Goal: Information Seeking & Learning: Compare options

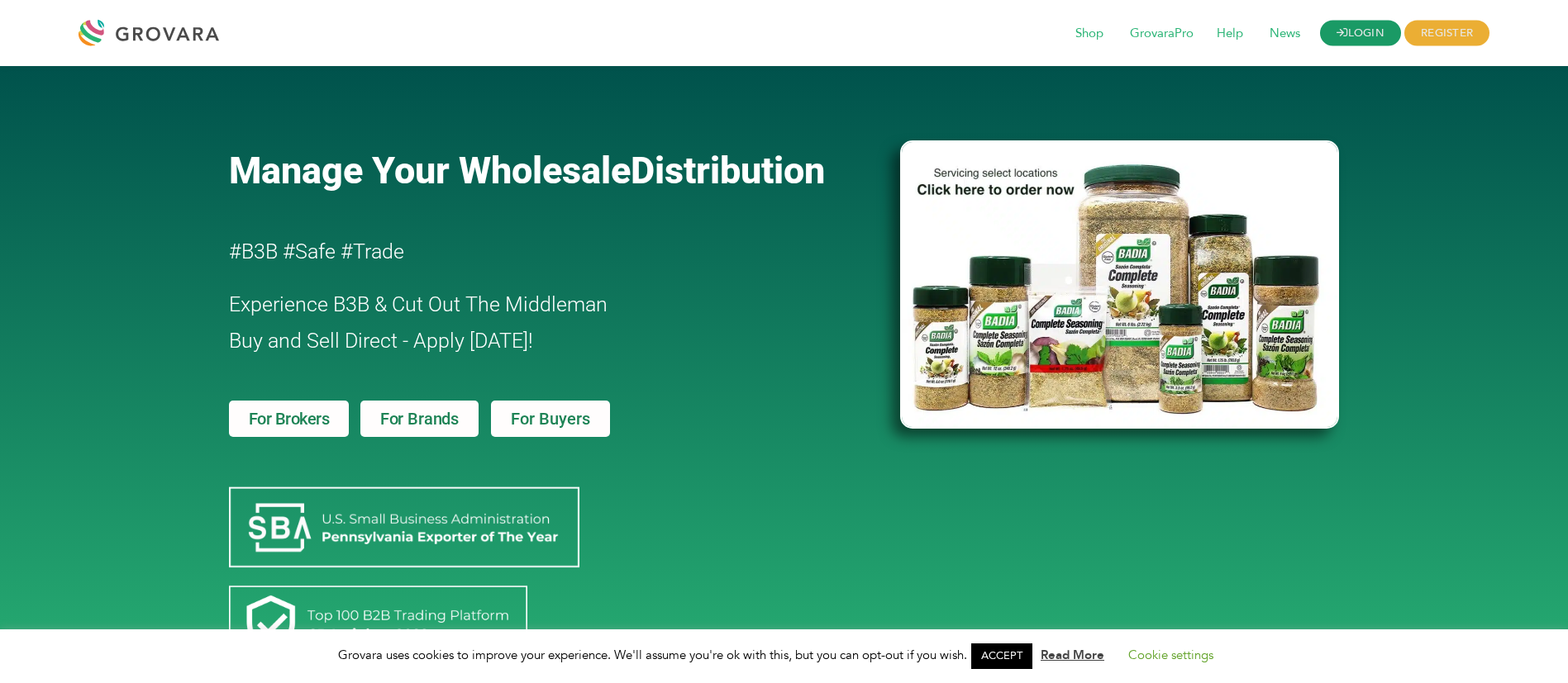
click at [1349, 39] on link "LOGIN" at bounding box center [1361, 34] width 81 height 26
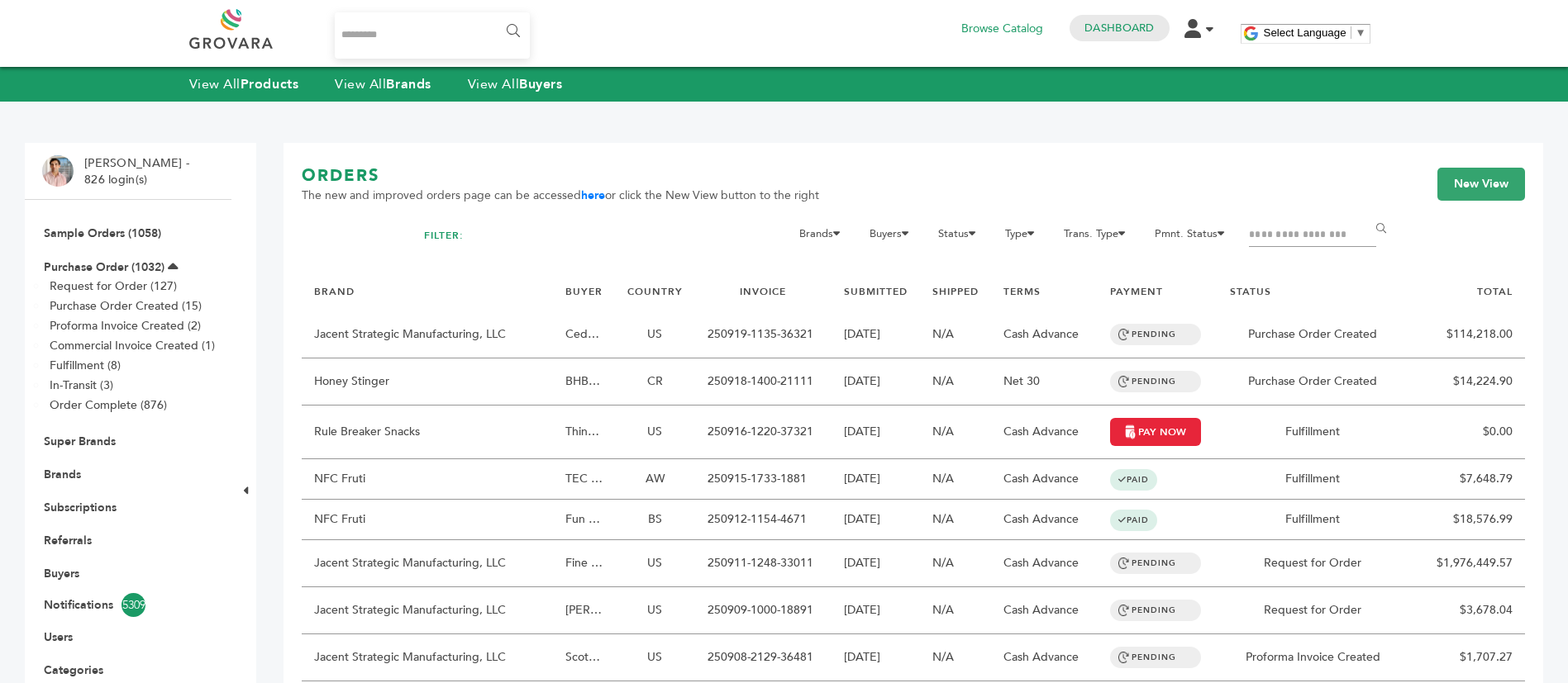
click at [1247, 231] on form "Brands 1 13 4Buddies A1C Drink, Inc. Aayz Trading FZE ABC holding abcdefg Abe's…" at bounding box center [1087, 247] width 633 height 49
click at [1256, 243] on input "Filter by keywords" at bounding box center [1312, 235] width 128 height 23
type input "*****"
click at [1366, 213] on input "******" at bounding box center [1385, 229] width 38 height 33
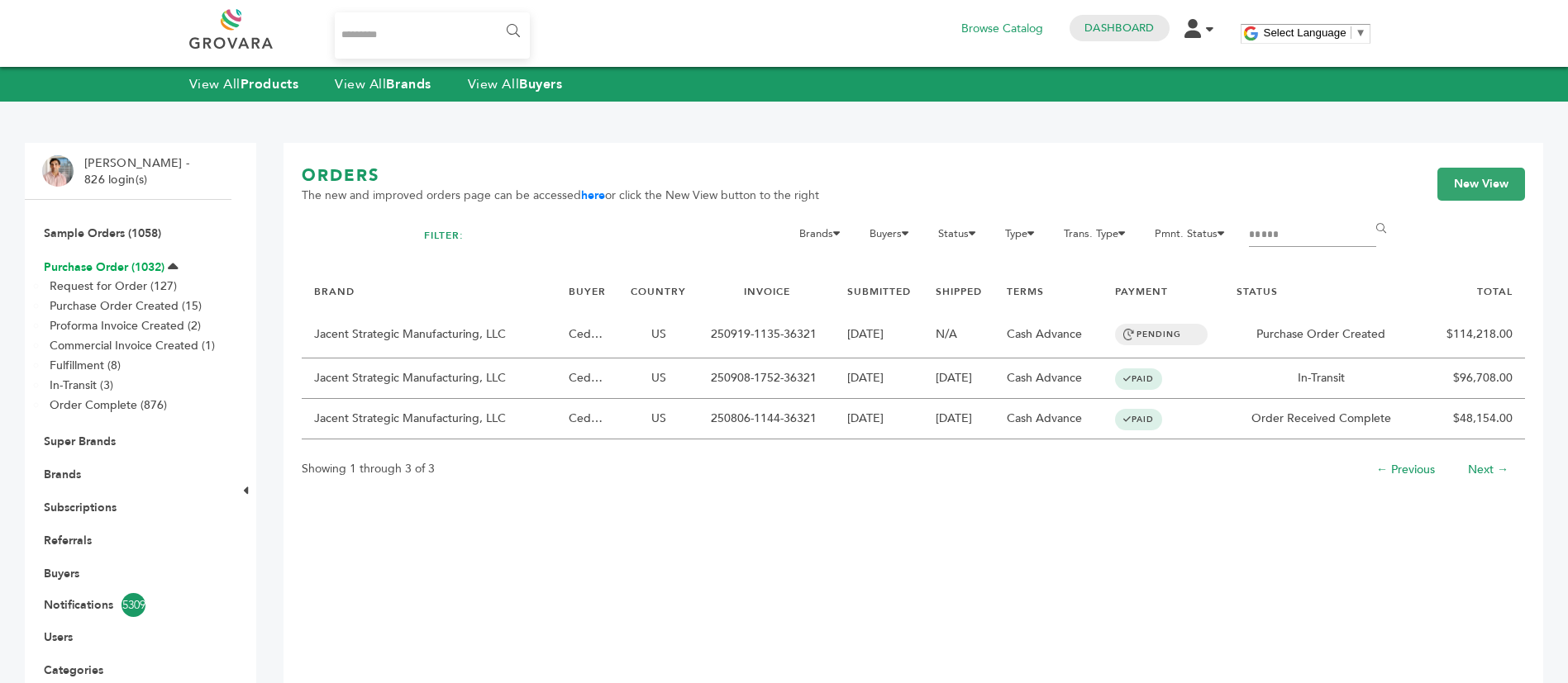
click at [128, 267] on link "Purchase Order (1032)" at bounding box center [104, 267] width 121 height 16
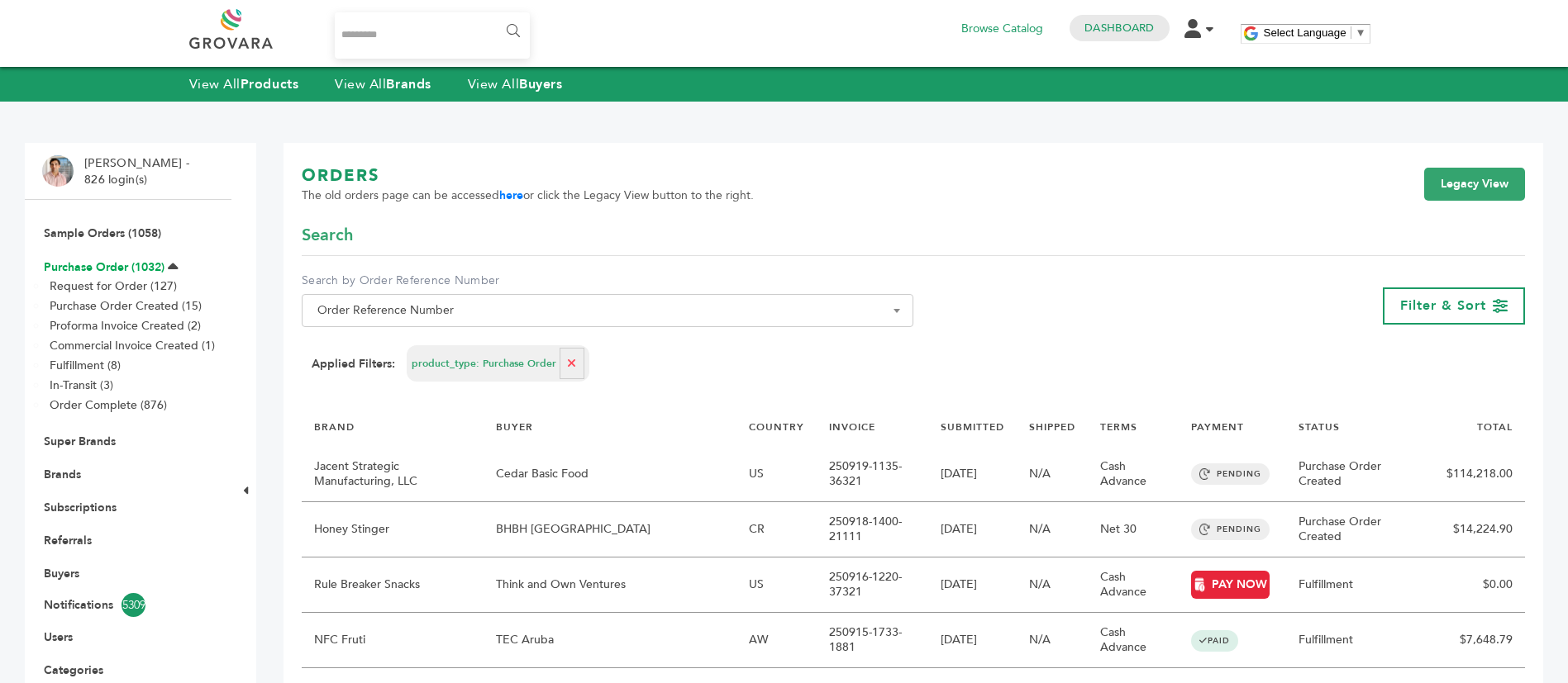
drag, startPoint x: 103, startPoint y: 253, endPoint x: 107, endPoint y: 266, distance: 13.6
click at [103, 253] on li "Purchase Order (1032) Request for Order (127) Purchase Order Created (15) Profo…" at bounding box center [129, 337] width 172 height 175
click at [110, 277] on li "Request for Order (127)" at bounding box center [139, 286] width 183 height 20
click at [115, 263] on link "Purchase Order (1032)" at bounding box center [104, 267] width 121 height 16
click at [508, 196] on link "here" at bounding box center [511, 195] width 24 height 16
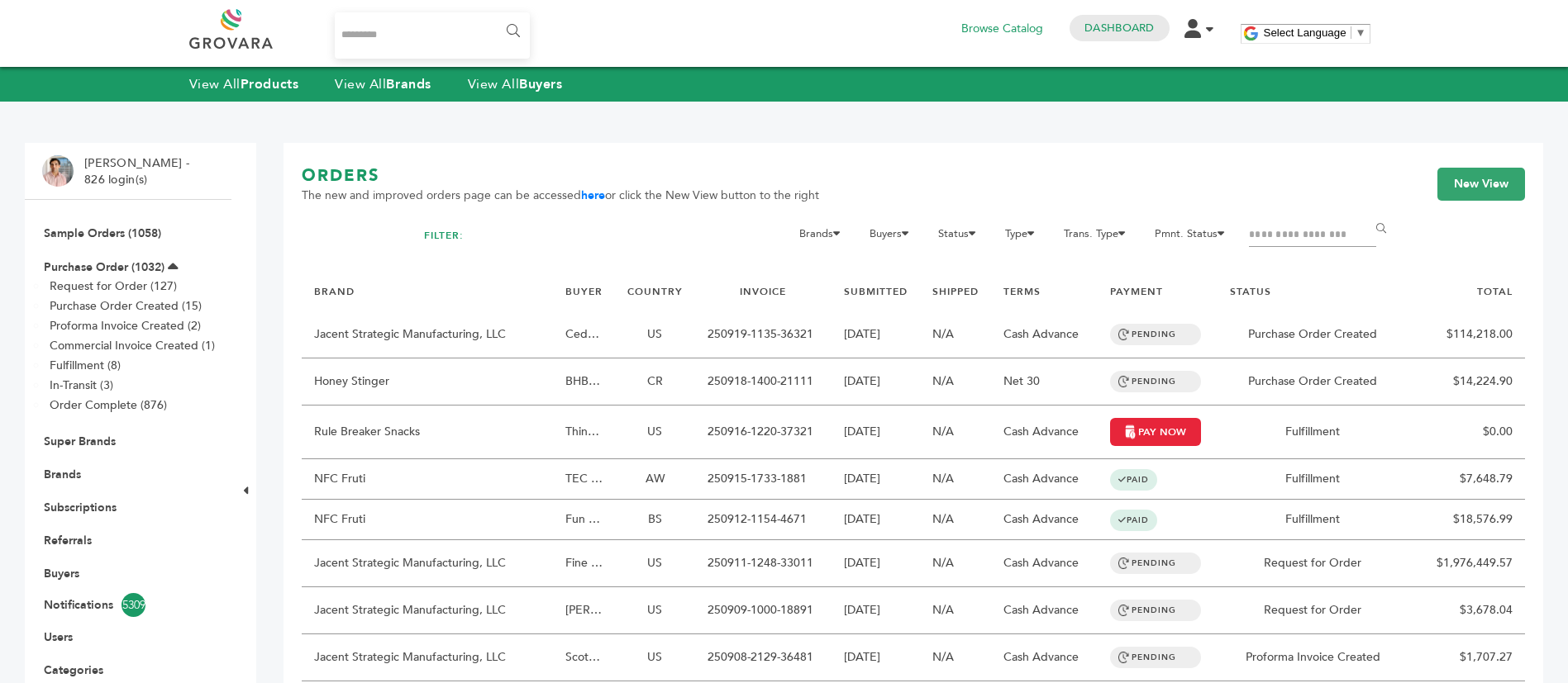
click at [1286, 228] on input "Filter by keywords" at bounding box center [1312, 235] width 128 height 23
click at [1294, 228] on input "Filter by keywords" at bounding box center [1312, 235] width 128 height 23
type input "******"
click at [1366, 213] on input "******" at bounding box center [1385, 229] width 38 height 33
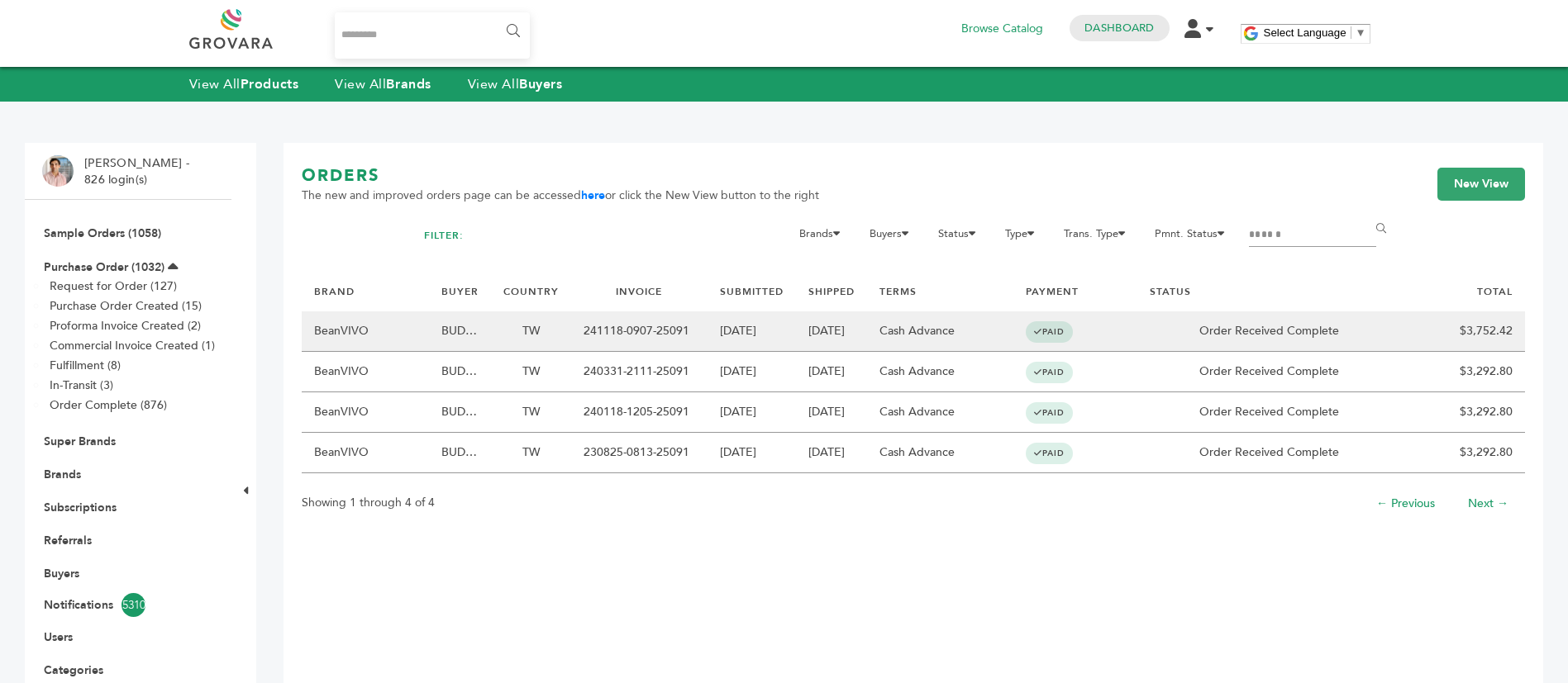
click at [422, 333] on td "BeanVIVO" at bounding box center [366, 332] width 128 height 41
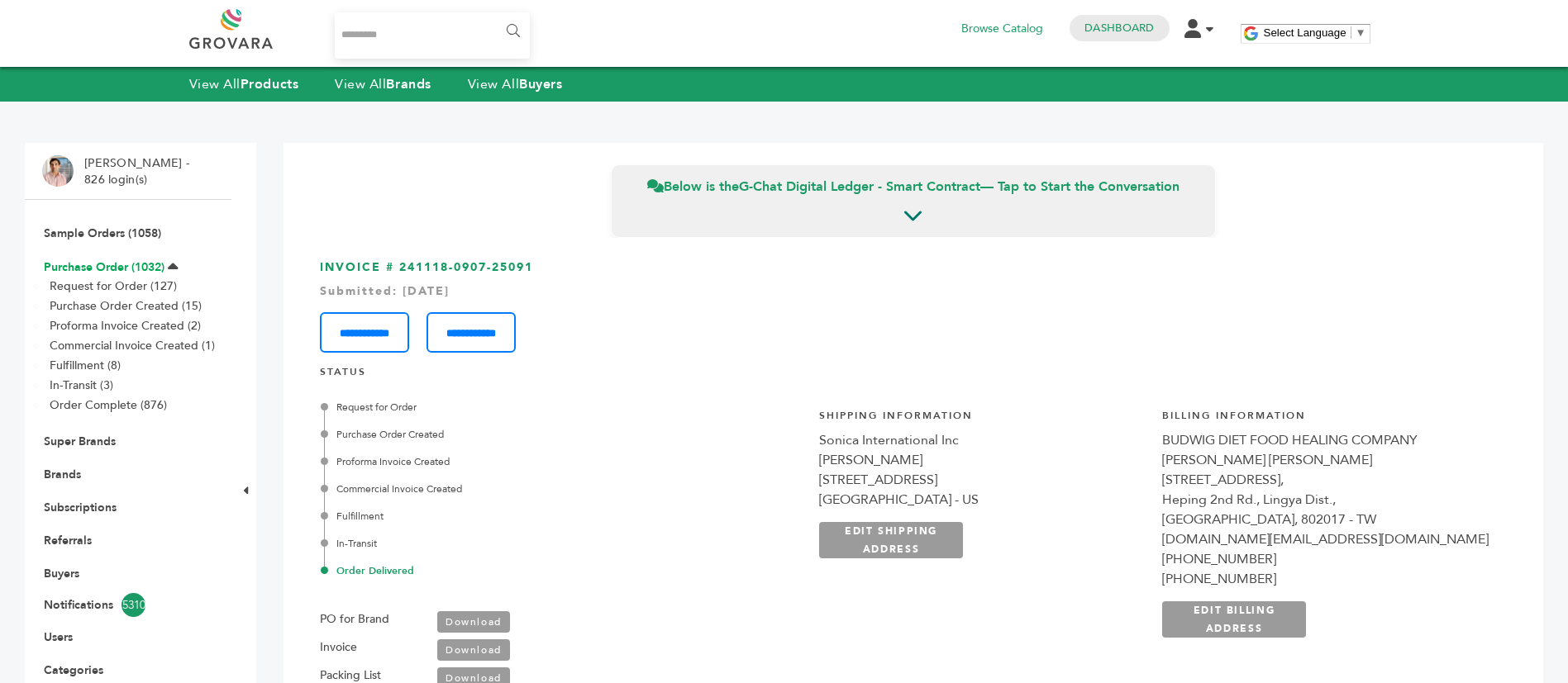
click at [134, 262] on link "Purchase Order (1032)" at bounding box center [104, 267] width 121 height 16
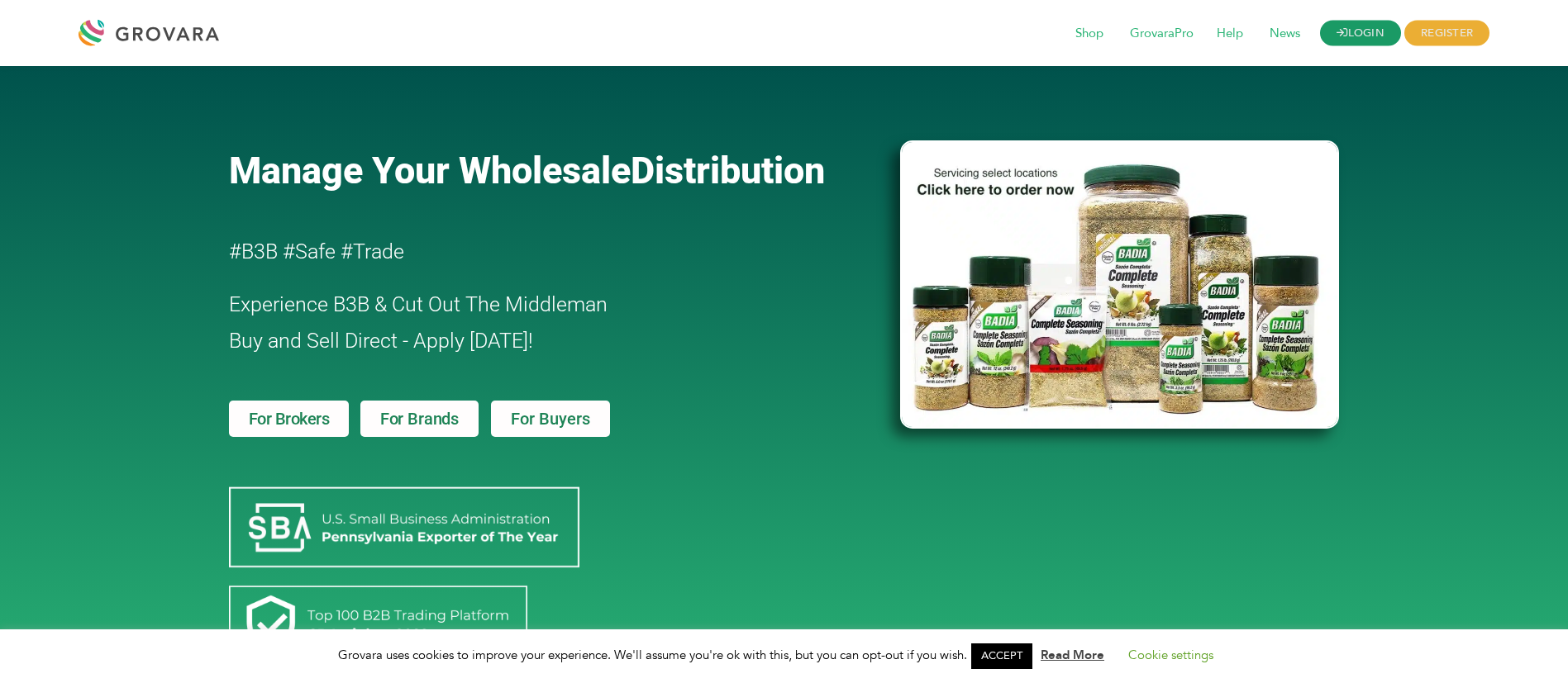
click at [1369, 38] on link "LOGIN" at bounding box center [1361, 34] width 81 height 26
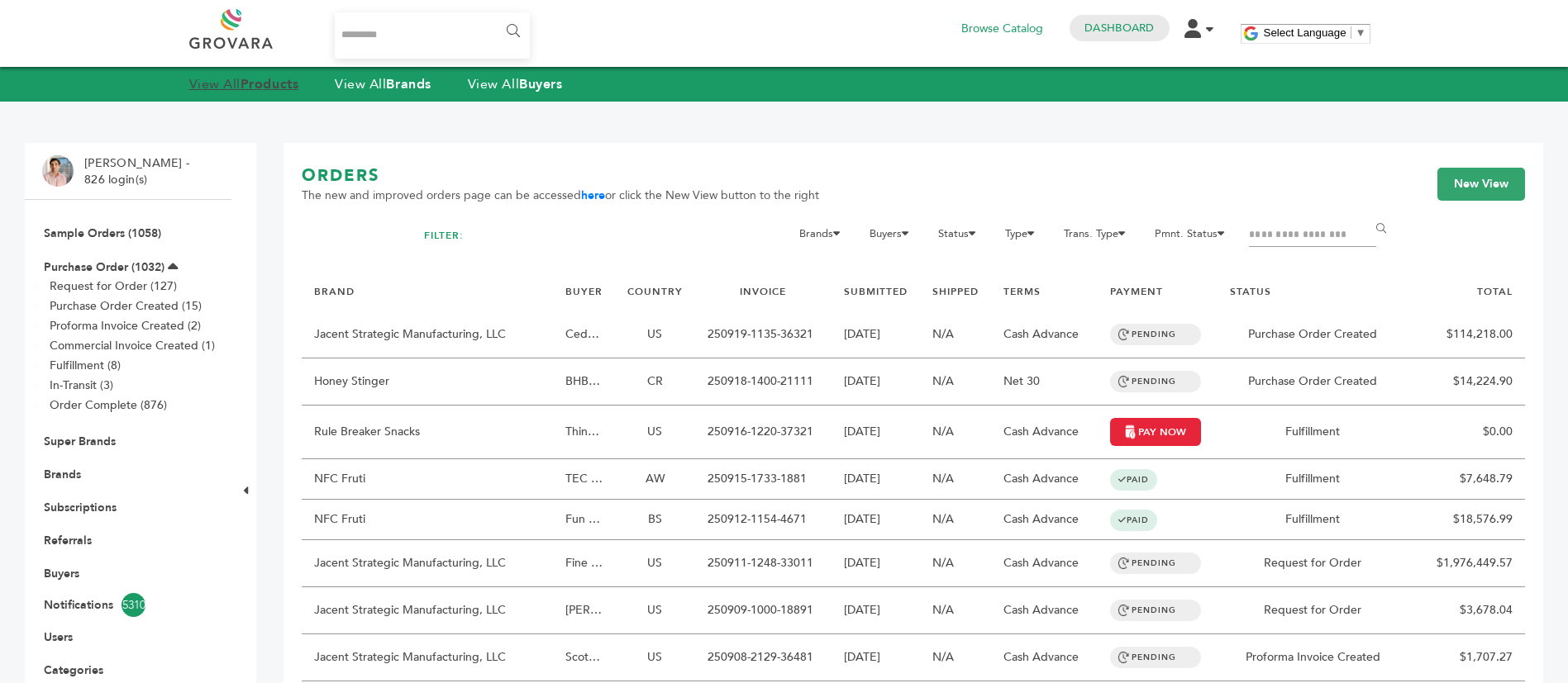
click at [247, 89] on strong "Products" at bounding box center [269, 84] width 57 height 18
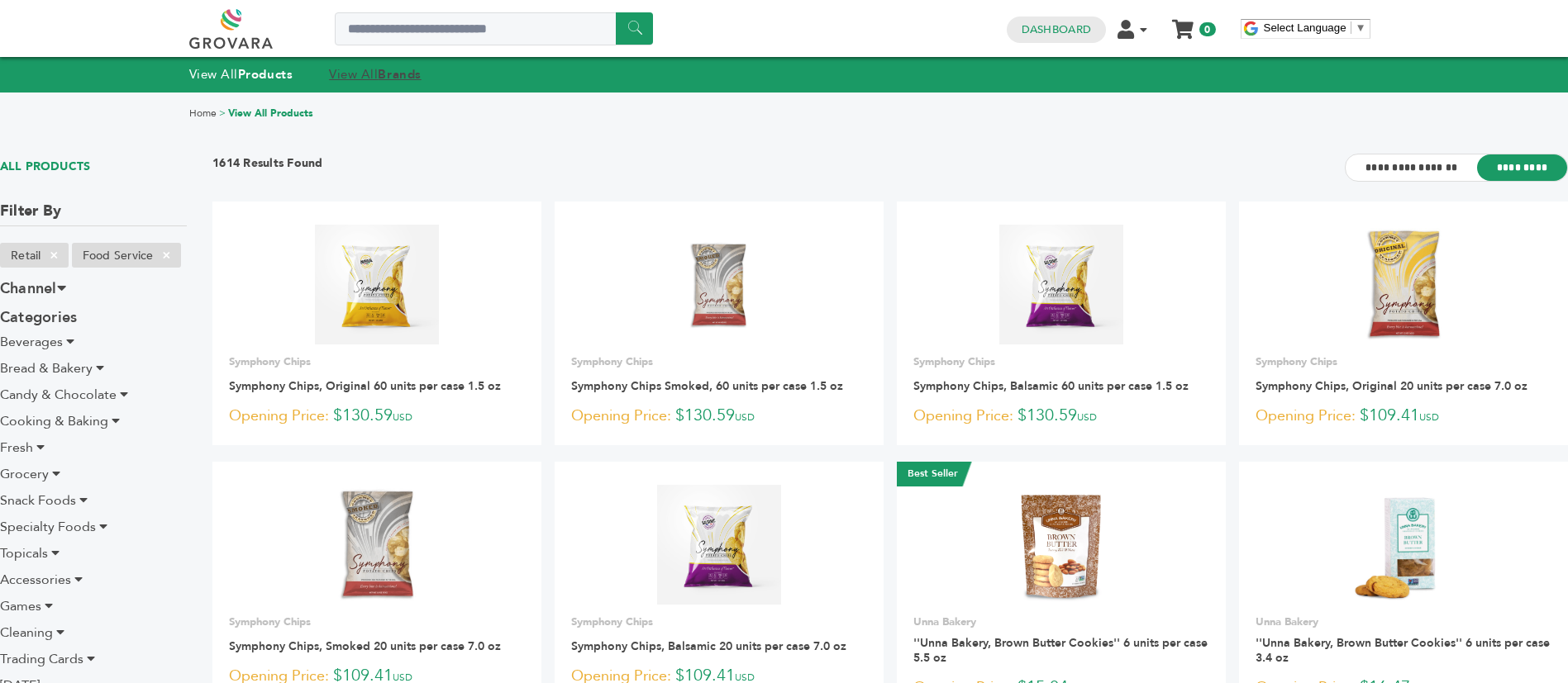
click at [397, 75] on strong "Brands" at bounding box center [398, 74] width 43 height 17
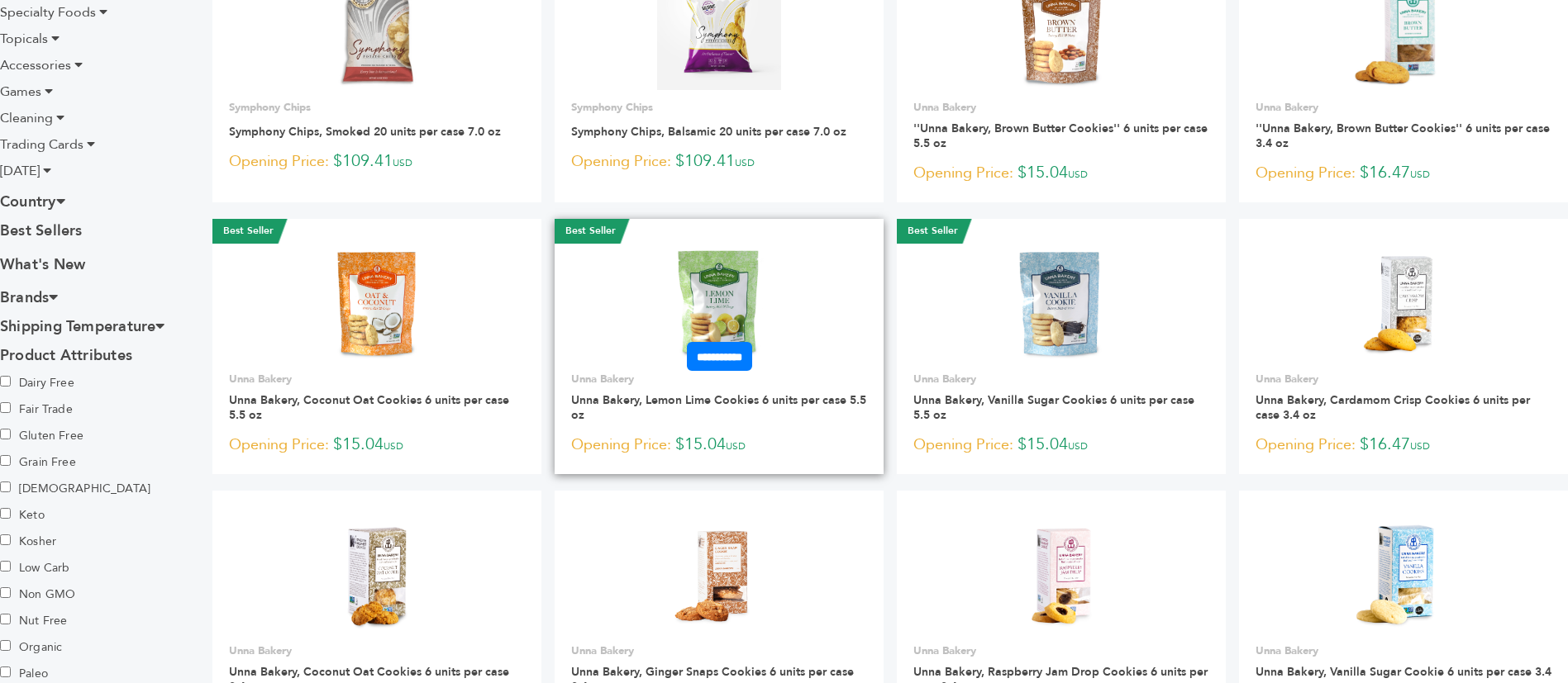
scroll to position [867, 0]
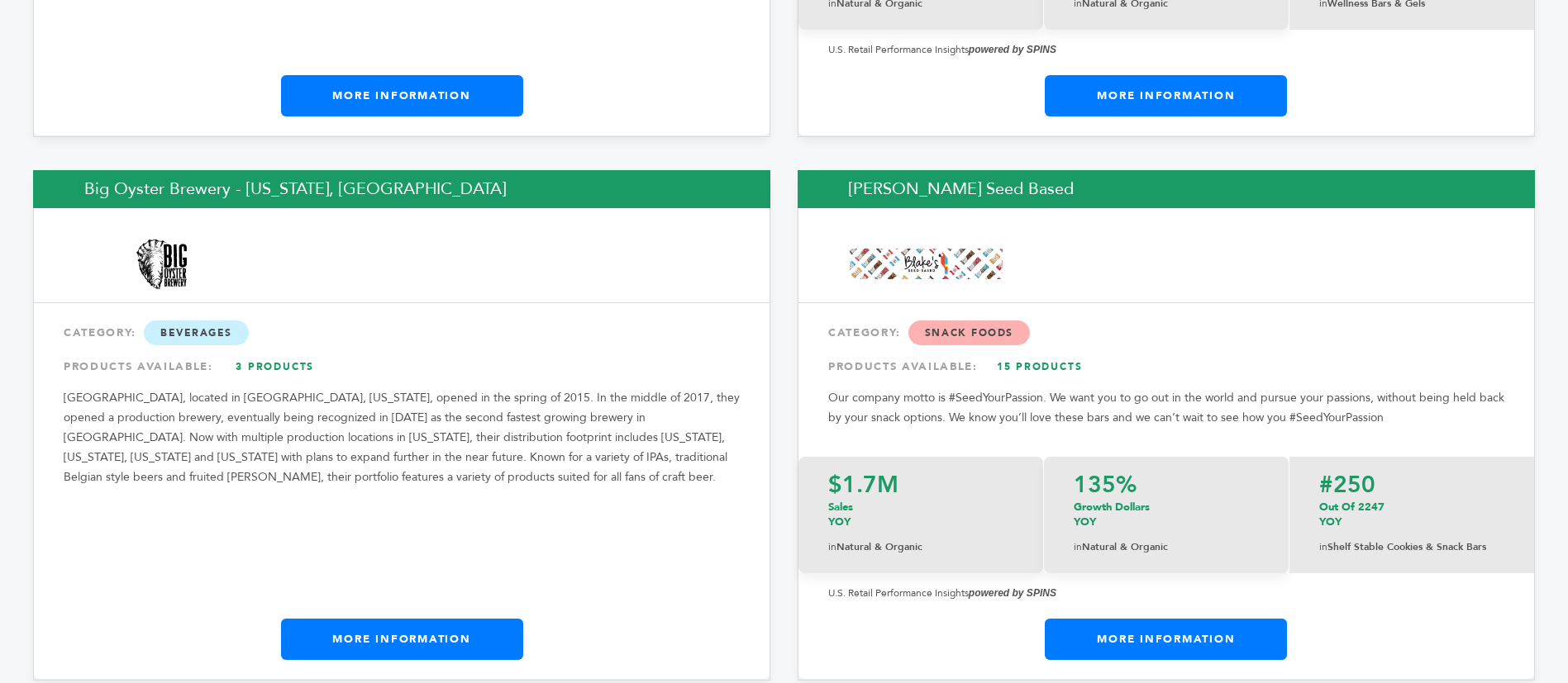
scroll to position [4586, 0]
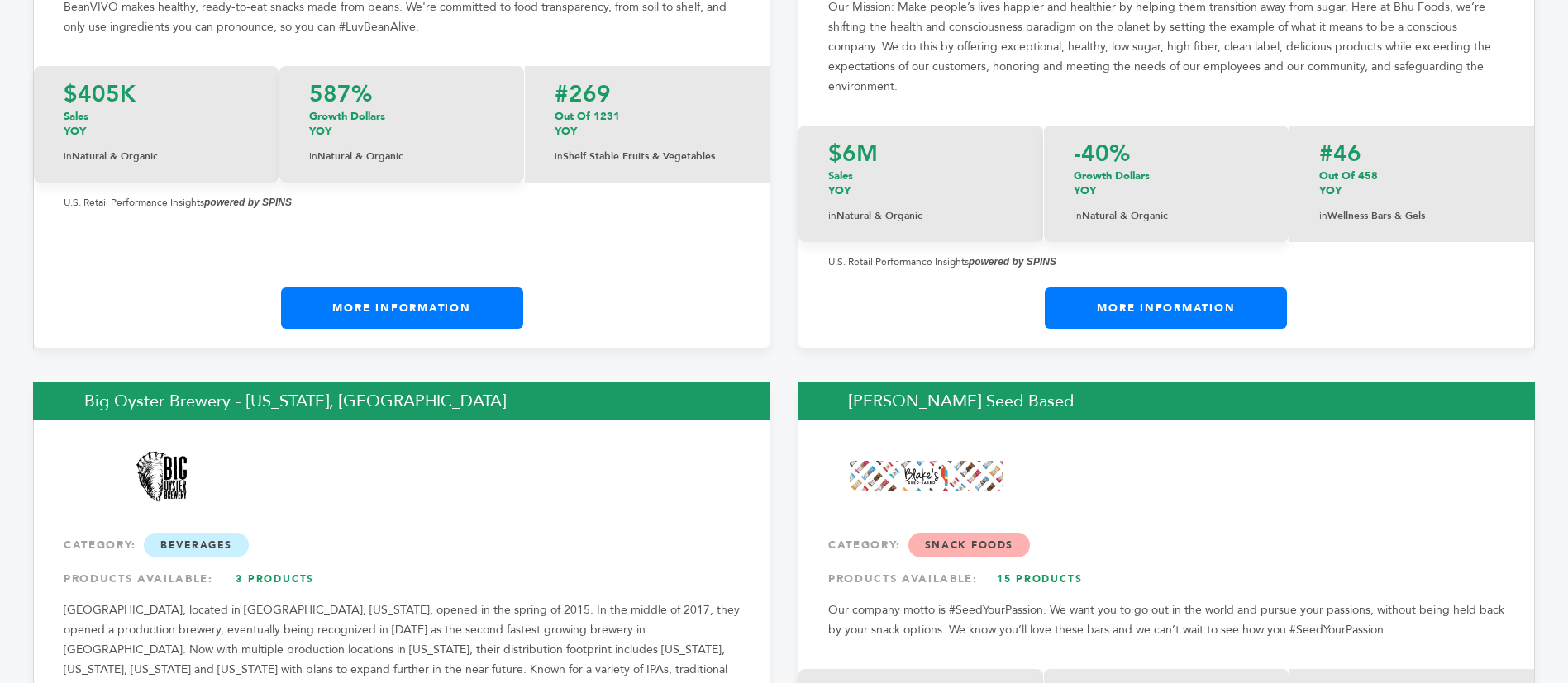
click at [465, 291] on link "More Information" at bounding box center [402, 308] width 243 height 42
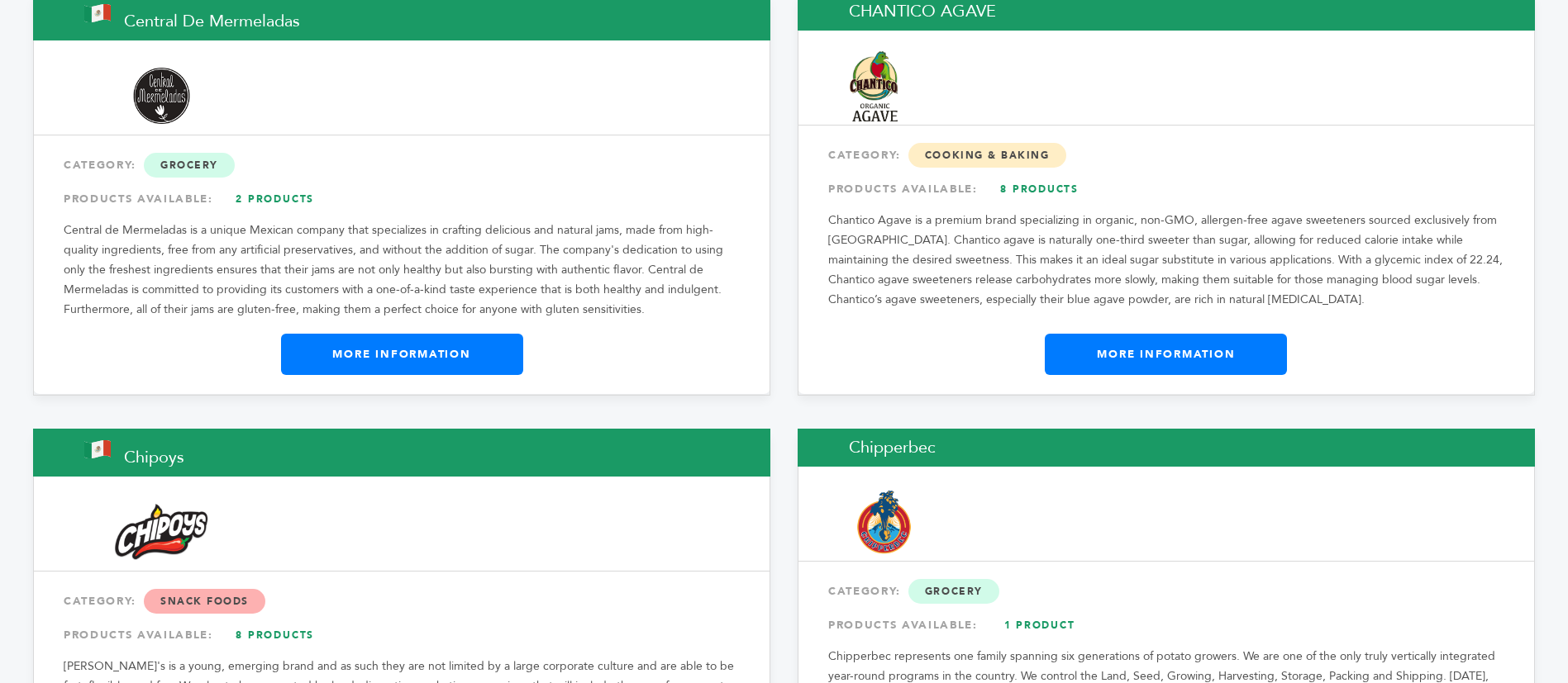
scroll to position [6320, 0]
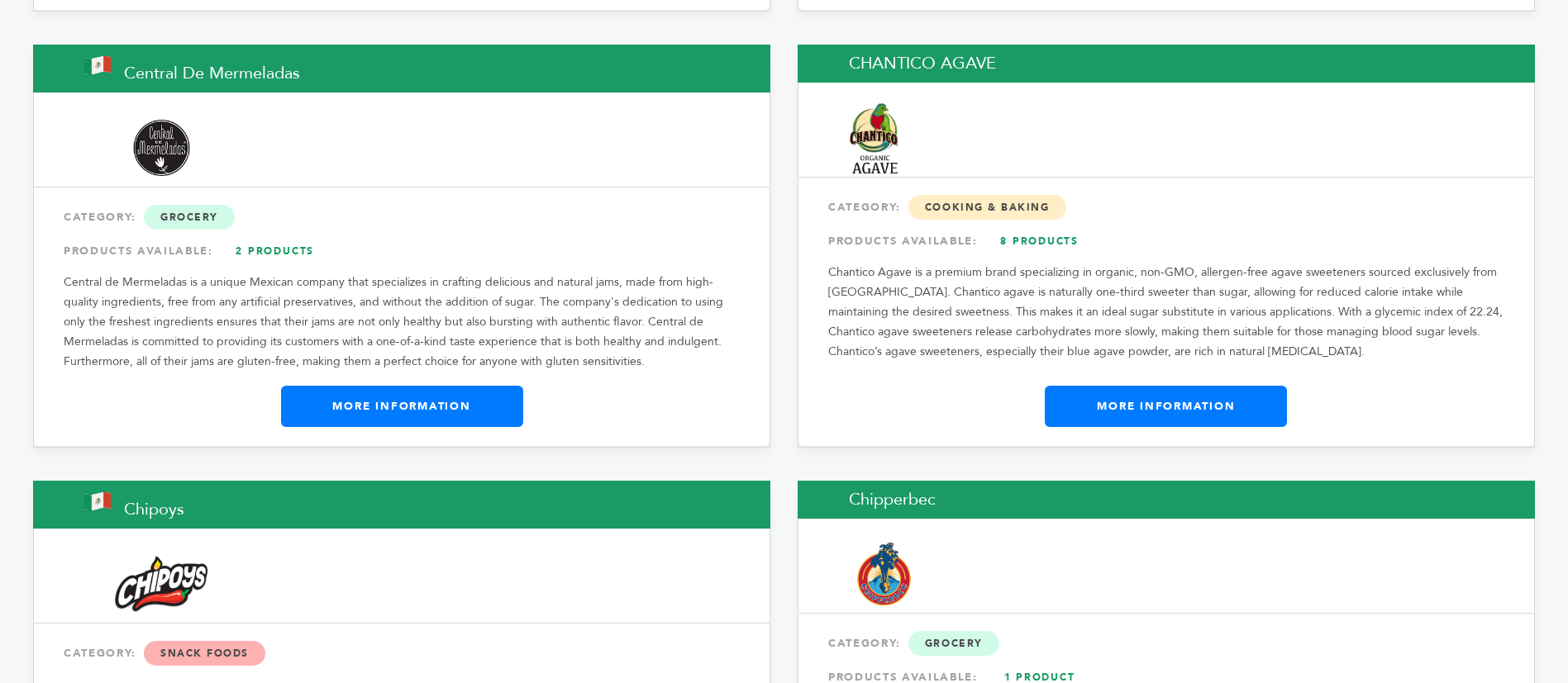
click at [1153, 400] on link "More Information" at bounding box center [1166, 407] width 243 height 42
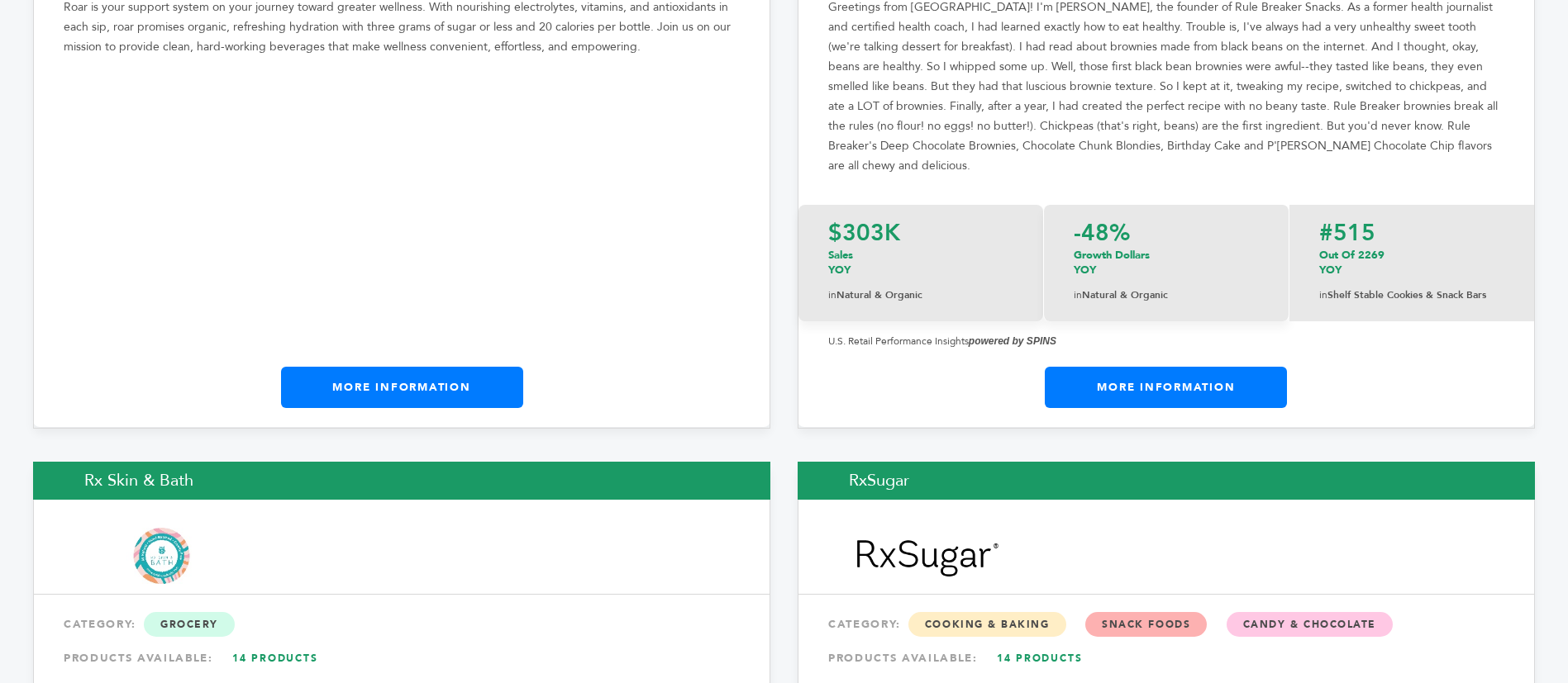
scroll to position [22308, 0]
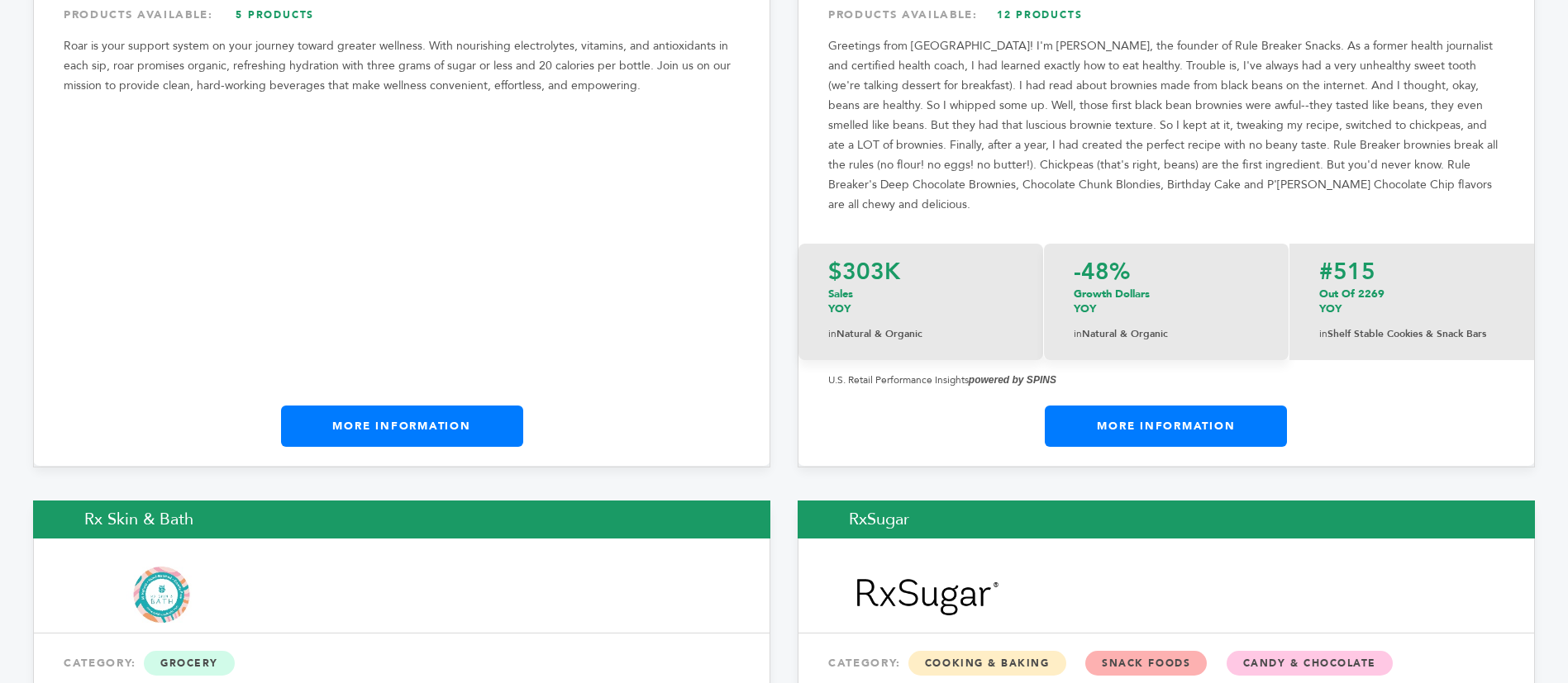
drag, startPoint x: 1186, startPoint y: 245, endPoint x: 1226, endPoint y: 260, distance: 42.7
click at [1226, 406] on link "More Information" at bounding box center [1166, 427] width 243 height 42
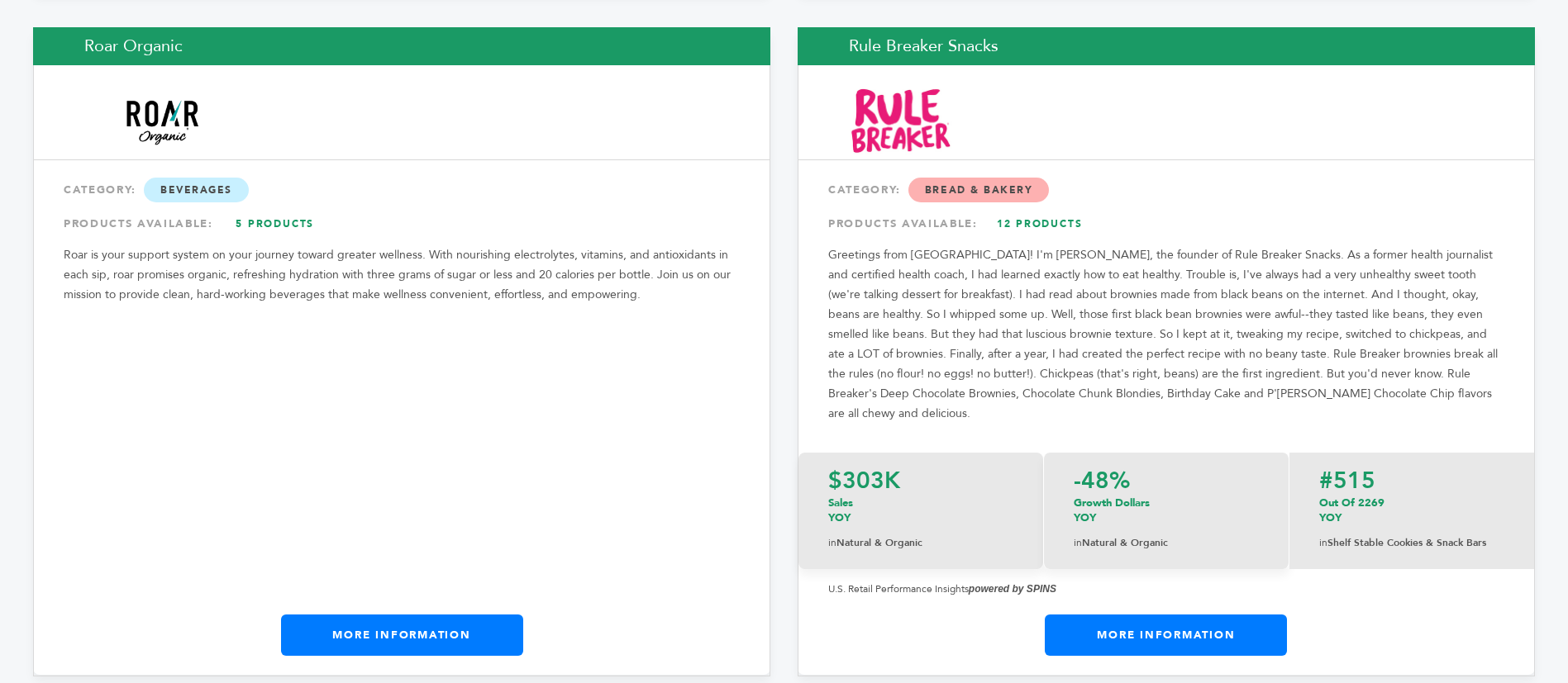
scroll to position [22060, 0]
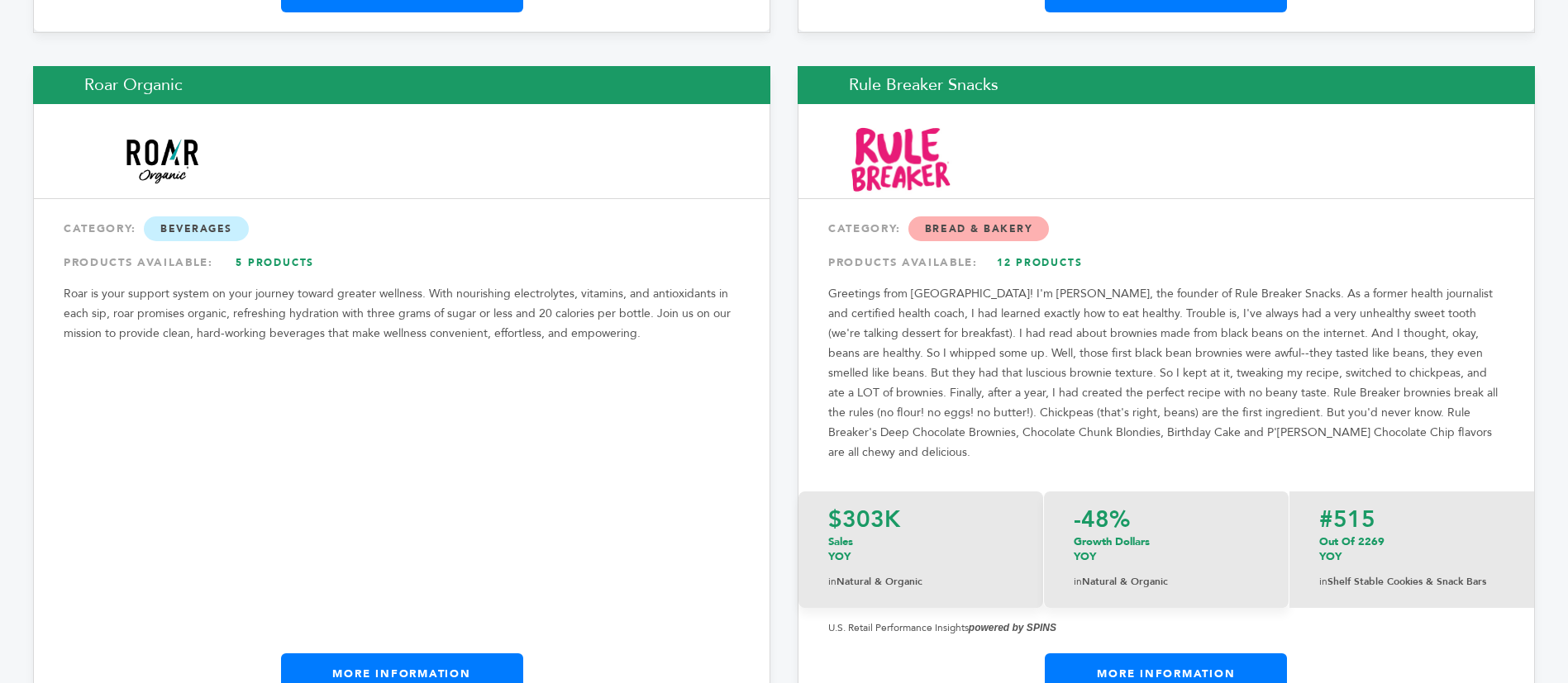
click at [1126, 653] on link "More Information" at bounding box center [1166, 674] width 243 height 42
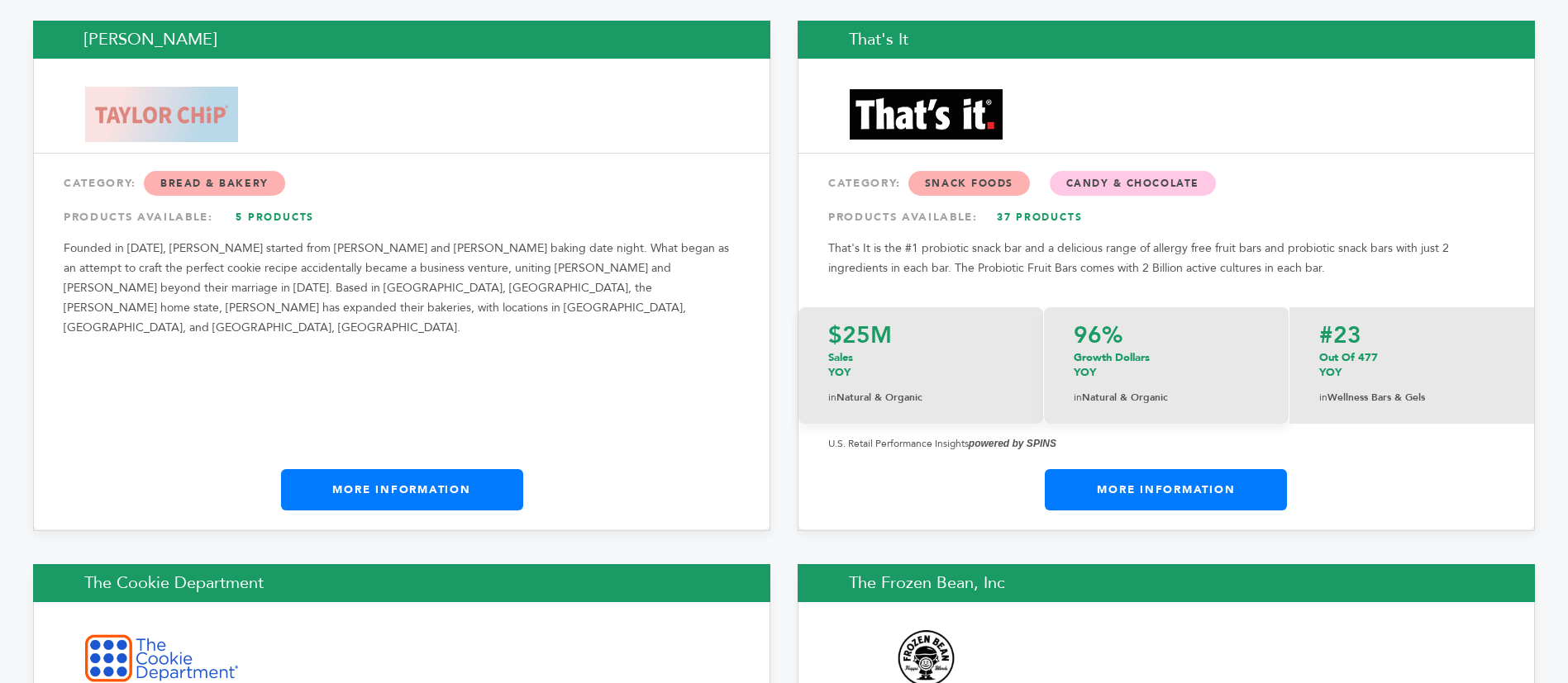
scroll to position [27761, 0]
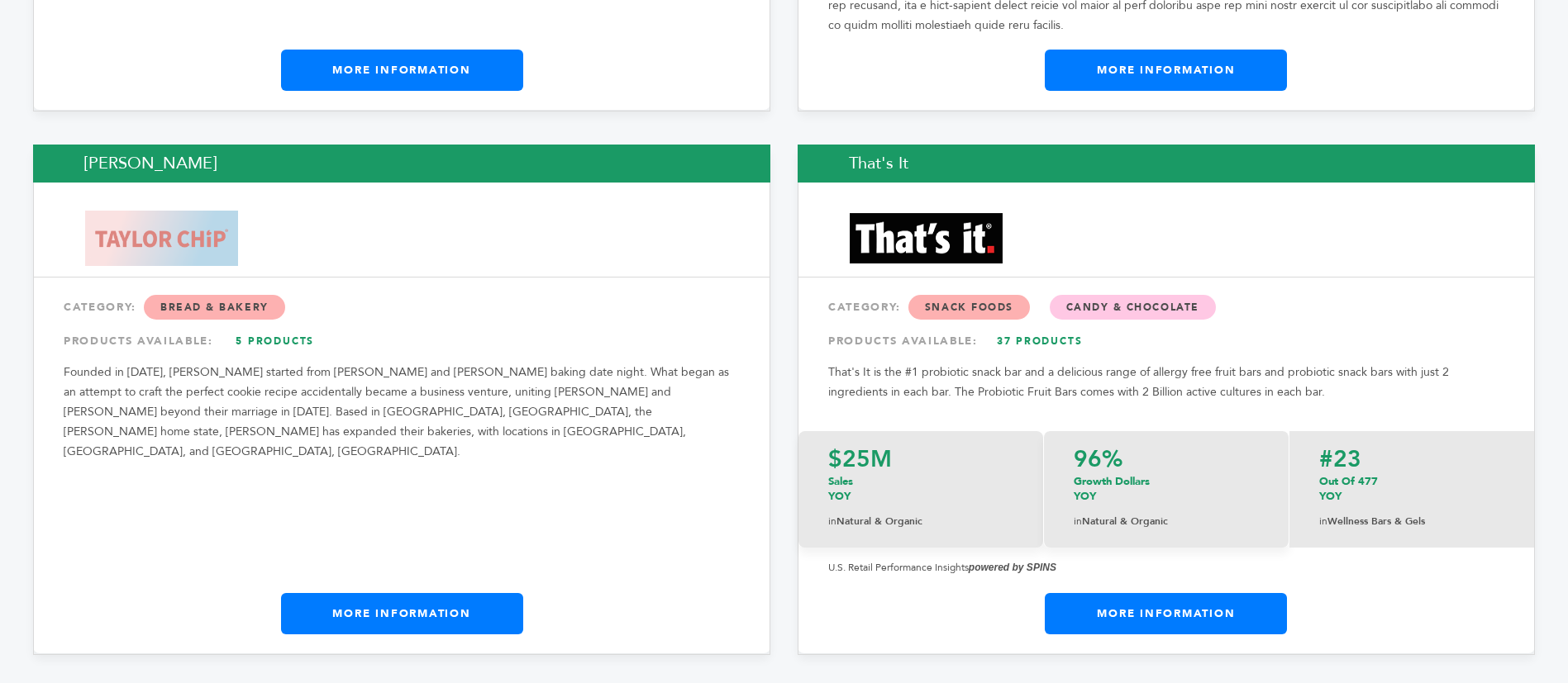
click at [378, 593] on link "More Information" at bounding box center [402, 614] width 243 height 42
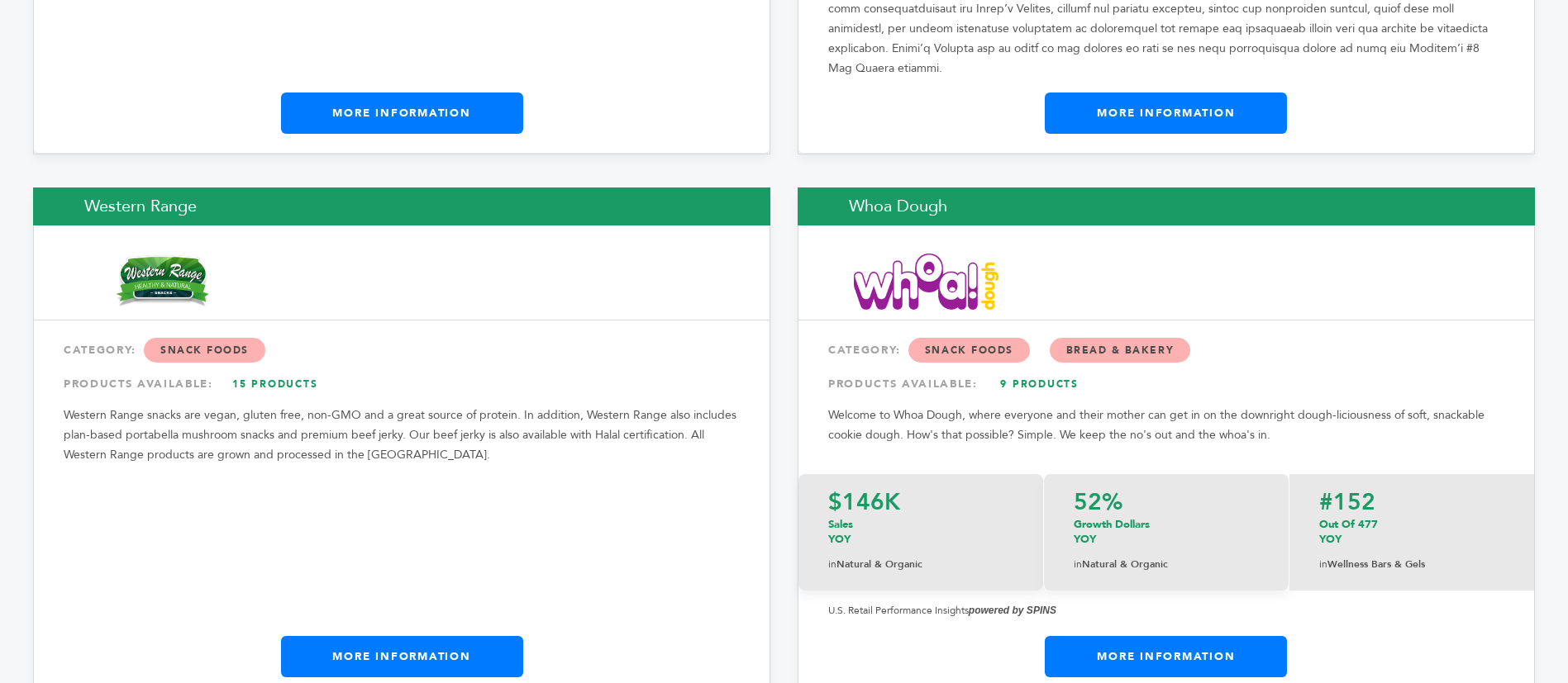
scroll to position [31107, 0]
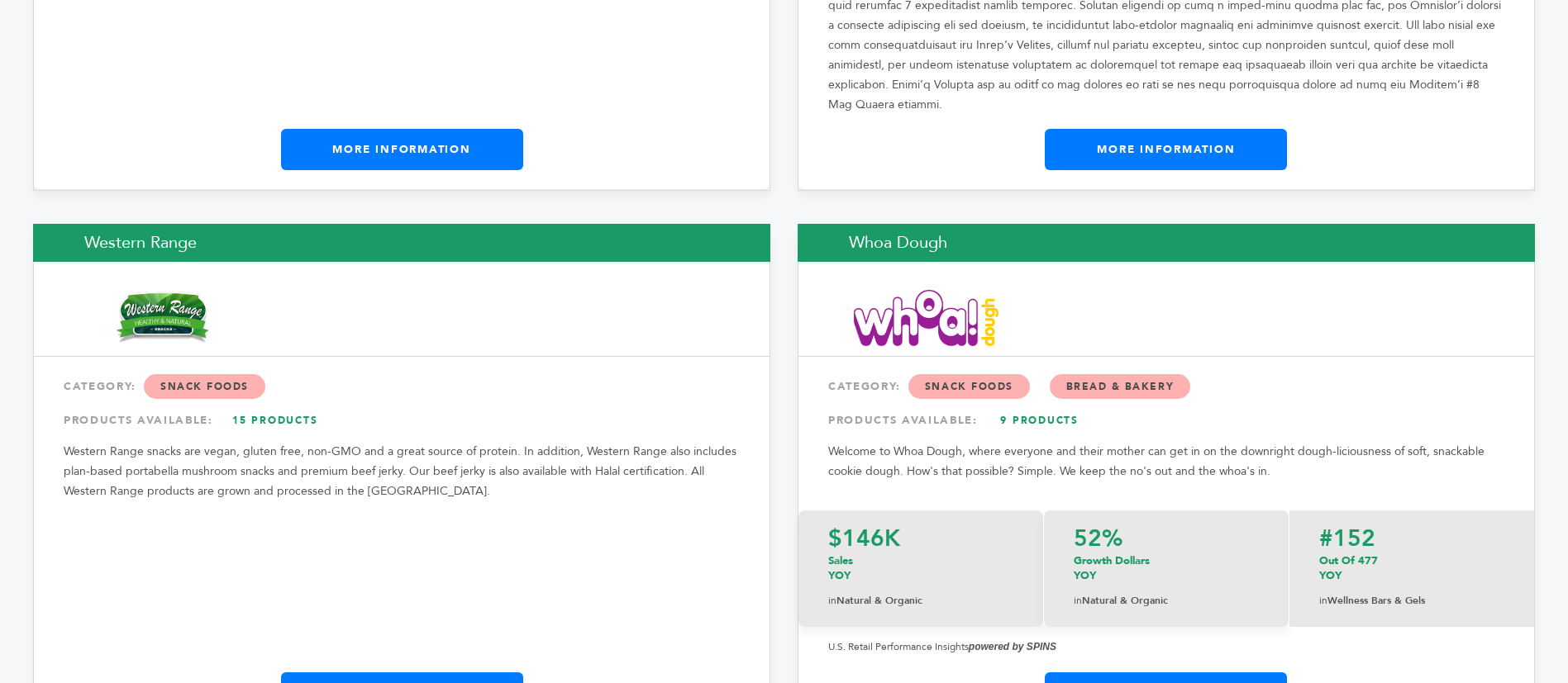
click at [1181, 672] on link "More Information" at bounding box center [1166, 693] width 243 height 42
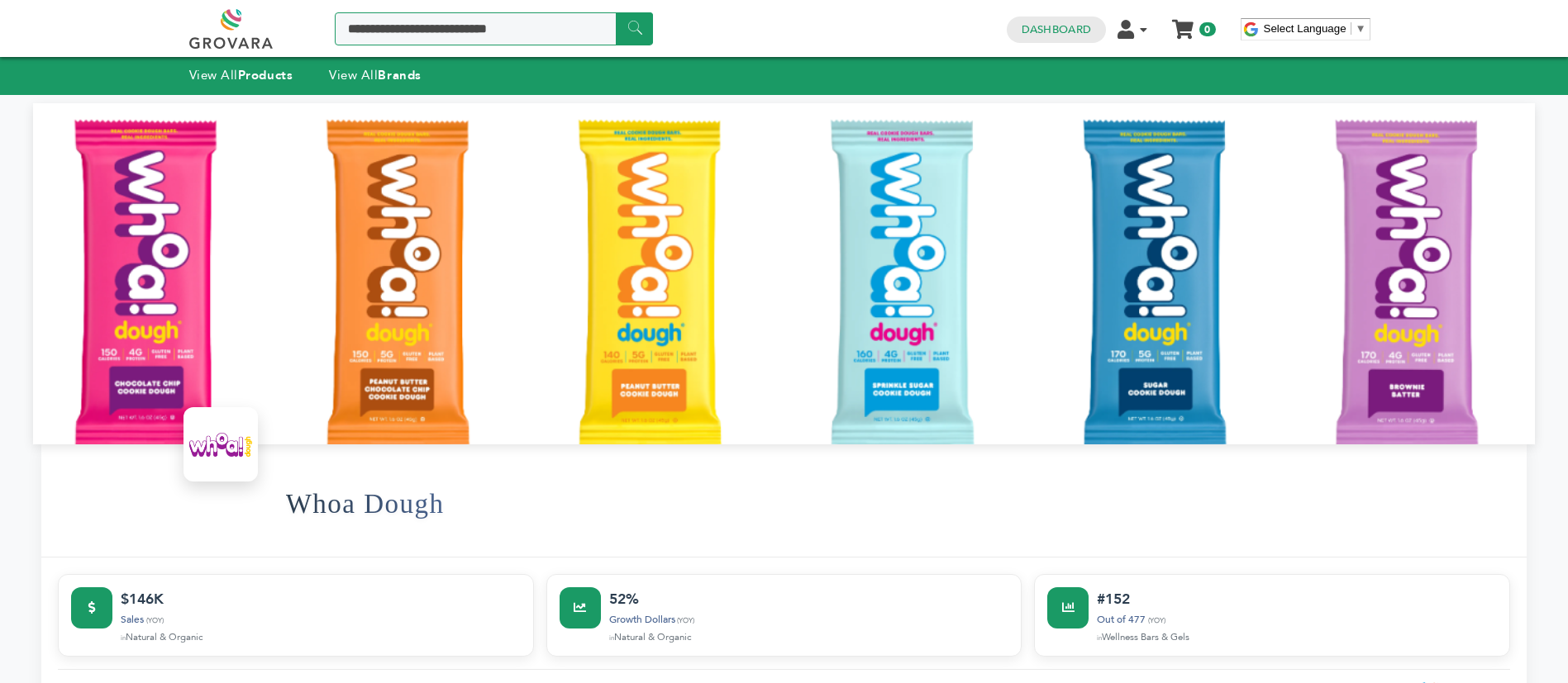
click at [417, 40] on input "Search a product or brand..." at bounding box center [493, 29] width 318 height 33
type input "**********"
click at [616, 13] on input "******" at bounding box center [635, 29] width 38 height 33
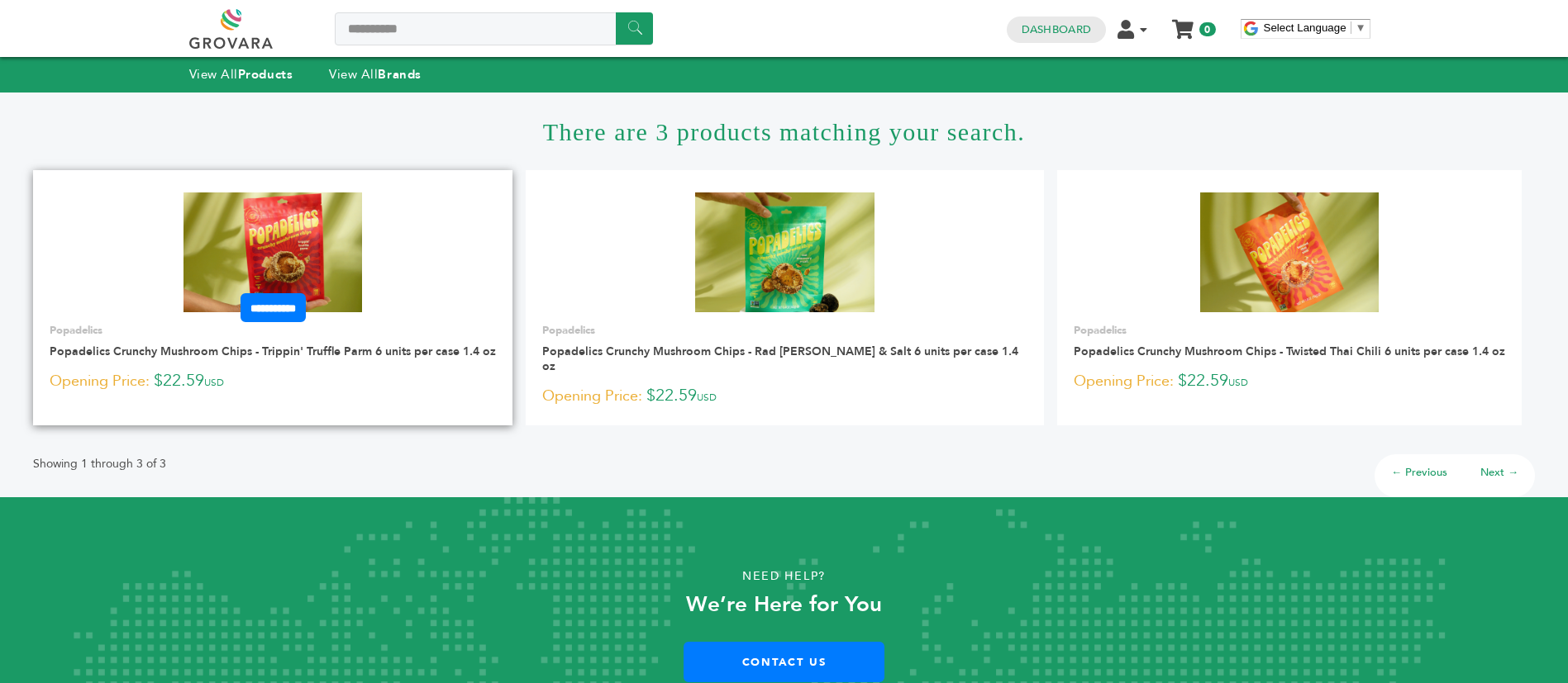
click at [249, 262] on img at bounding box center [272, 251] width 179 height 119
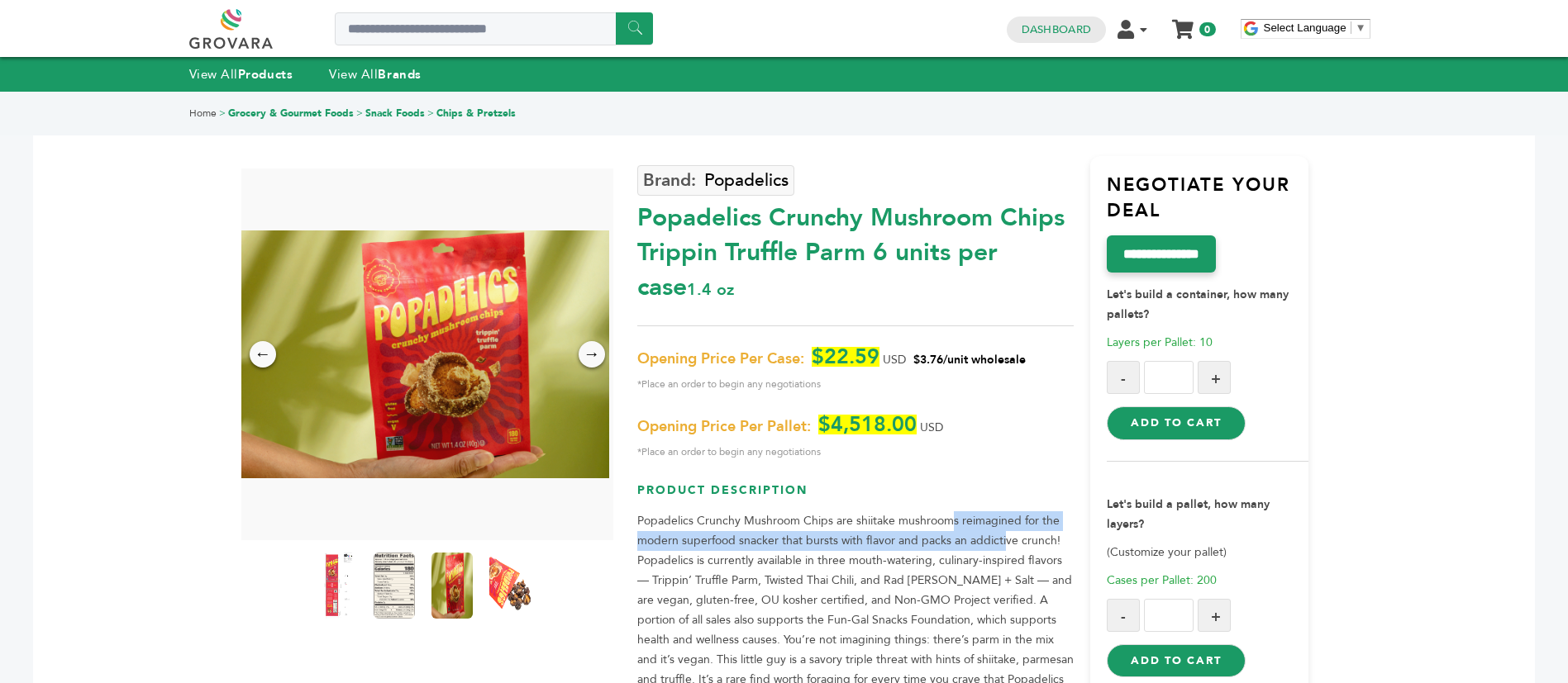
drag, startPoint x: 947, startPoint y: 521, endPoint x: 1006, endPoint y: 550, distance: 65.7
click at [1005, 549] on p "Popadelics Crunchy Mushroom Chips are shiitake mushrooms reimagined for the mod…" at bounding box center [856, 611] width 437 height 198
click at [1006, 550] on p "Popadelics Crunchy Mushroom Chips are shiitake mushrooms reimagined for the mod…" at bounding box center [856, 611] width 437 height 198
drag, startPoint x: 860, startPoint y: 539, endPoint x: 911, endPoint y: 539, distance: 51.0
click at [902, 539] on p "Popadelics Crunchy Mushroom Chips are shiitake mushrooms reimagined for the mod…" at bounding box center [856, 611] width 437 height 198
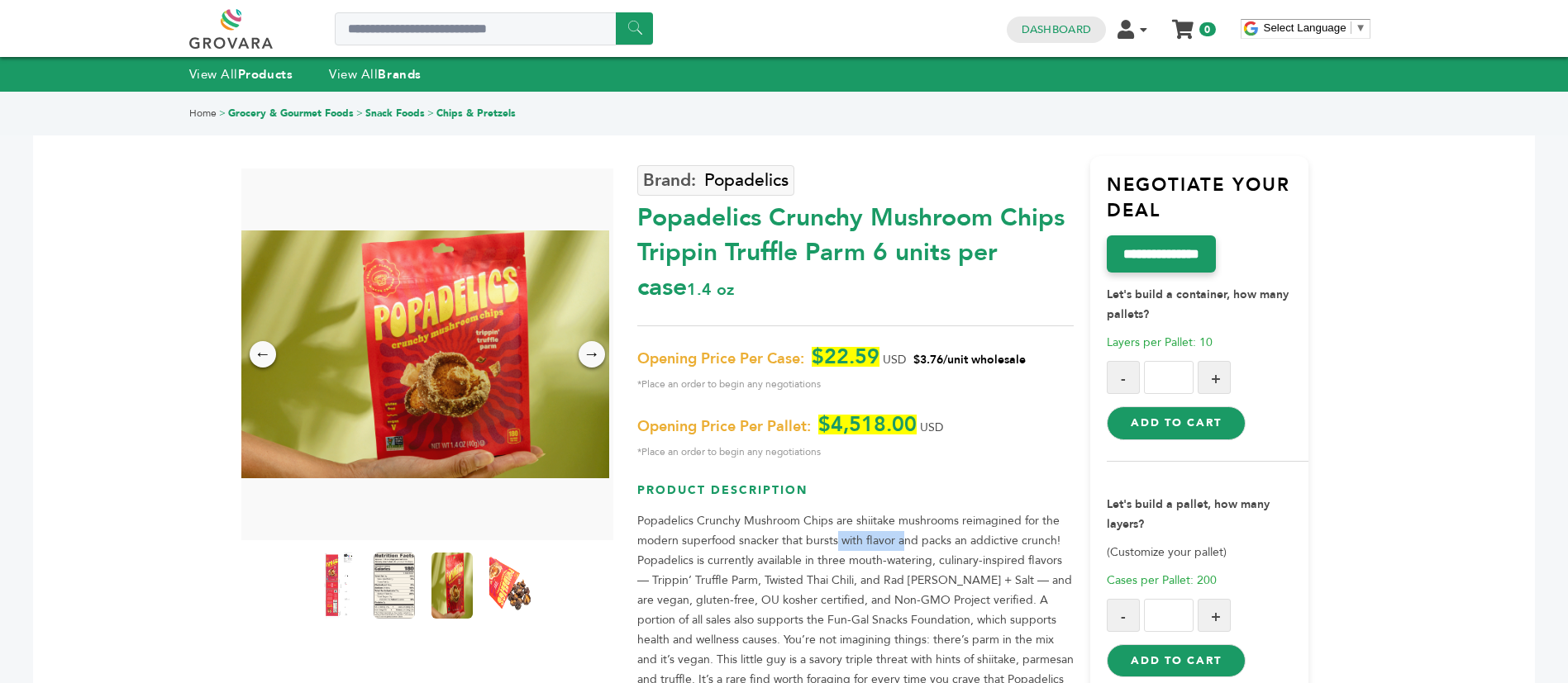
click at [911, 539] on p "Popadelics Crunchy Mushroom Chips are shiitake mushrooms reimagined for the mod…" at bounding box center [856, 611] width 437 height 198
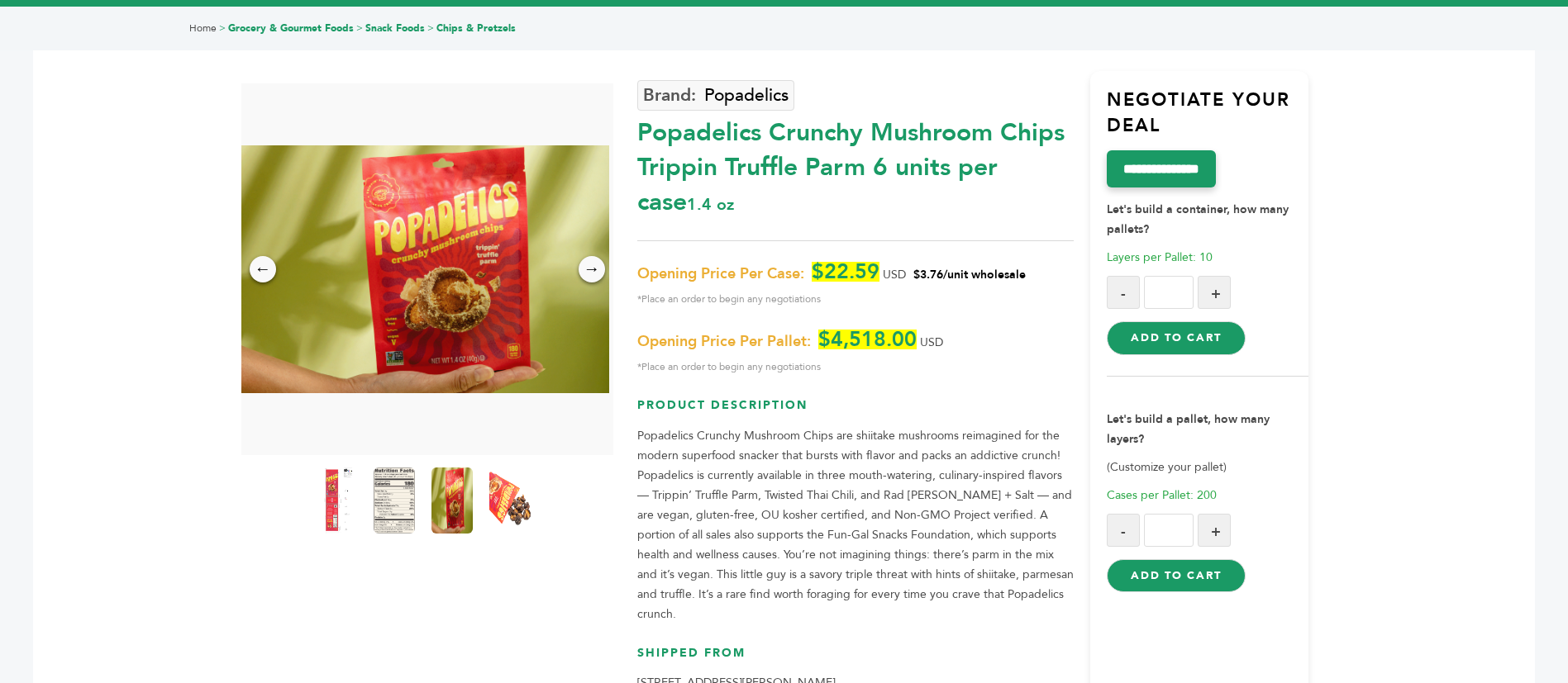
scroll to position [124, 0]
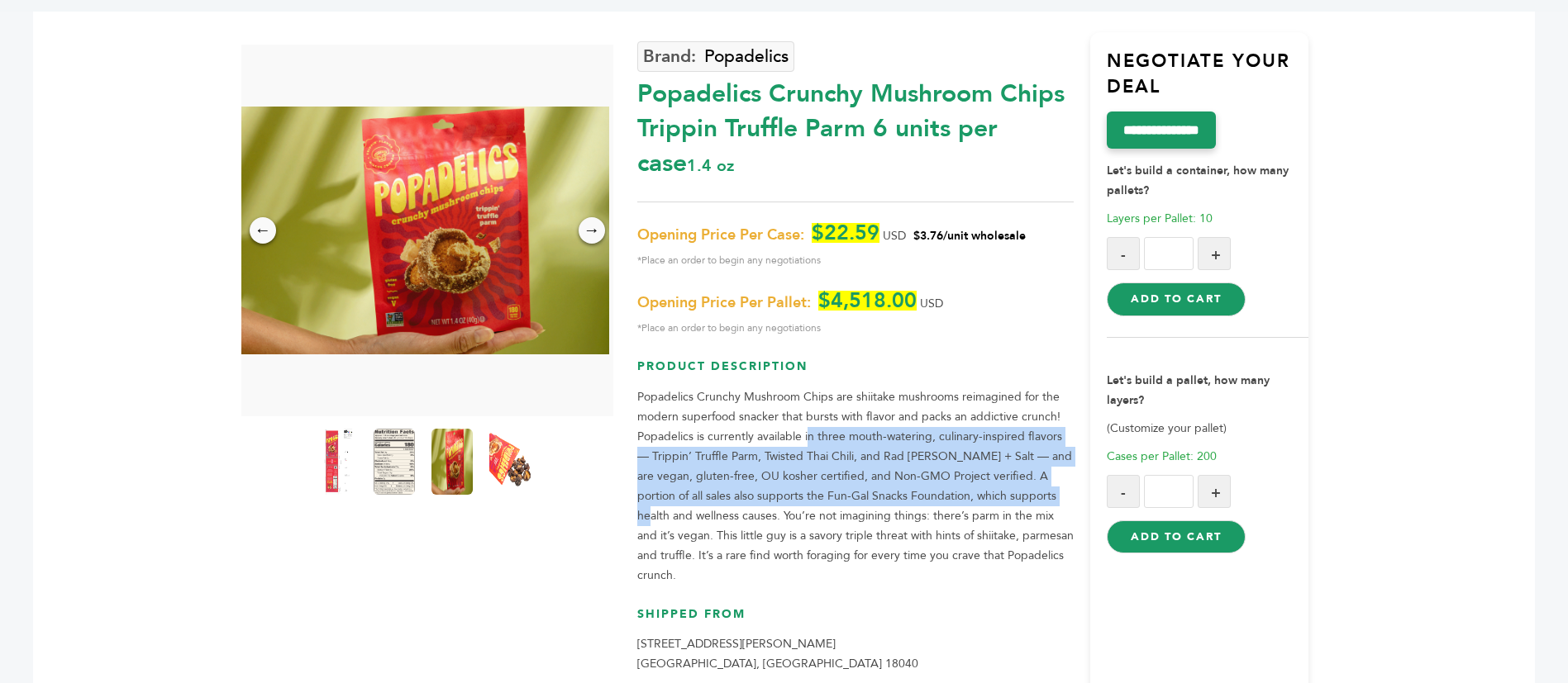
drag, startPoint x: 808, startPoint y: 431, endPoint x: 1026, endPoint y: 487, distance: 225.1
click at [1026, 487] on p "Popadelics Crunchy Mushroom Chips are shiitake mushrooms reimagined for the mod…" at bounding box center [856, 486] width 437 height 198
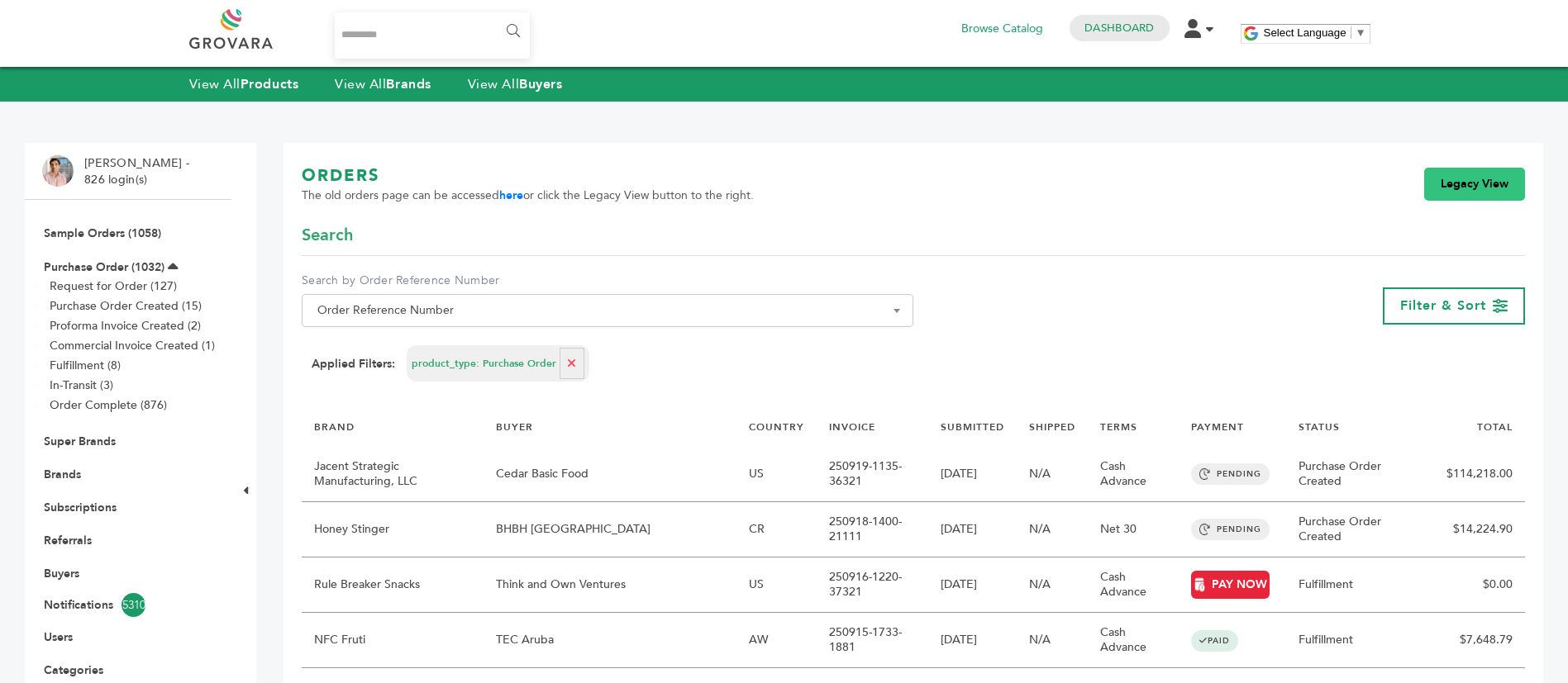
drag, startPoint x: 1478, startPoint y: 177, endPoint x: 1465, endPoint y: 190, distance: 18.4
click at [1478, 176] on link "Legacy View" at bounding box center [1475, 183] width 101 height 33
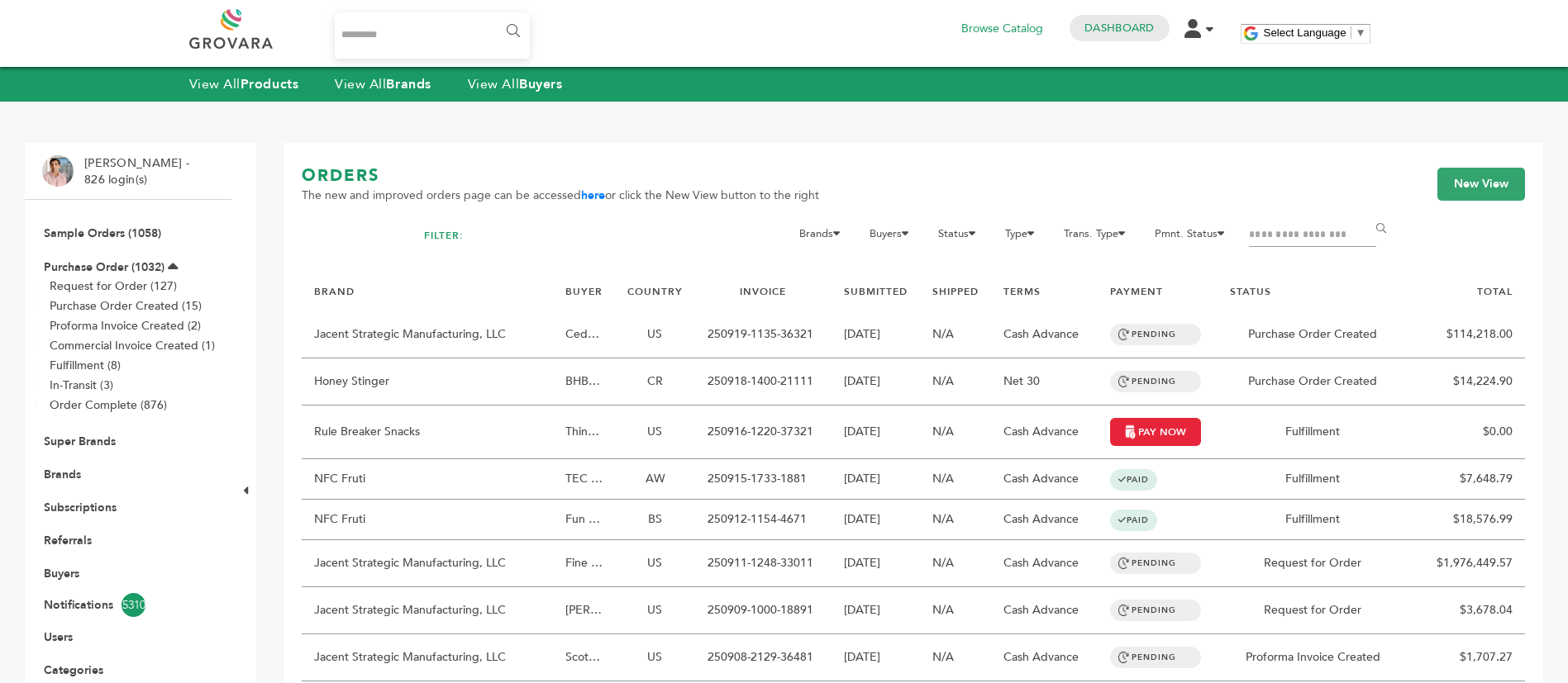
click at [1304, 233] on input "Filter by keywords" at bounding box center [1312, 235] width 128 height 23
type input "********"
click at [1366, 213] on input "******" at bounding box center [1385, 229] width 38 height 33
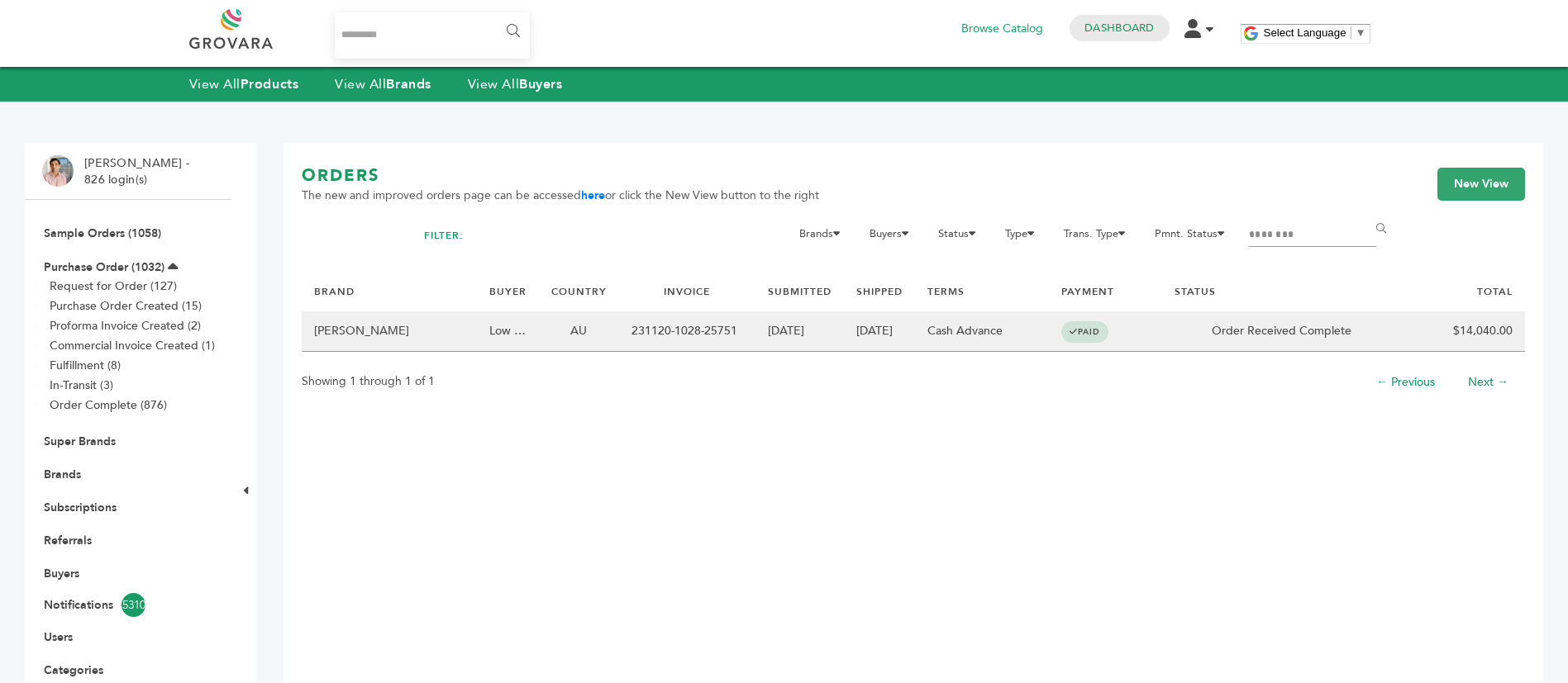
click at [844, 339] on td "11/30/2023" at bounding box center [880, 332] width 71 height 41
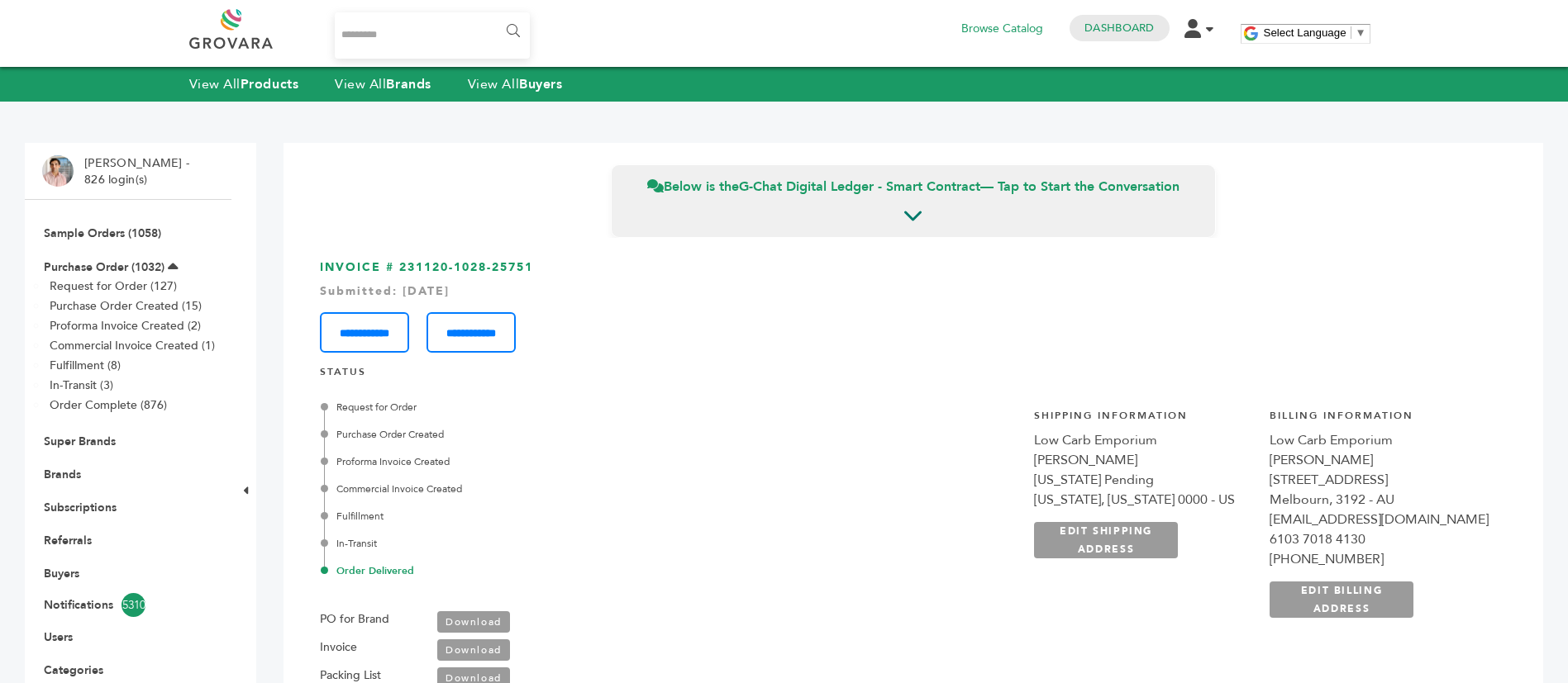
click at [1273, 520] on div "[EMAIL_ADDRESS][DOMAIN_NAME]" at bounding box center [1379, 520] width 219 height 20
copy div "[EMAIL_ADDRESS][DOMAIN_NAME]"
click at [424, 38] on input "Search..." at bounding box center [433, 36] width 196 height 47
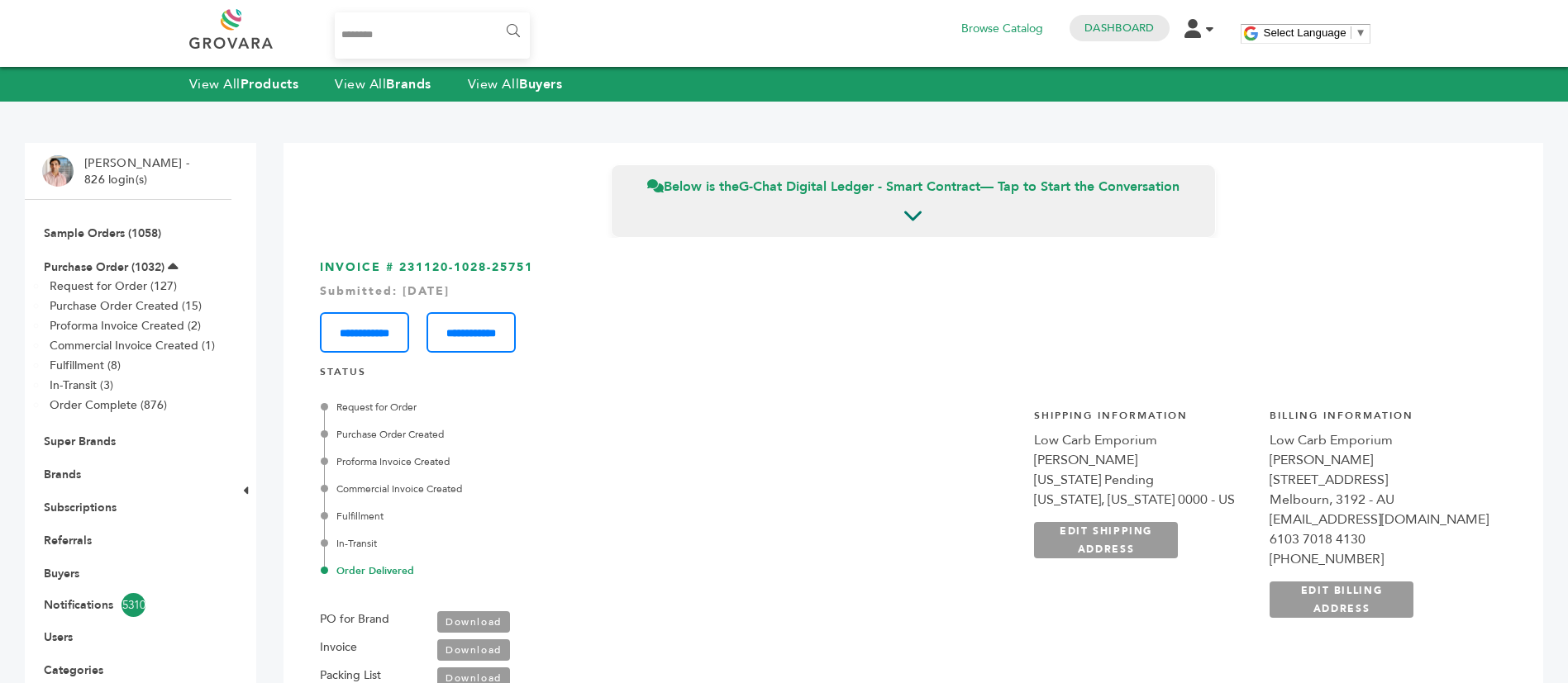
type input "********"
click at [493, 15] on input "******" at bounding box center [512, 31] width 38 height 33
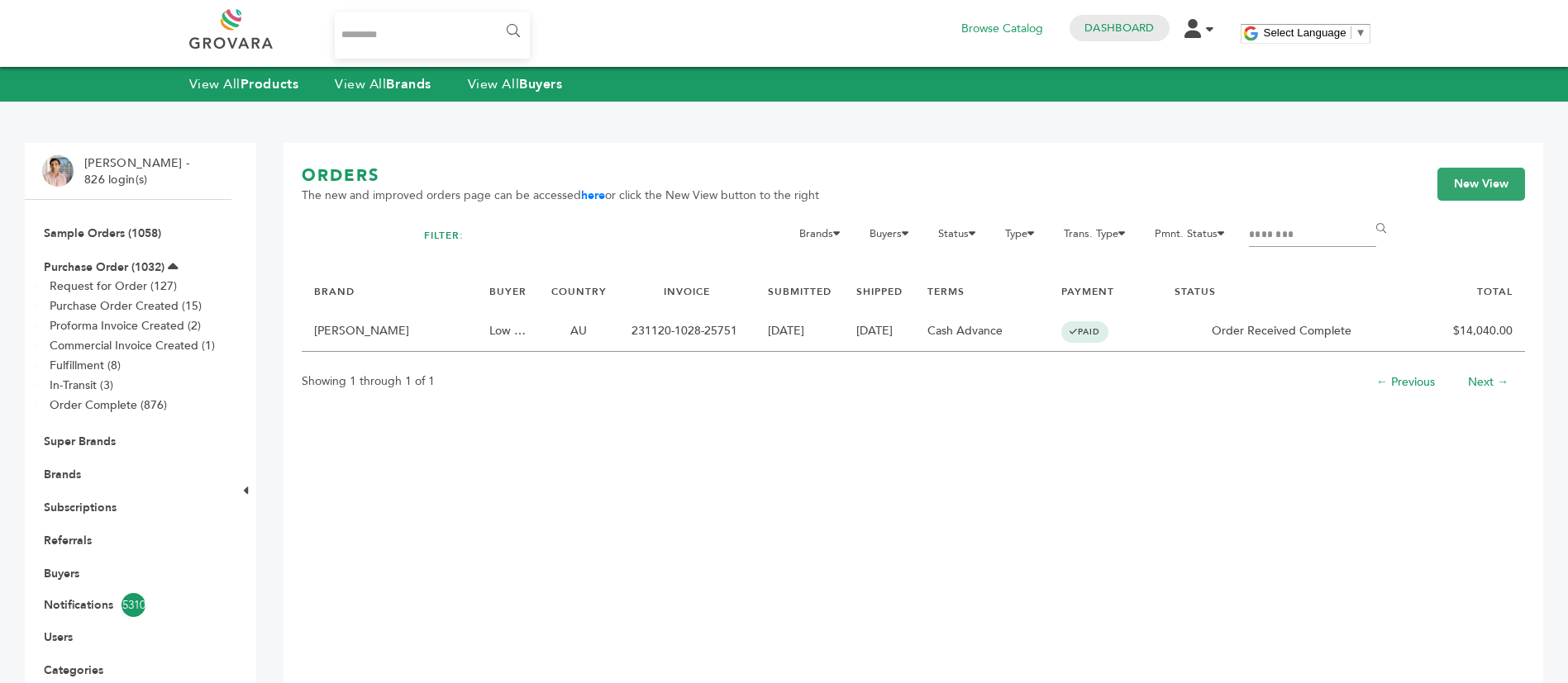
click at [462, 26] on input "Search..." at bounding box center [433, 36] width 196 height 47
type input "**********"
click at [523, 29] on input "******" at bounding box center [512, 31] width 38 height 33
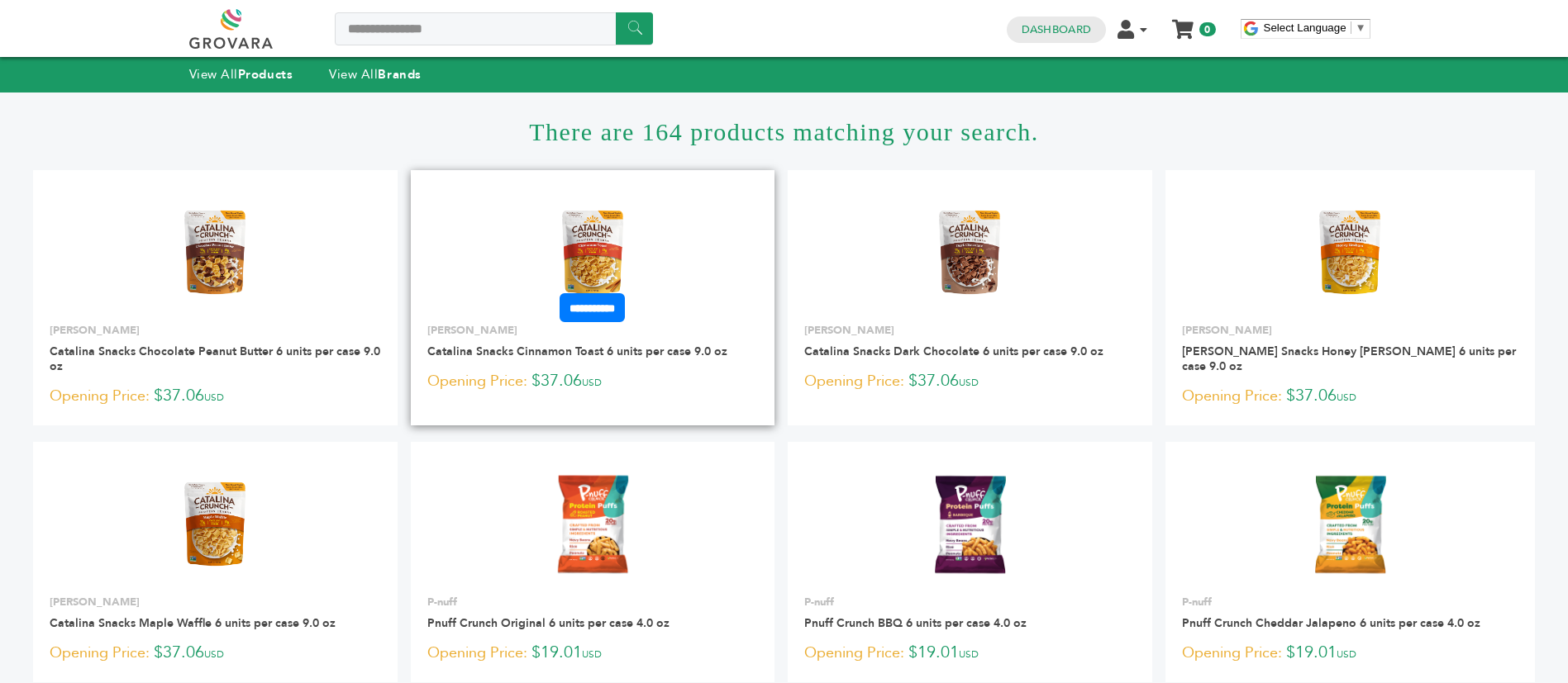
click at [633, 220] on link at bounding box center [593, 252] width 365 height 141
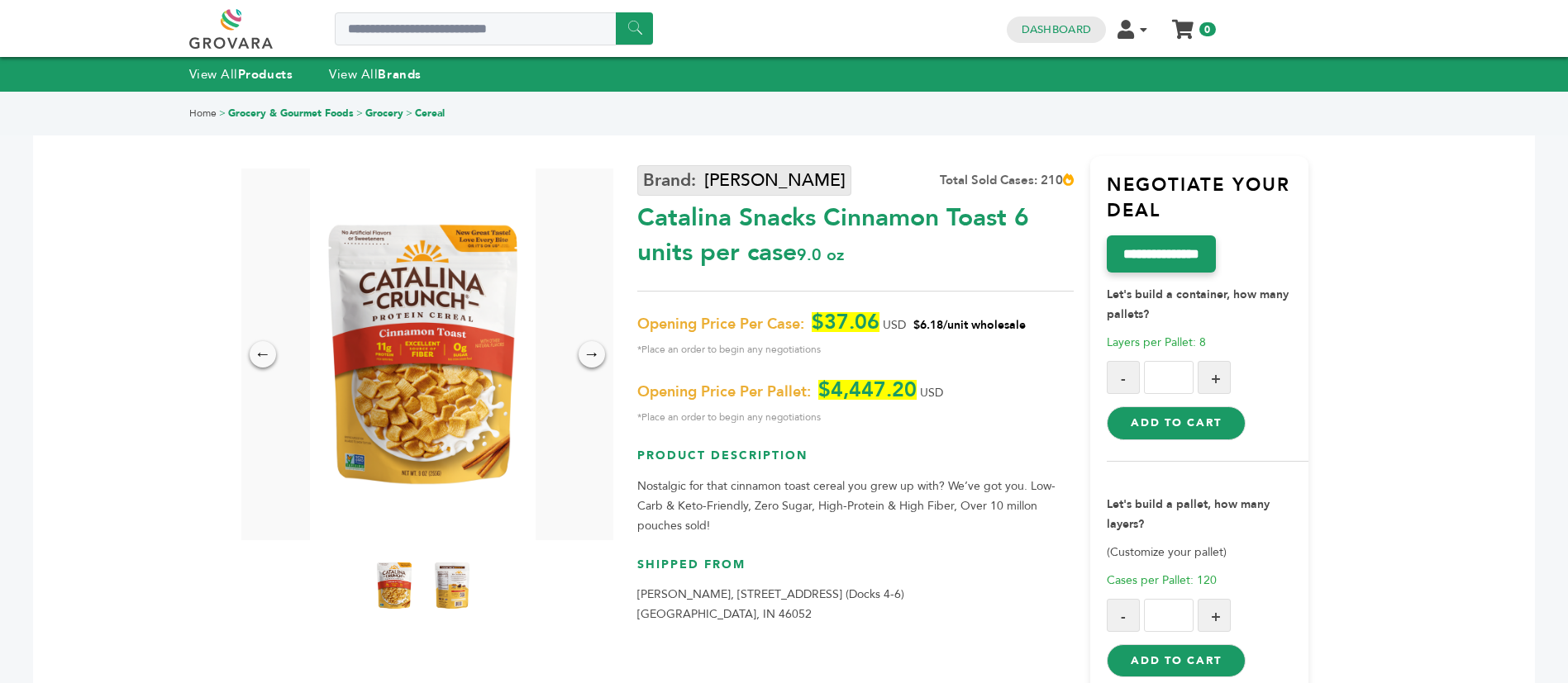
click at [735, 177] on link "[PERSON_NAME]" at bounding box center [745, 180] width 214 height 31
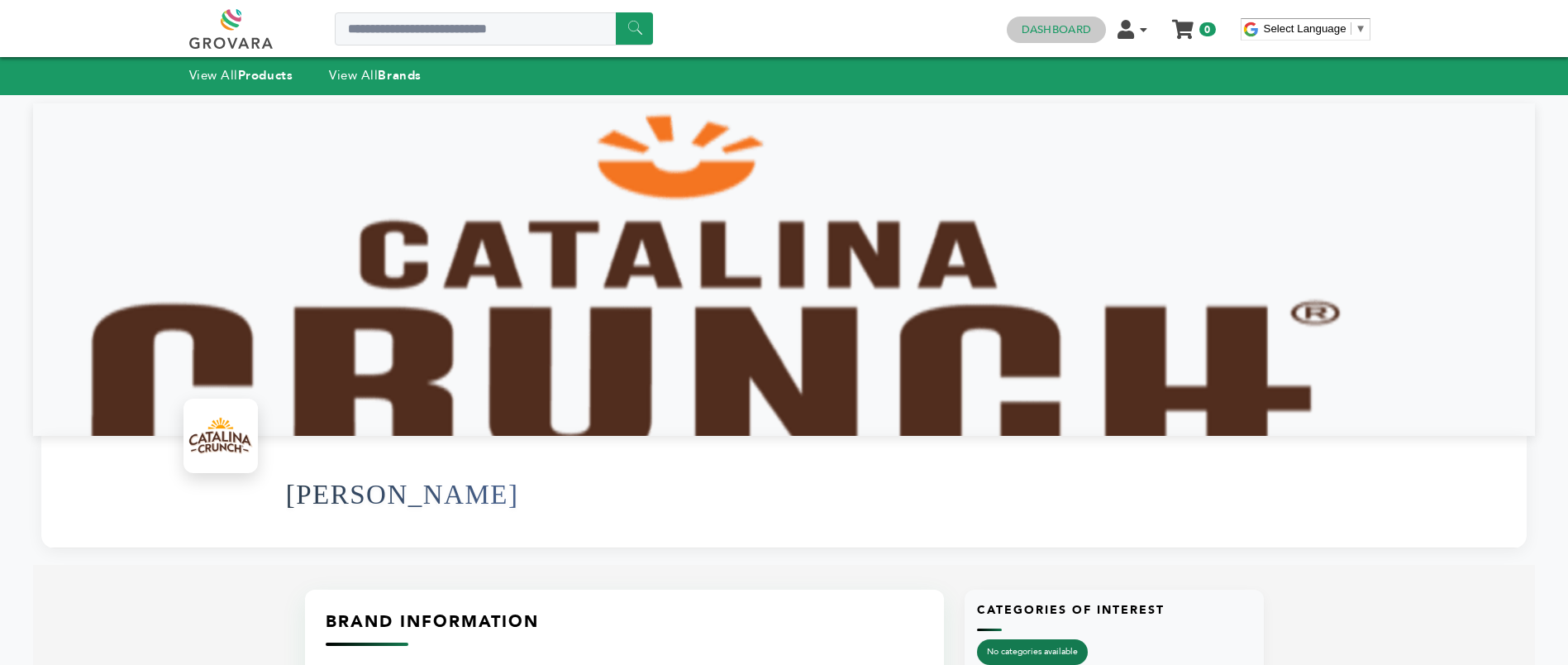
click at [1062, 33] on link "Dashboard" at bounding box center [1057, 30] width 69 height 15
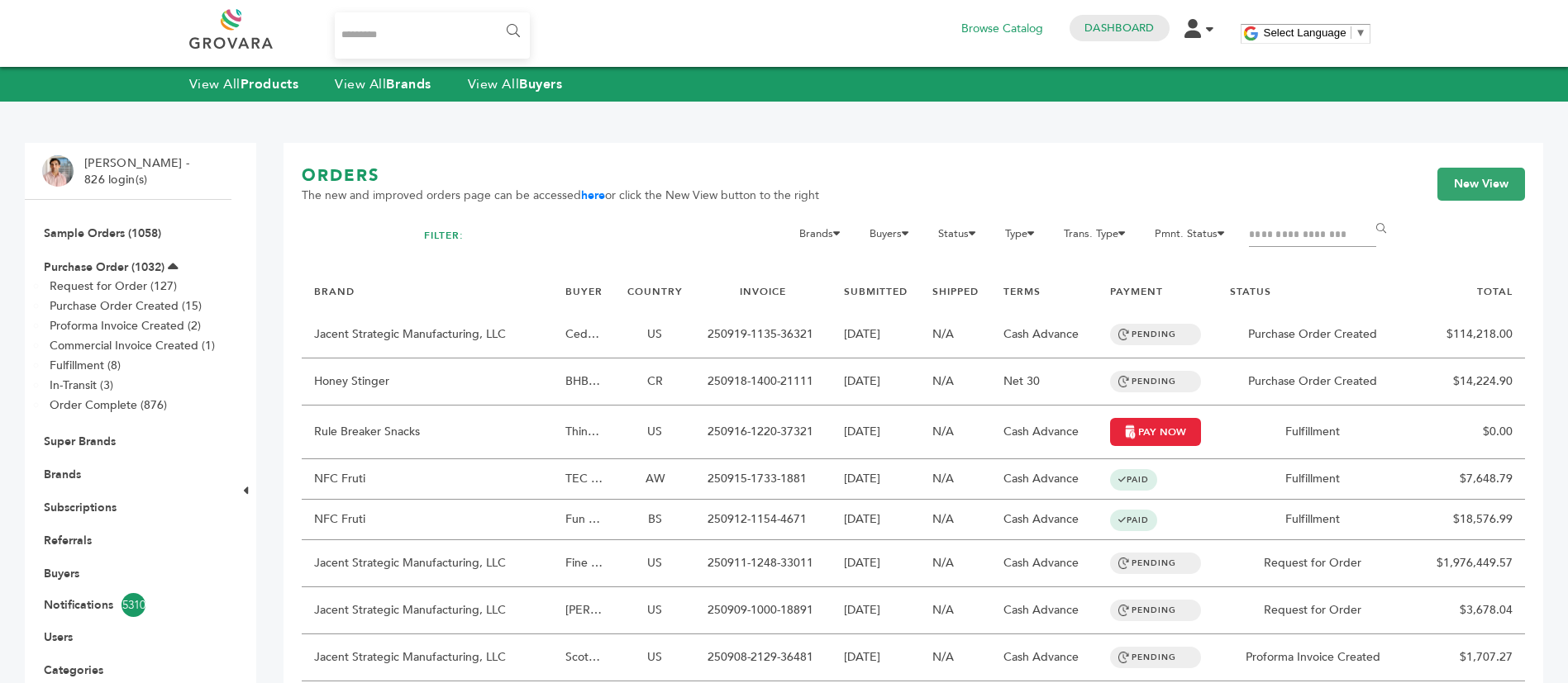
click at [1303, 233] on input "Filter by keywords" at bounding box center [1312, 235] width 128 height 23
type input "***"
click at [1366, 213] on input "******" at bounding box center [1385, 229] width 38 height 33
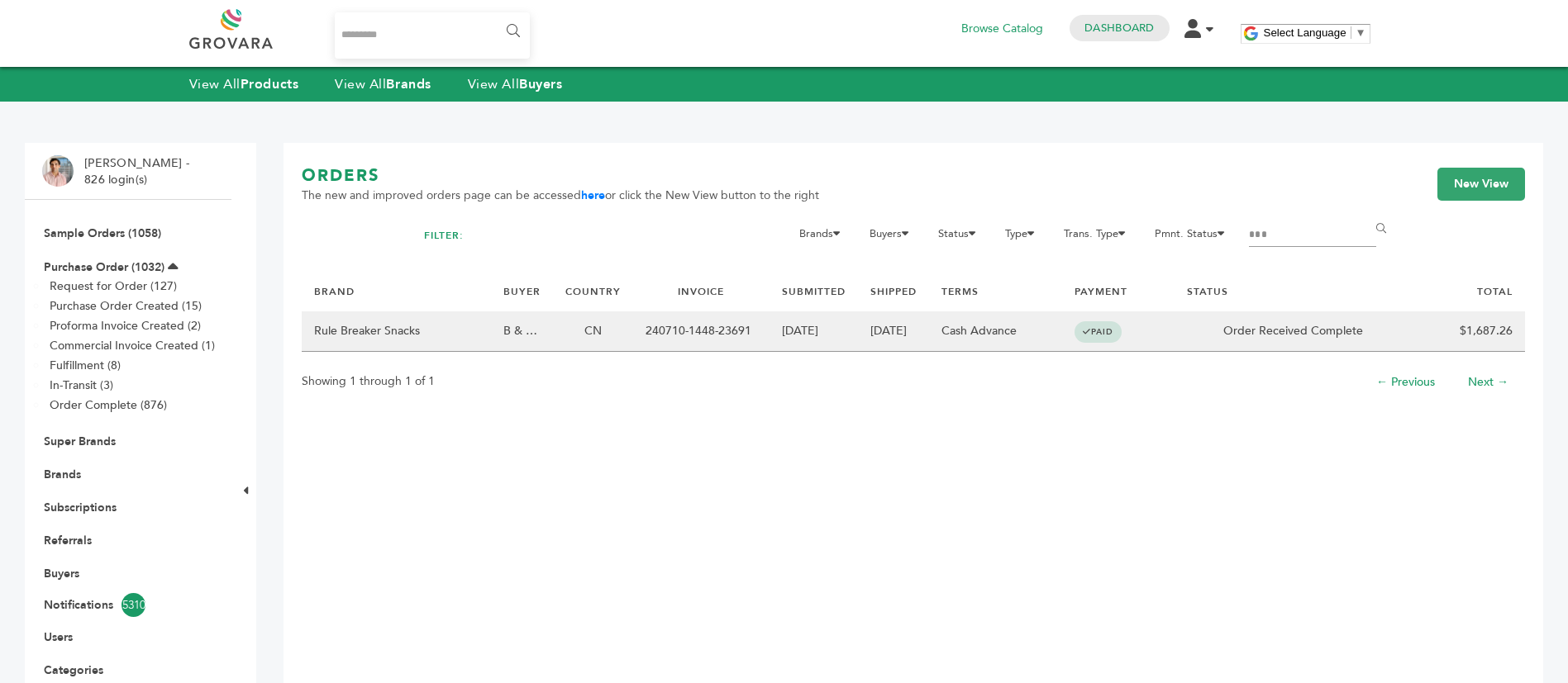
click at [636, 342] on td "240710-1448-23691" at bounding box center [701, 332] width 137 height 41
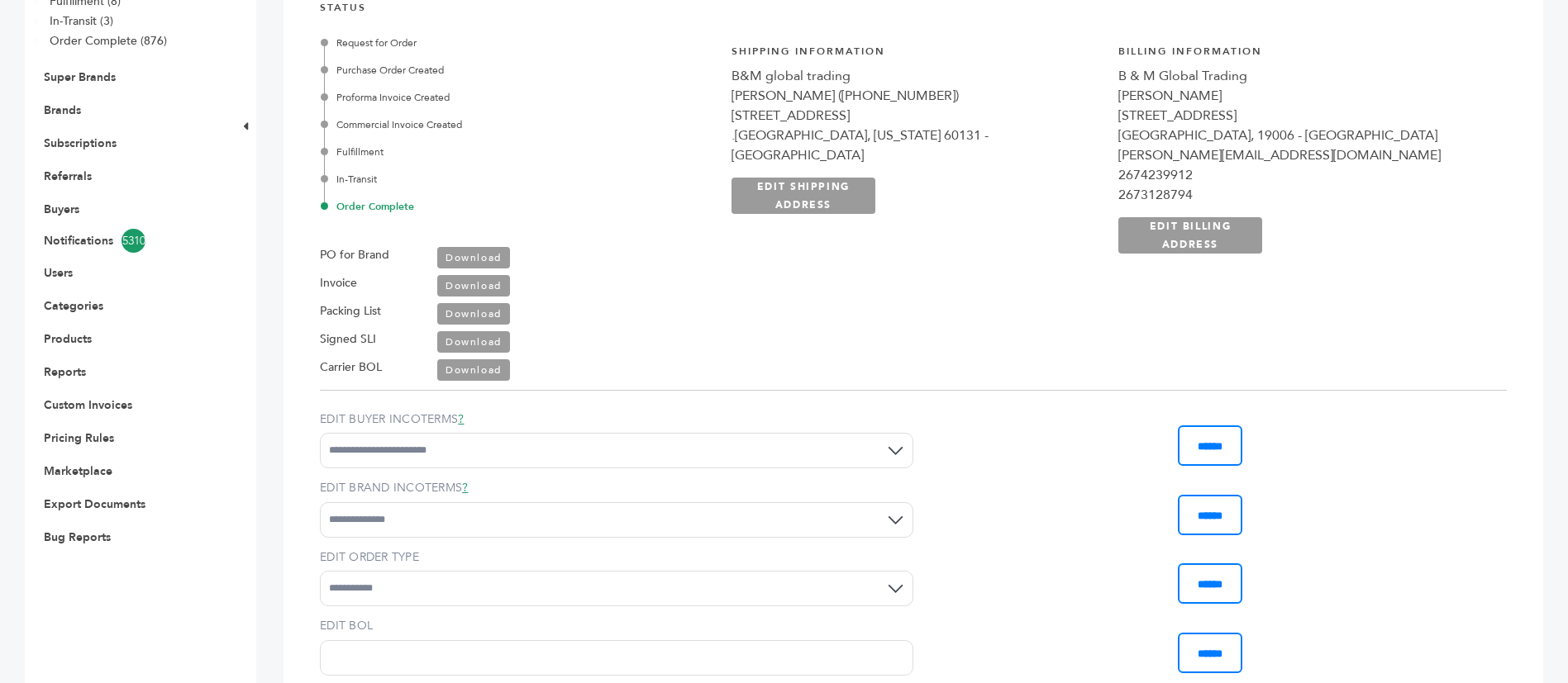
scroll to position [247, 0]
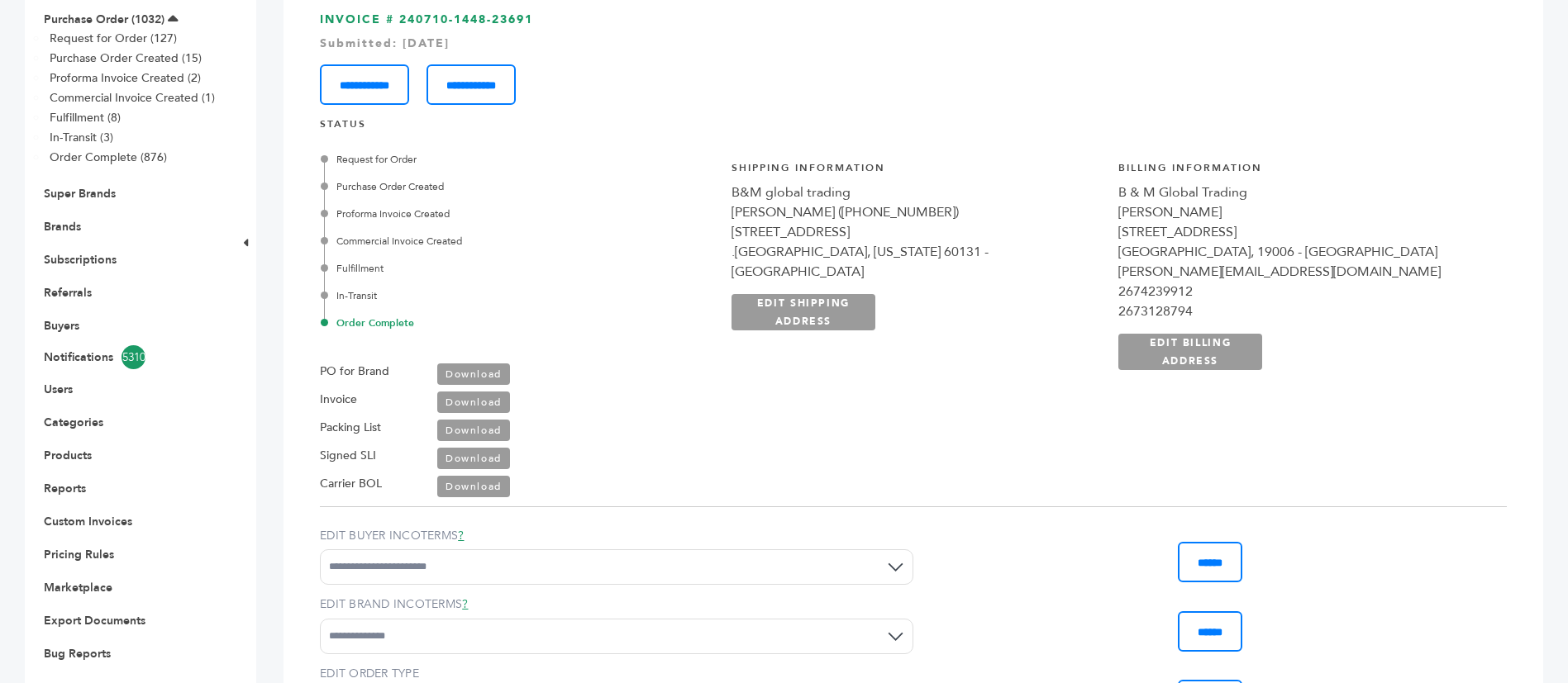
click at [1438, 256] on div "huntingdon valley, 19006 - CN" at bounding box center [1304, 252] width 370 height 20
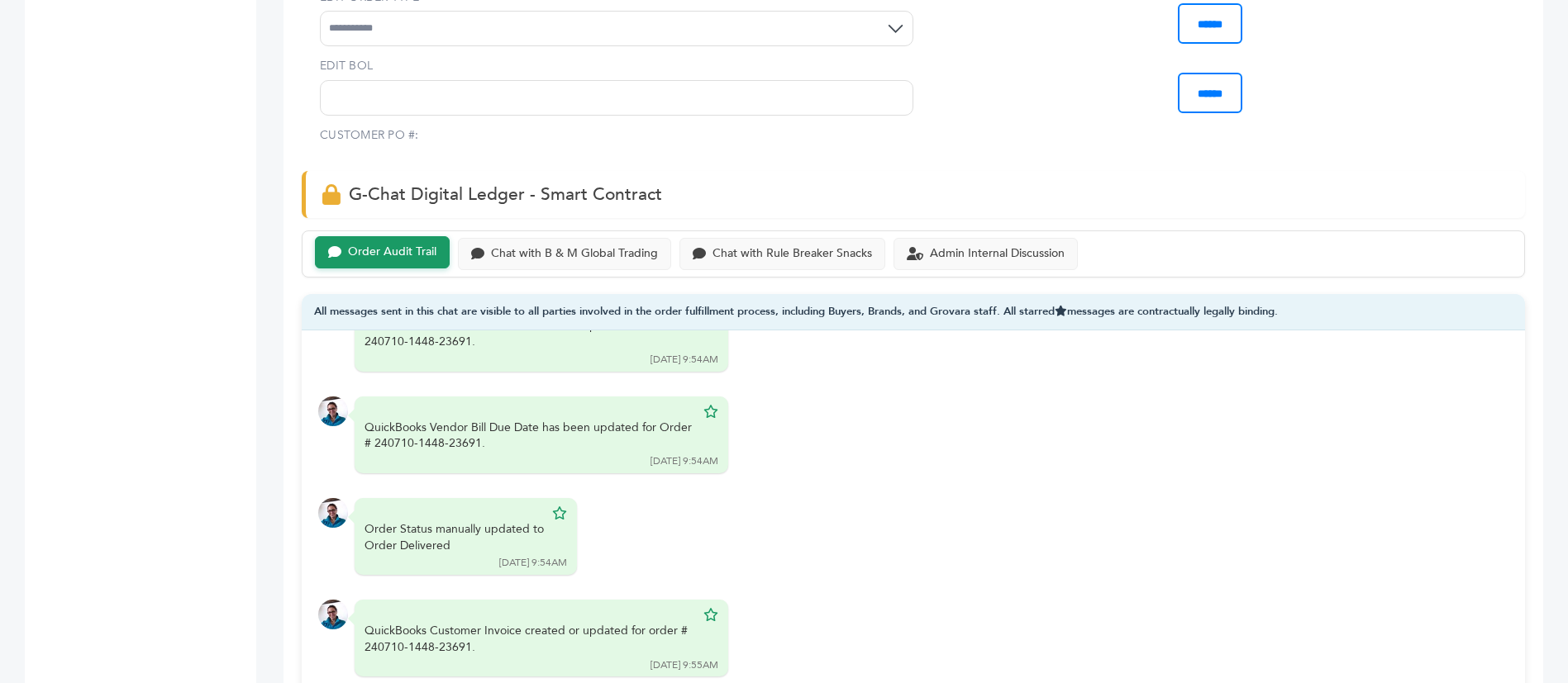
scroll to position [992, 0]
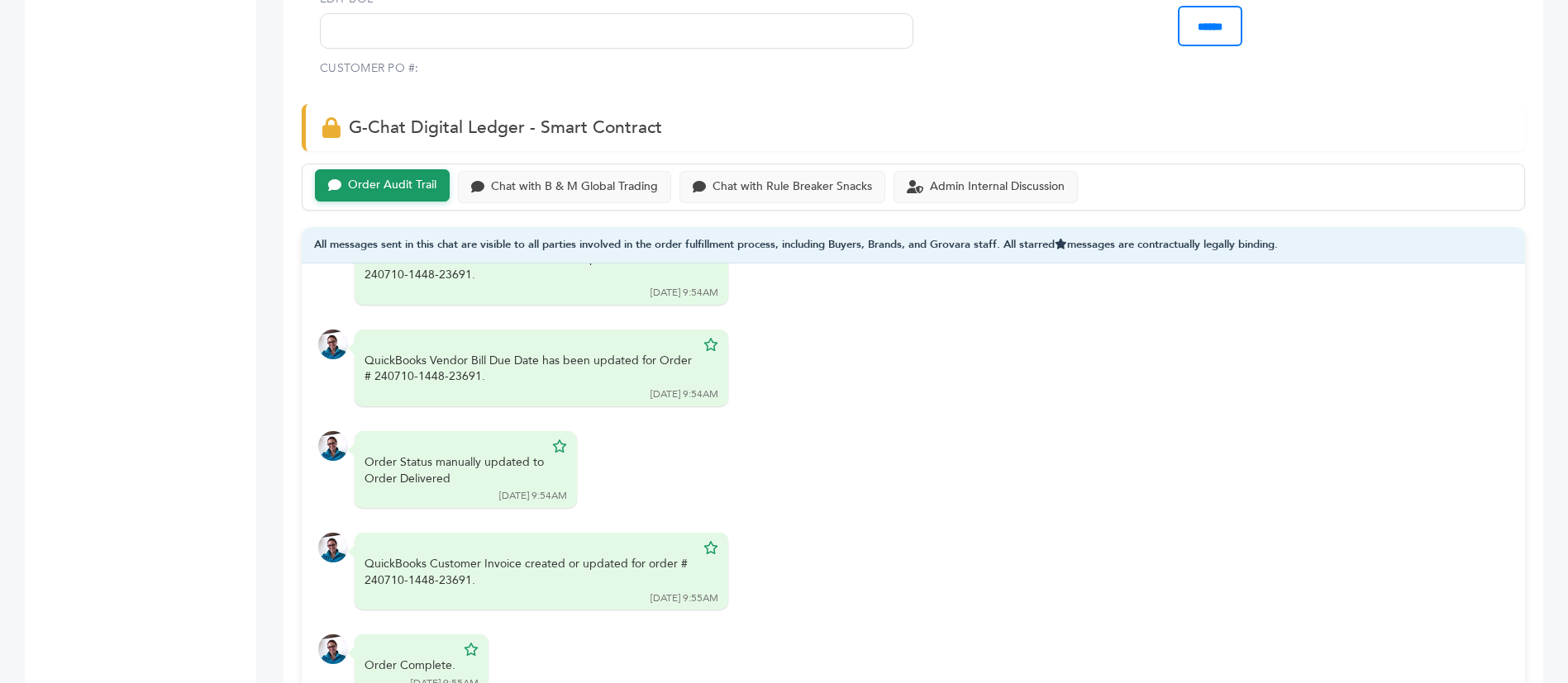
copy div "CN"
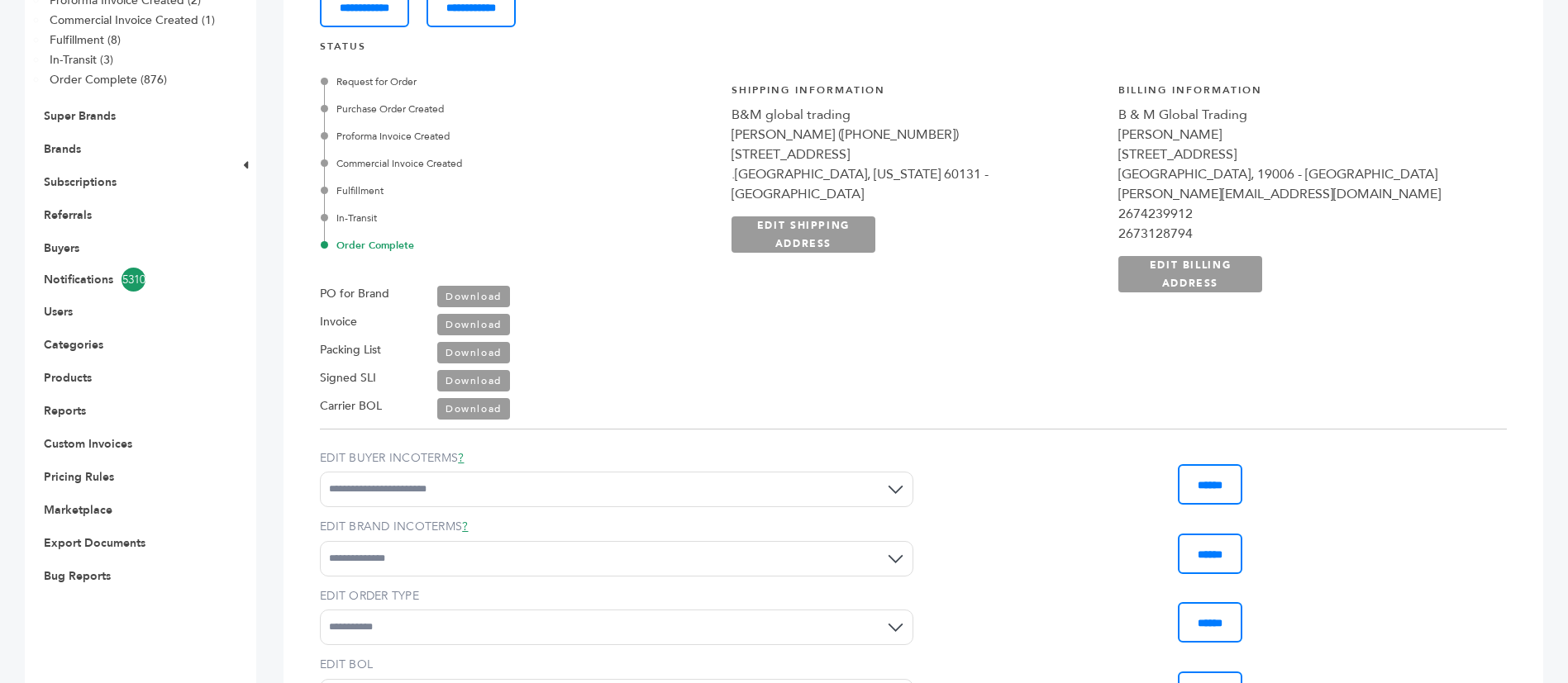
scroll to position [247, 0]
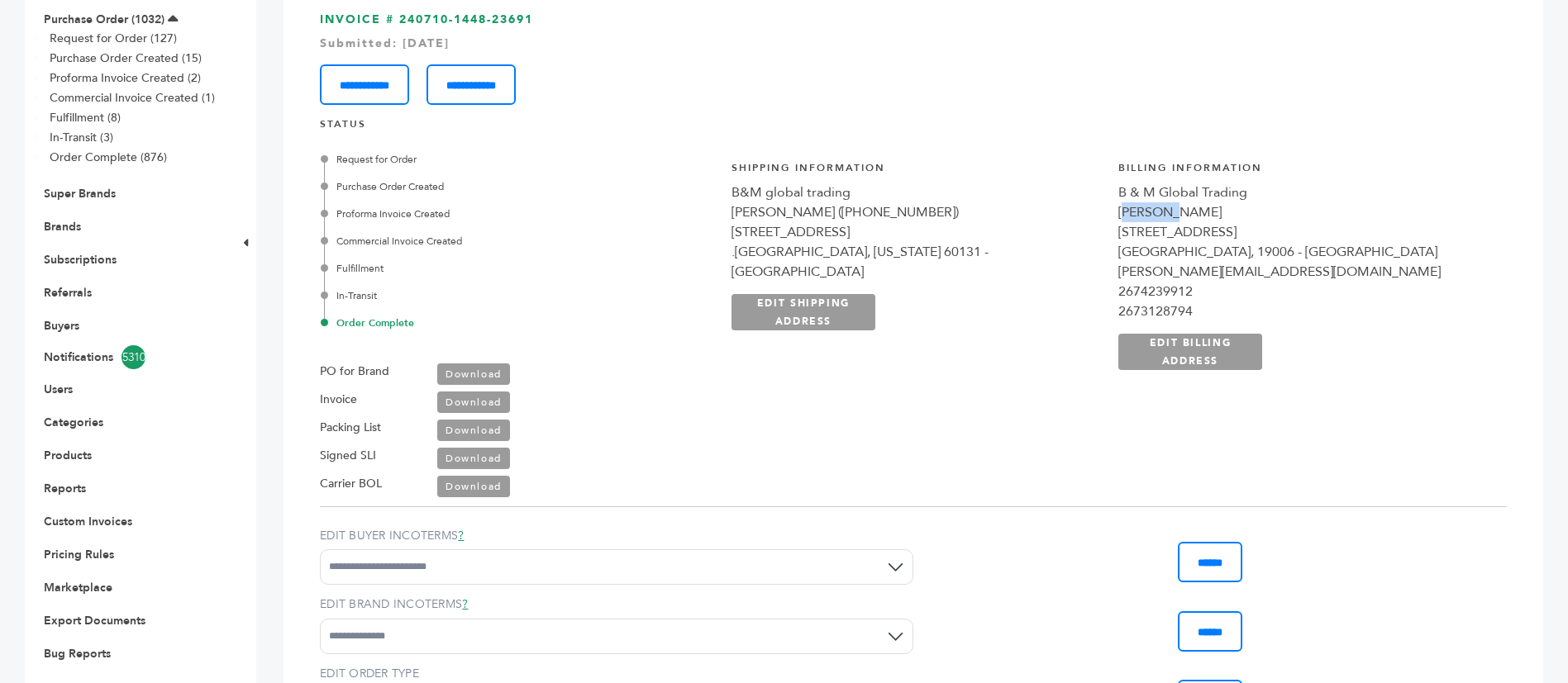
drag, startPoint x: 1273, startPoint y: 207, endPoint x: 1341, endPoint y: 214, distance: 68.4
click at [1341, 214] on div "Jue Chen" at bounding box center [1304, 212] width 370 height 20
drag, startPoint x: 1307, startPoint y: 215, endPoint x: 1278, endPoint y: 223, distance: 30.1
click at [1278, 223] on div "**********" at bounding box center [1304, 266] width 370 height 210
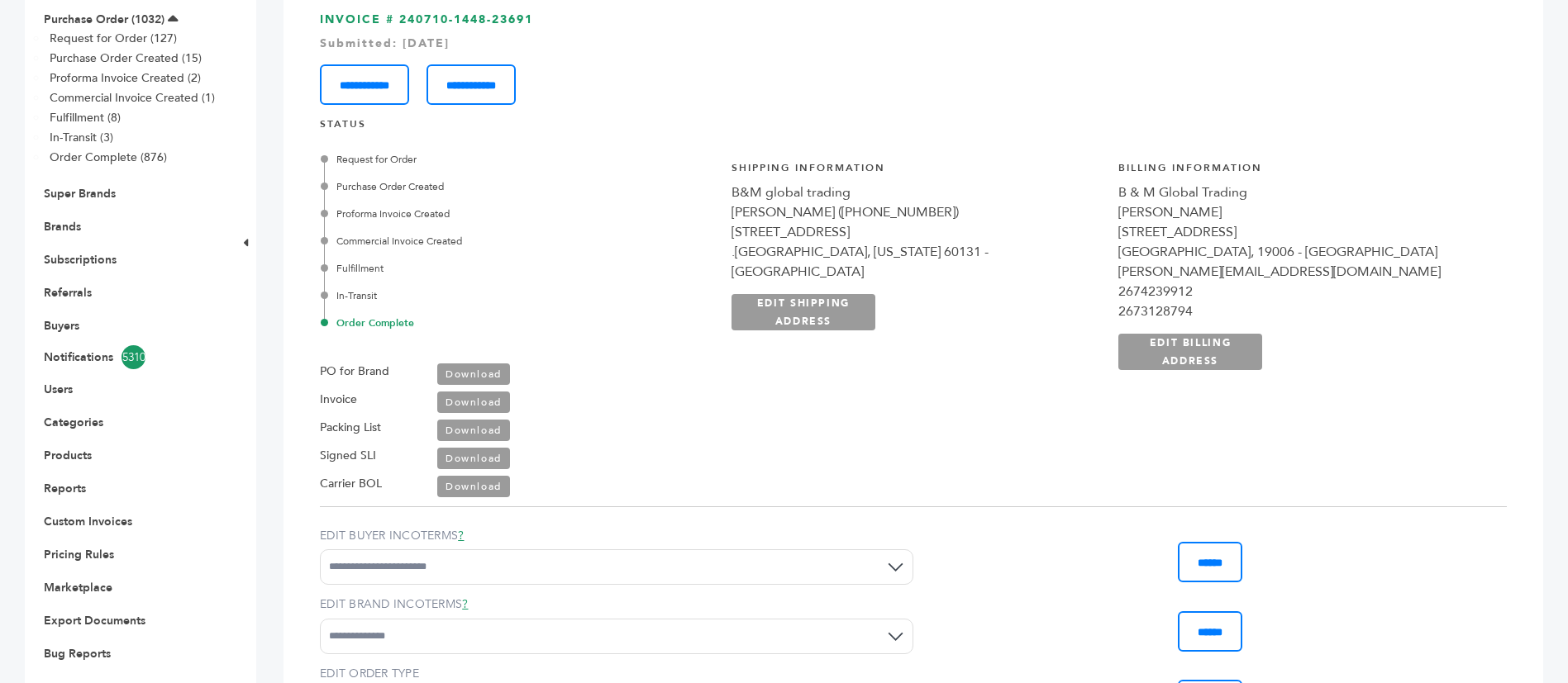
click at [1278, 223] on div "3555 Windmill circle" at bounding box center [1304, 233] width 370 height 20
click at [1102, 212] on div "Larry ((626) 626-6551)" at bounding box center [917, 212] width 370 height 20
click at [1090, 218] on div "Larry ((626) 626-6551)" at bounding box center [917, 212] width 370 height 20
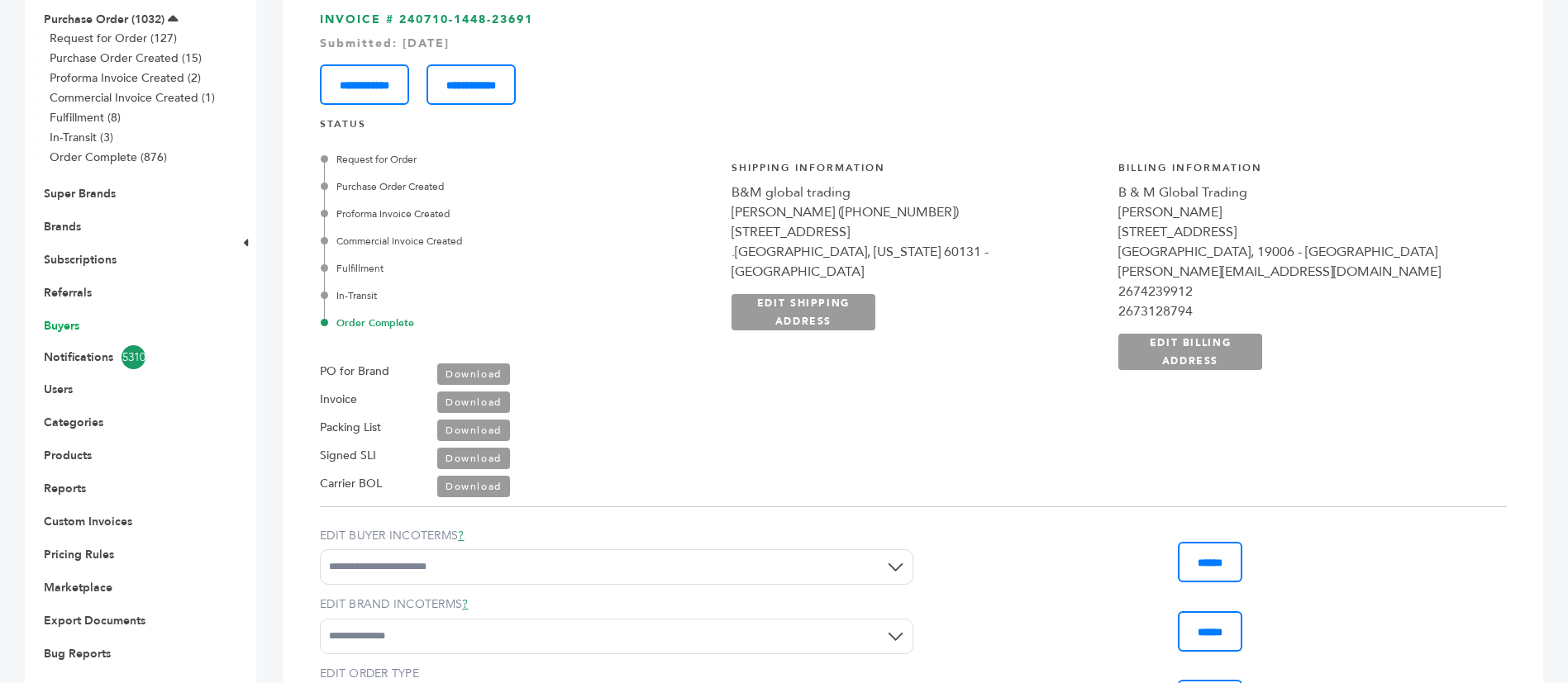
click at [63, 327] on link "Buyers" at bounding box center [61, 326] width 36 height 16
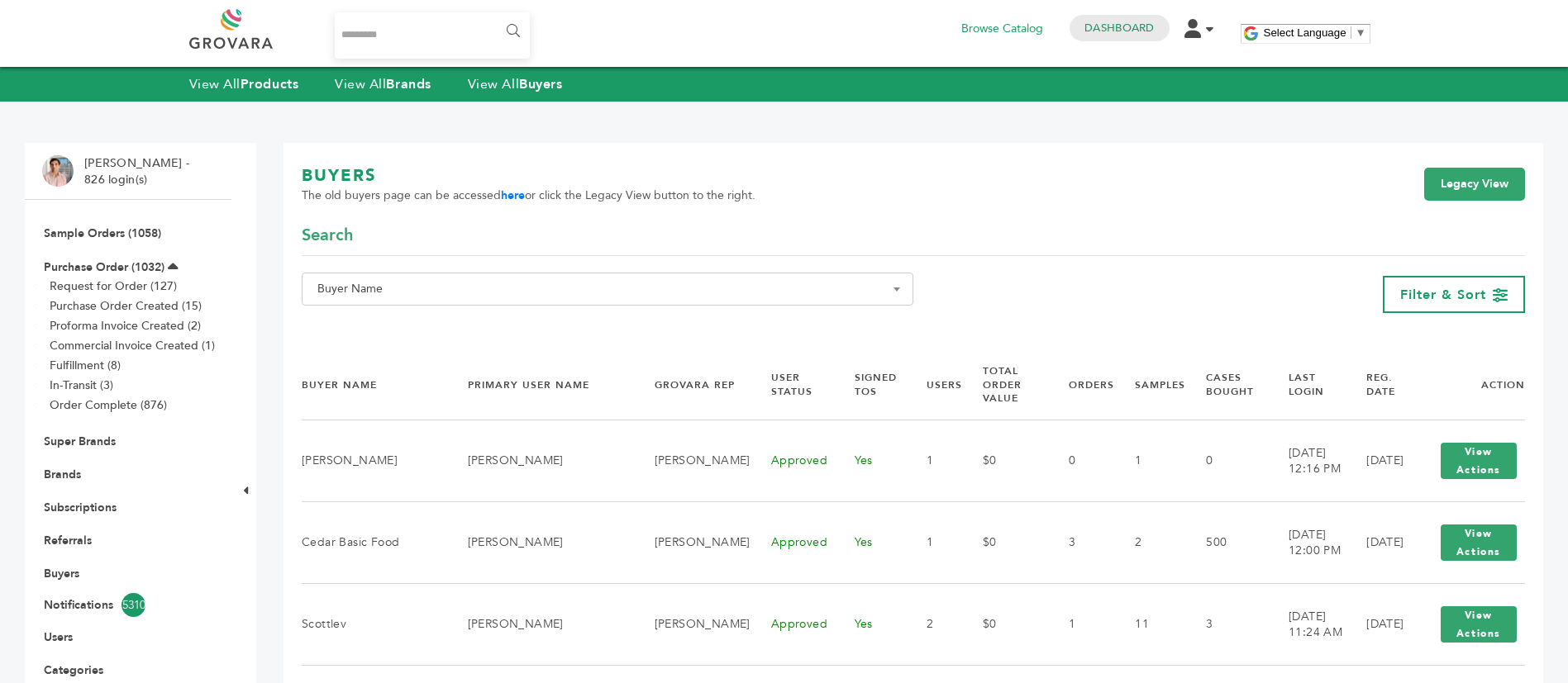
click at [645, 297] on span "Buyer Name" at bounding box center [607, 288] width 593 height 23
click at [641, 315] on input "Search" at bounding box center [607, 319] width 603 height 21
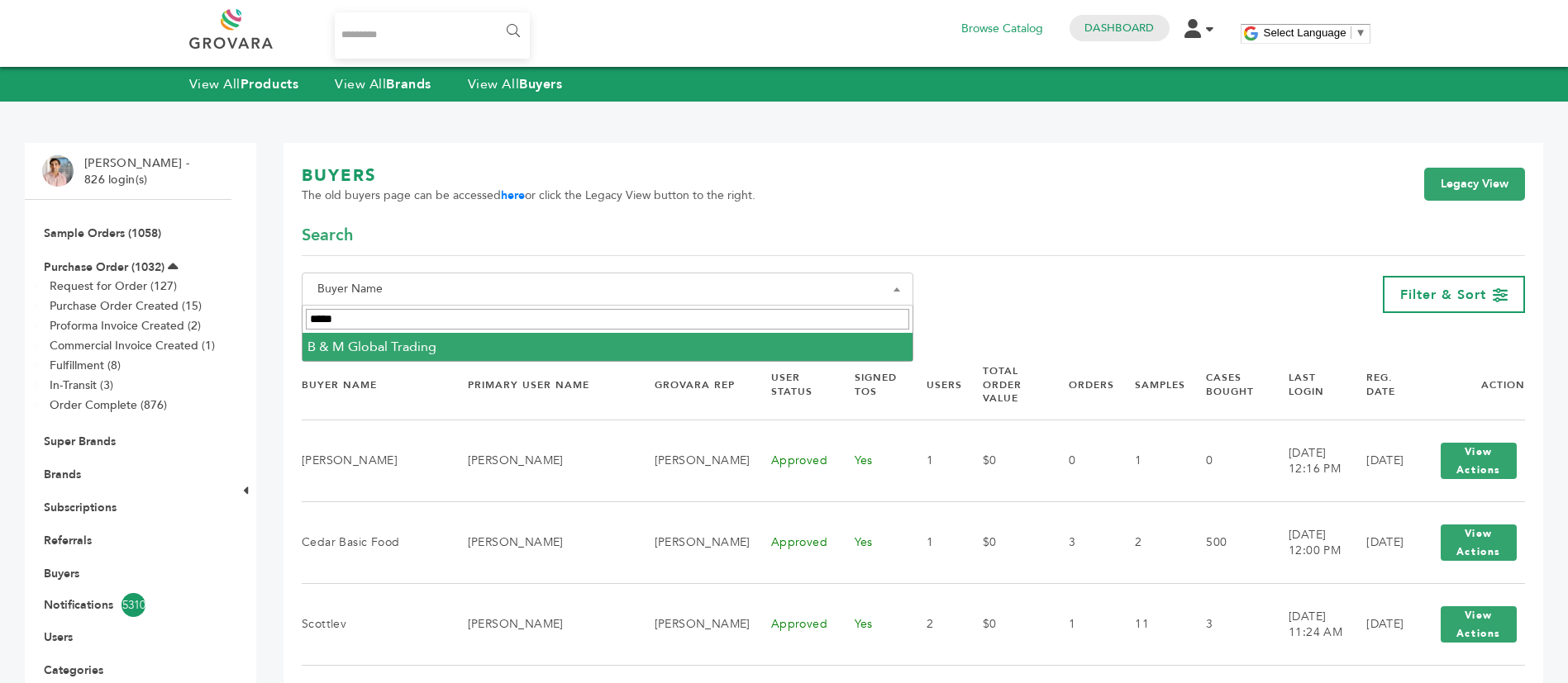
type input "*****"
select select "**********"
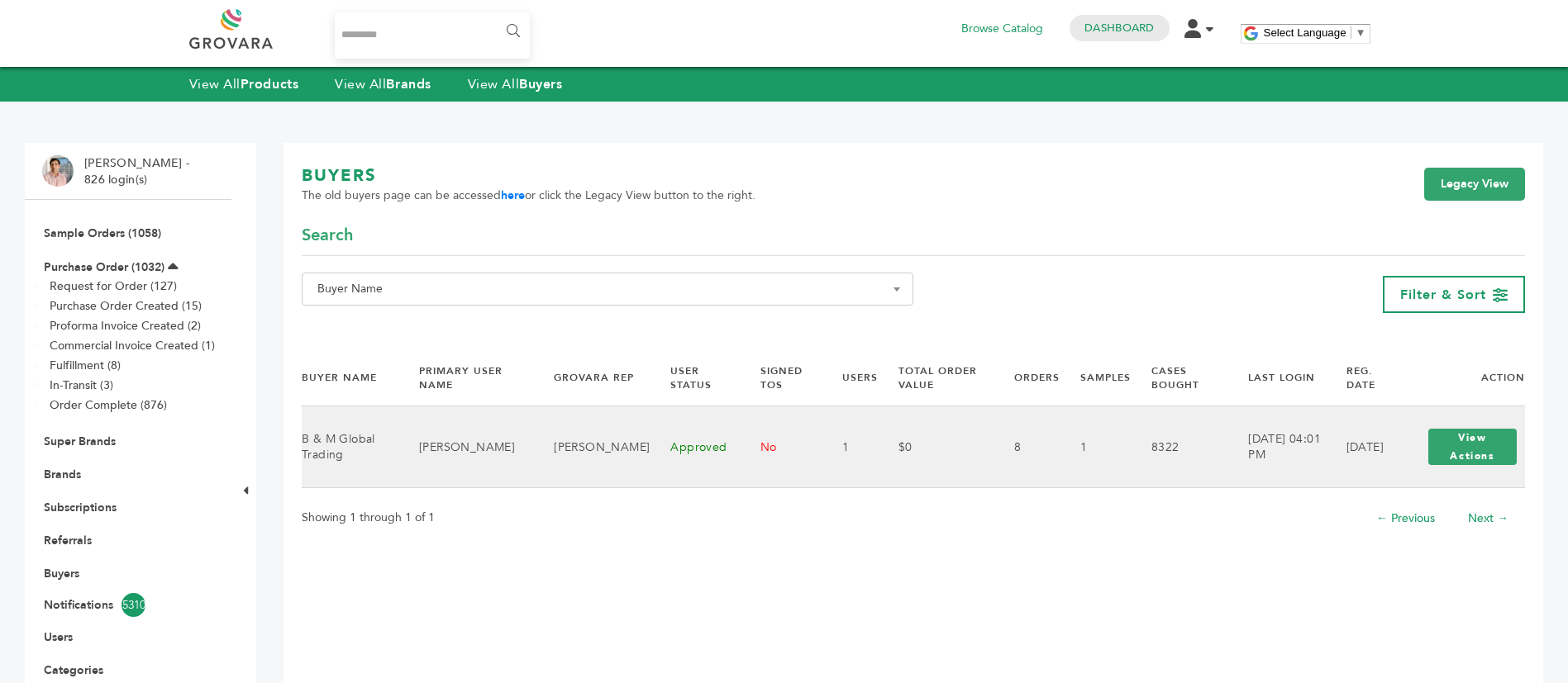
click at [1465, 467] on div "View Actions View Shop" at bounding box center [1473, 446] width 105 height 52
click at [1473, 450] on button "View Actions" at bounding box center [1472, 446] width 88 height 37
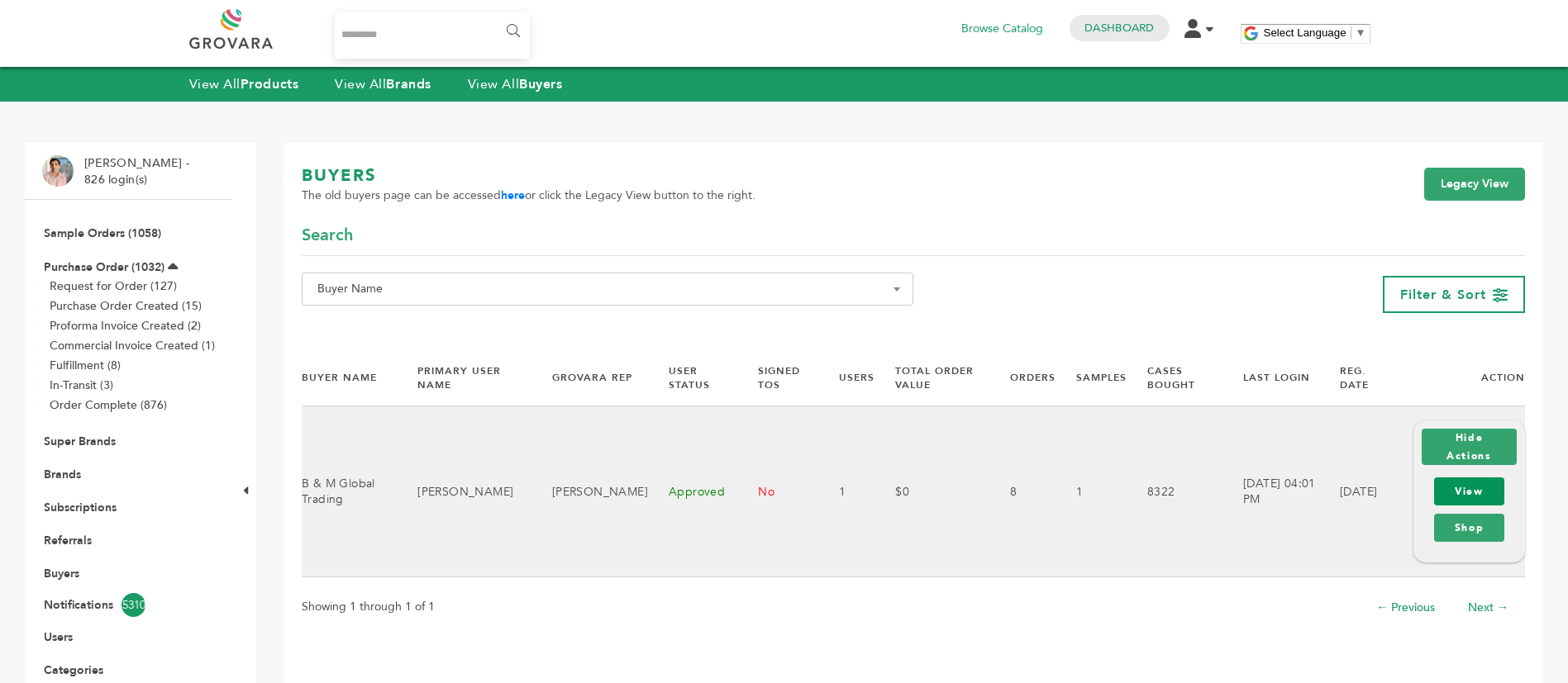
click at [1469, 488] on link "View" at bounding box center [1469, 491] width 70 height 28
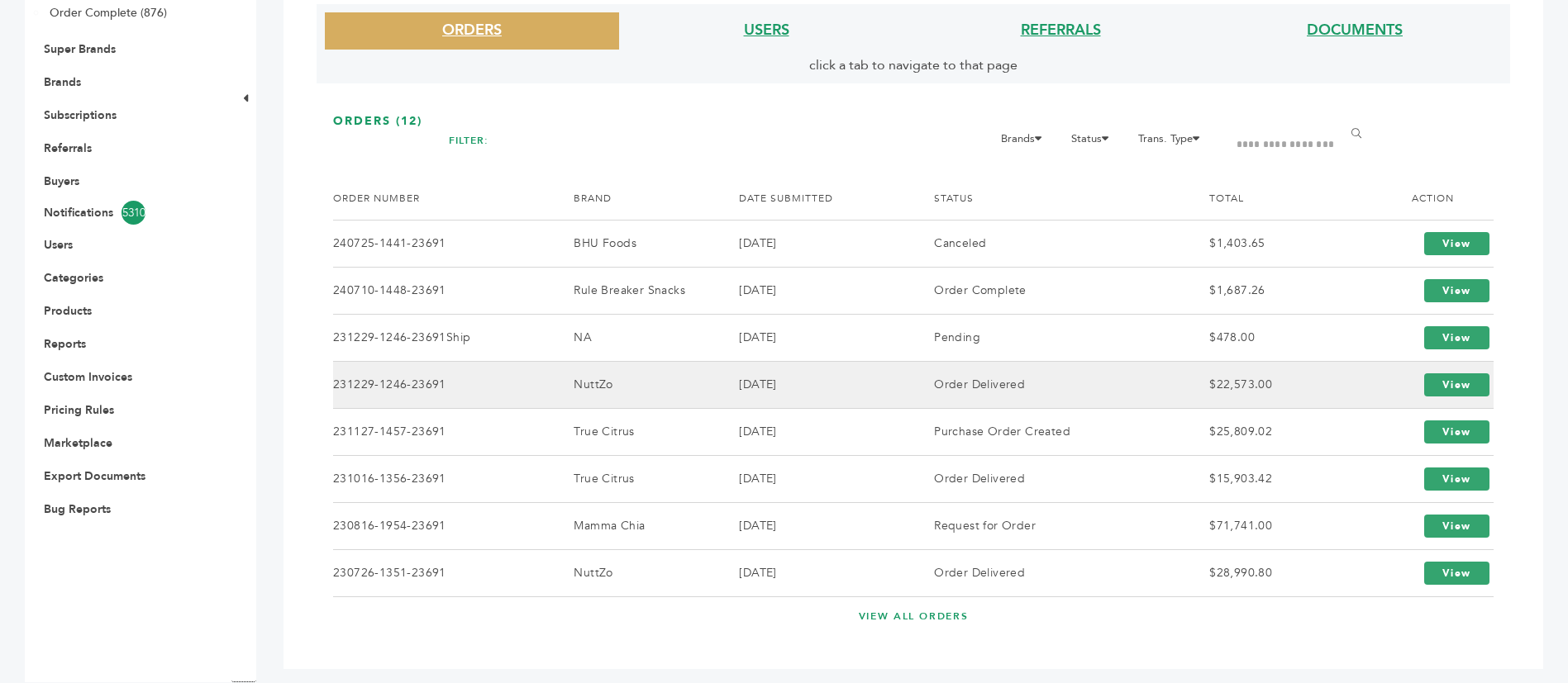
scroll to position [418, 0]
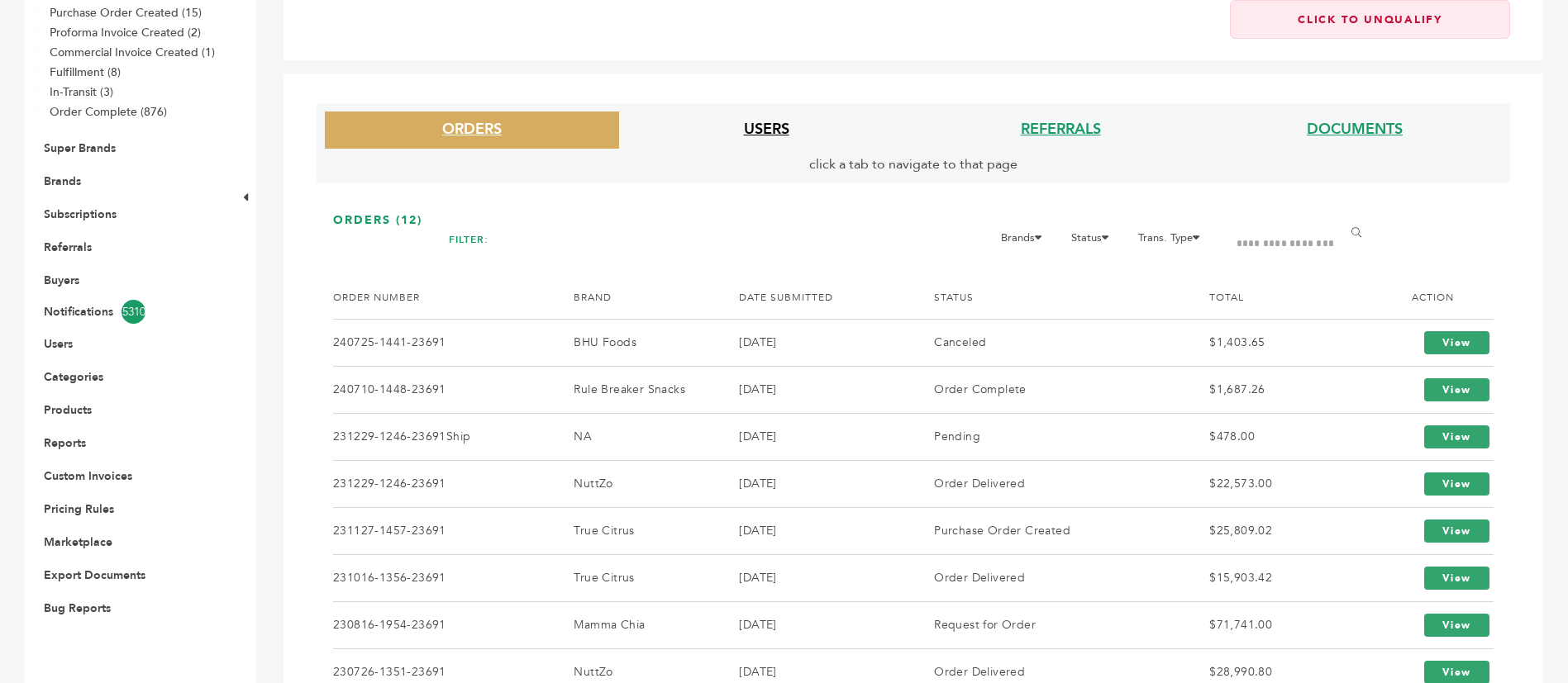
click at [762, 133] on link "USERS" at bounding box center [767, 129] width 46 height 21
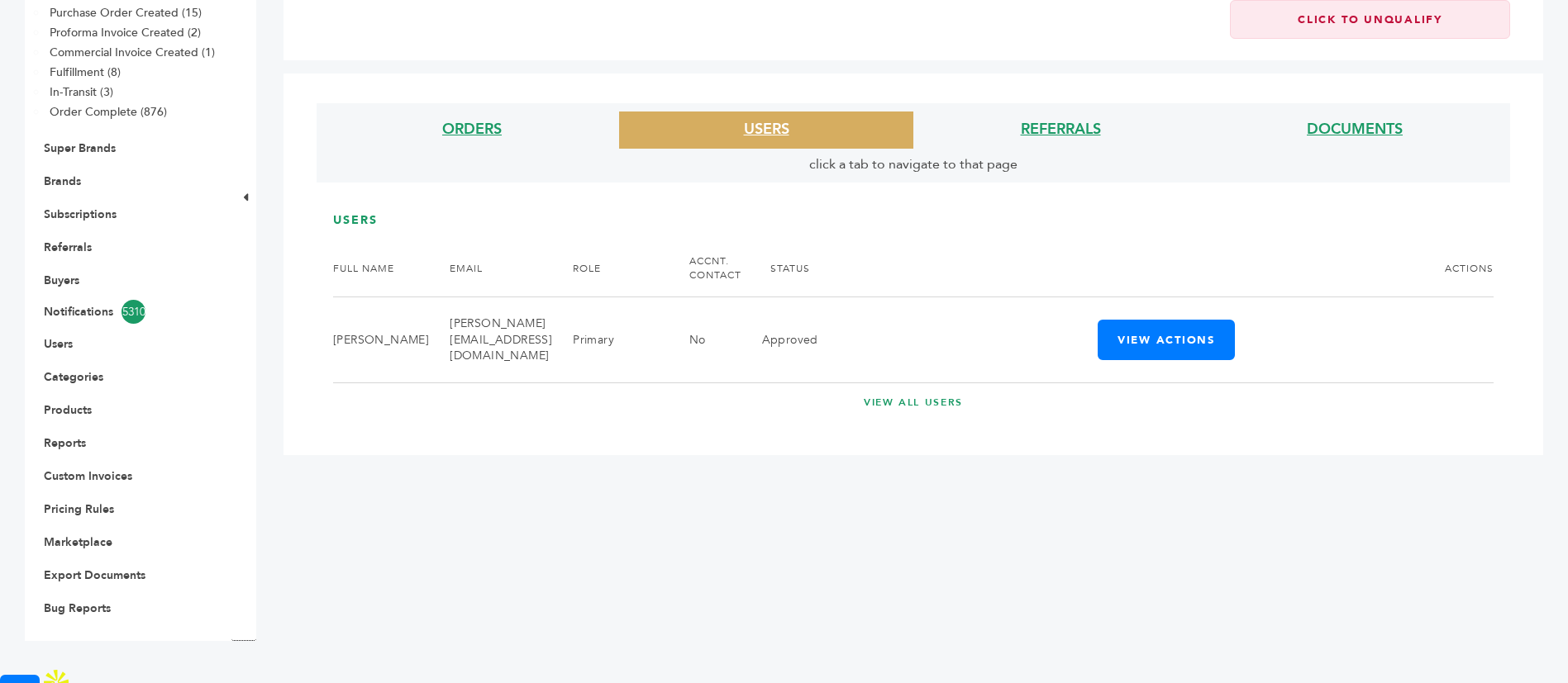
scroll to position [276, 0]
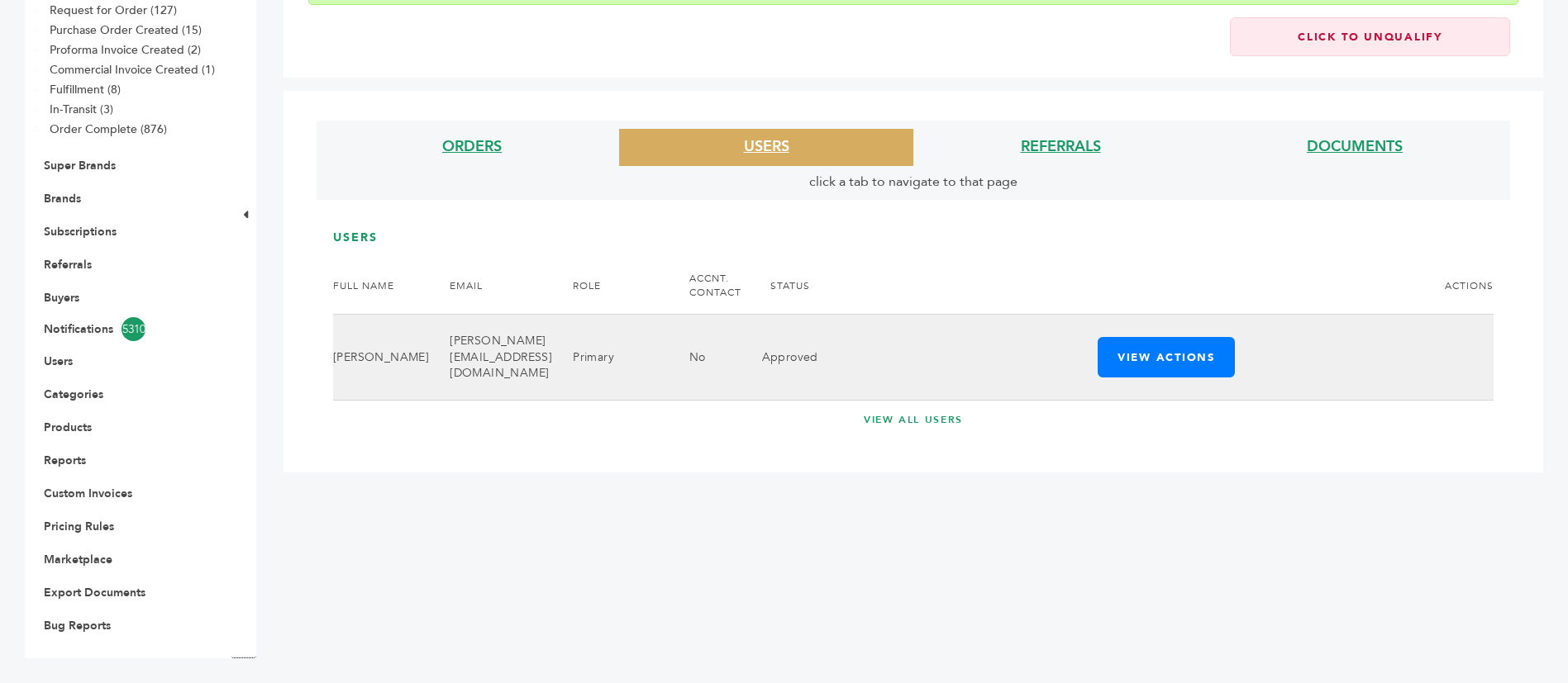
click at [507, 354] on td "[PERSON_NAME][EMAIL_ADDRESS][DOMAIN_NAME]" at bounding box center [490, 357] width 123 height 86
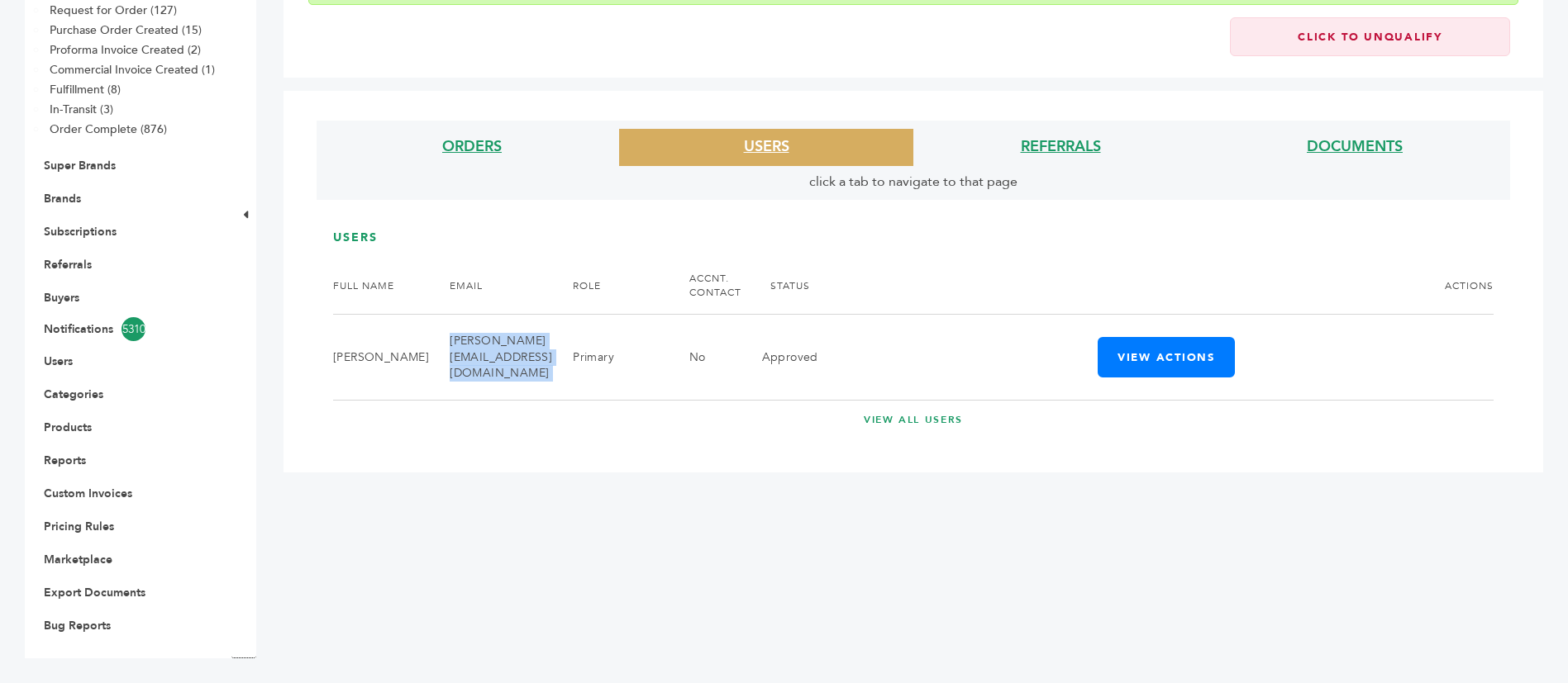
copy tr "[PERSON_NAME][EMAIL_ADDRESS][DOMAIN_NAME]"
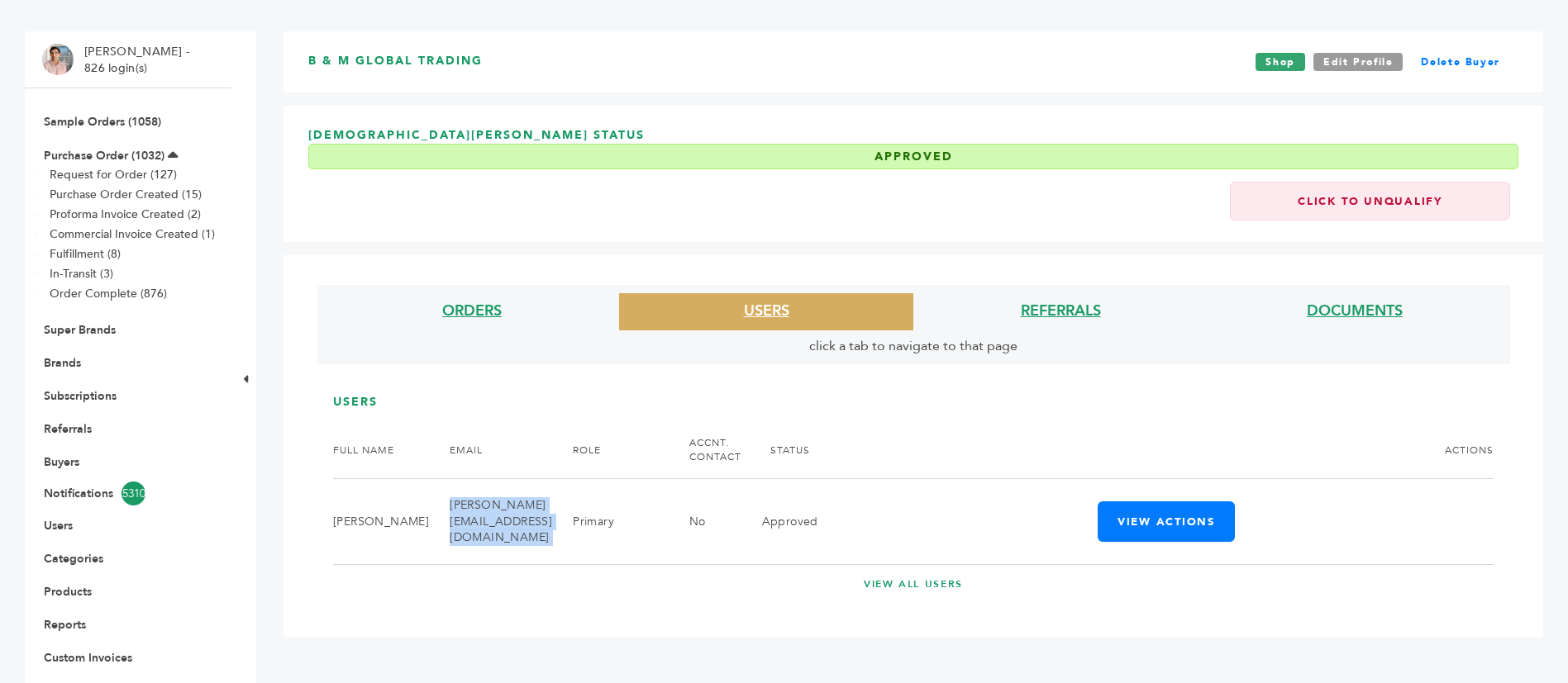
scroll to position [0, 0]
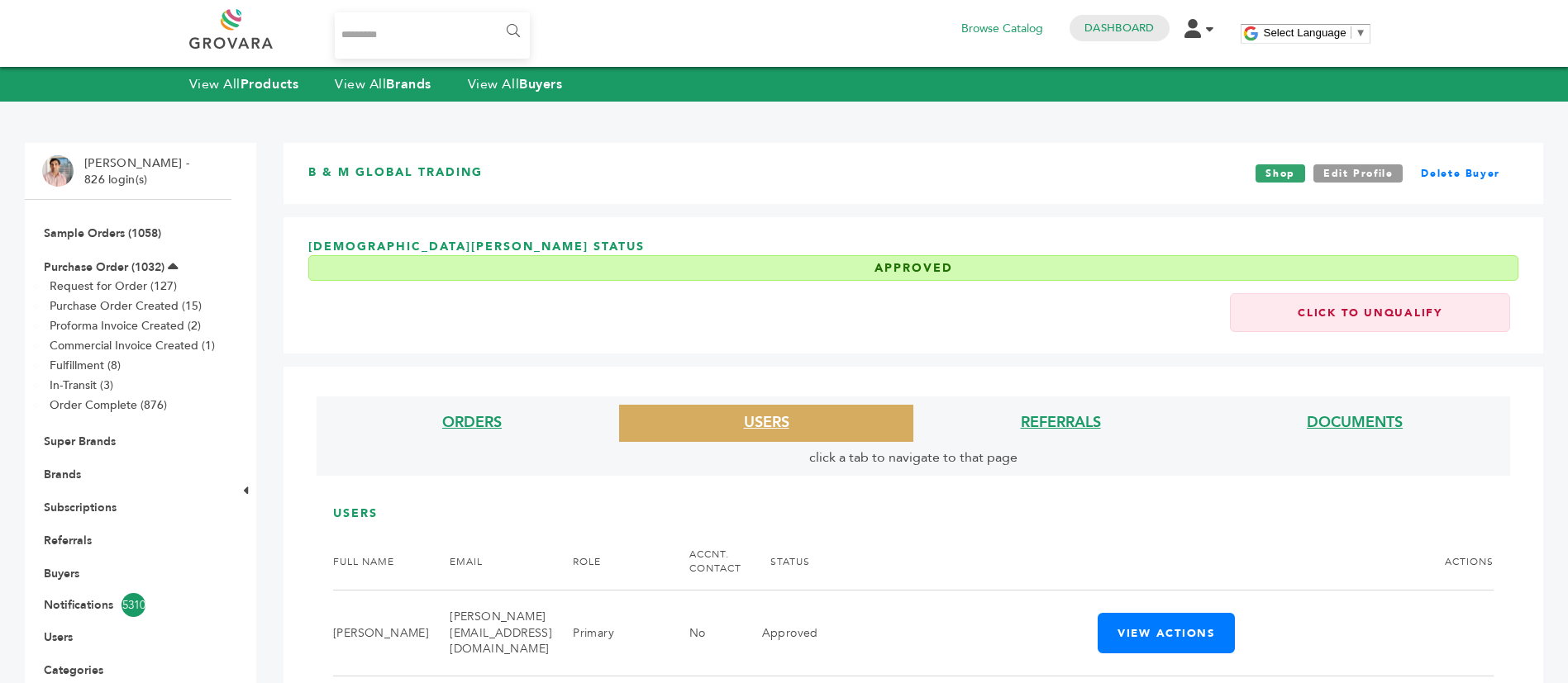
click at [393, 43] on input "Search..." at bounding box center [433, 36] width 196 height 47
type input "********"
click at [493, 15] on input "******" at bounding box center [512, 31] width 38 height 33
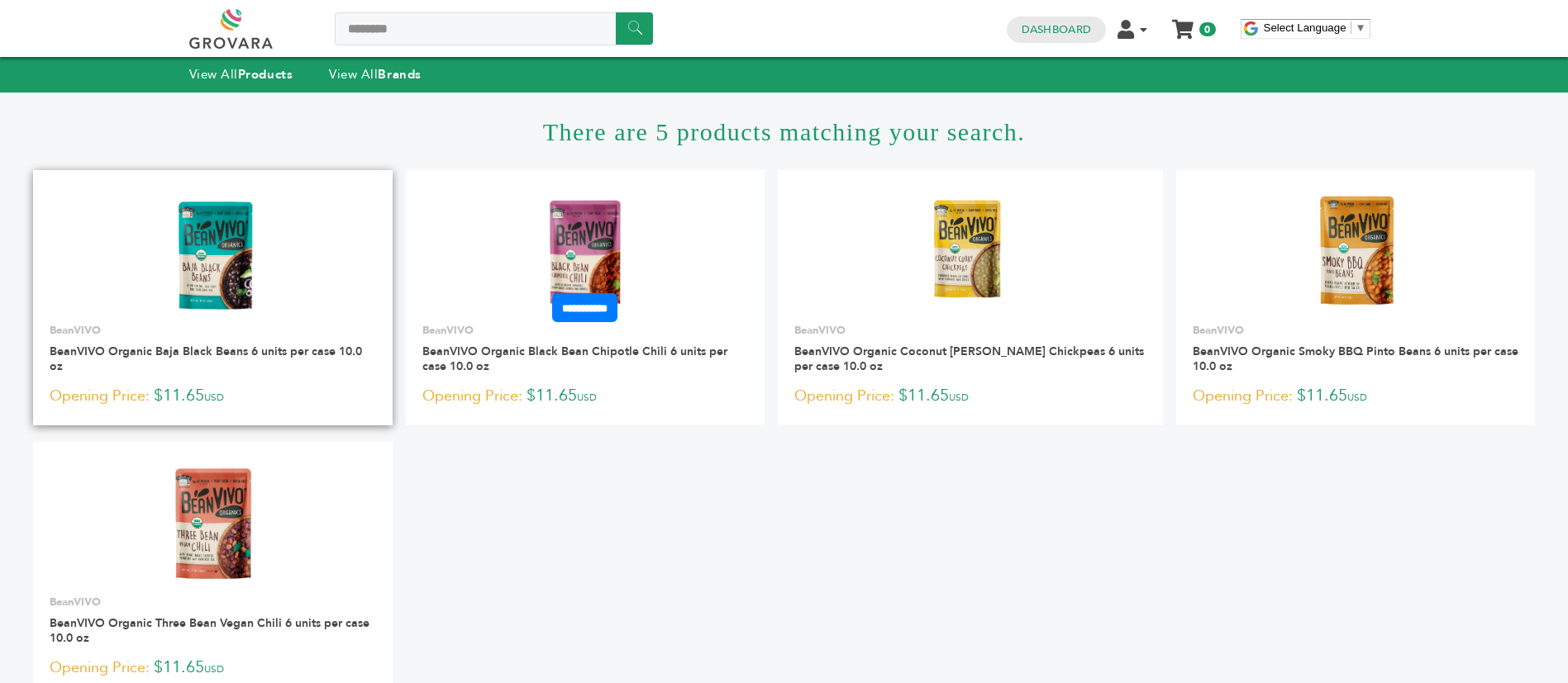
click at [271, 239] on link at bounding box center [212, 252] width 360 height 141
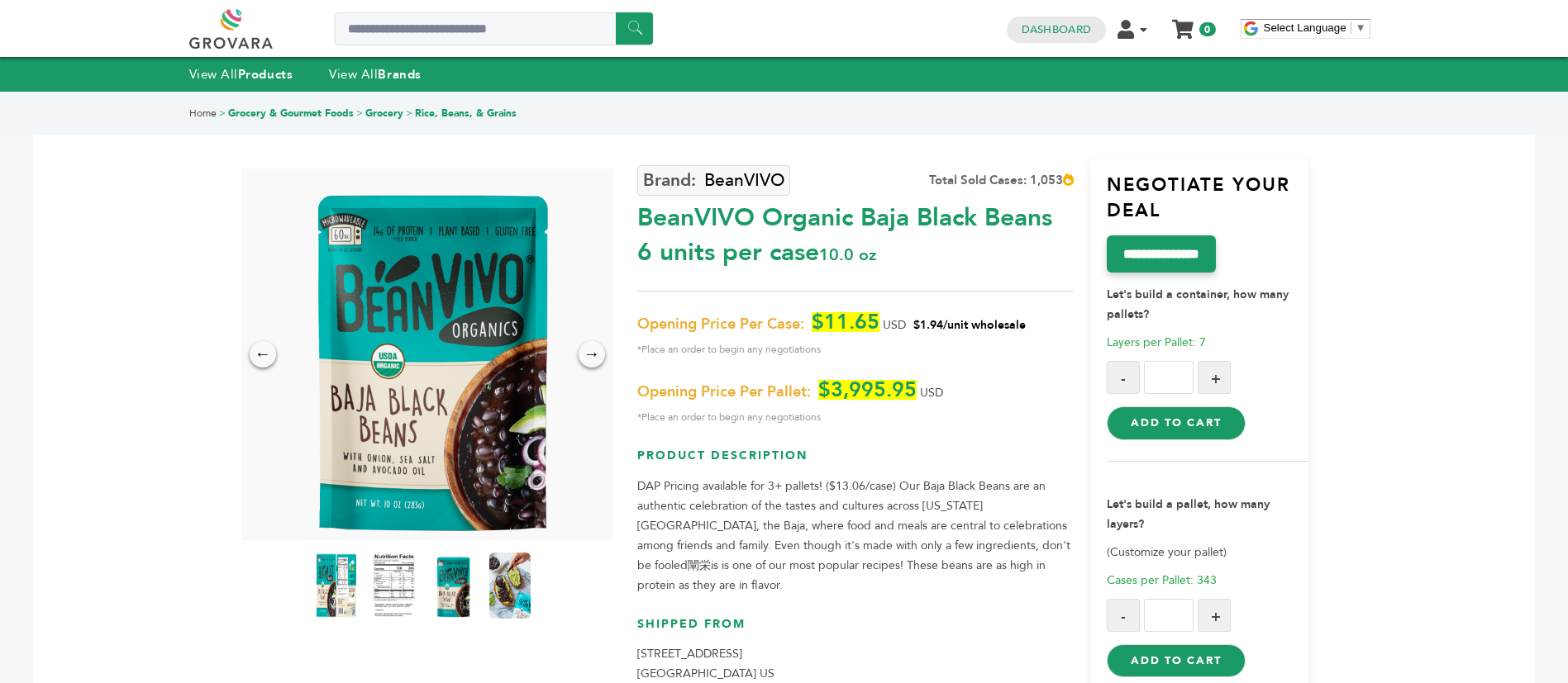
scroll to position [124, 0]
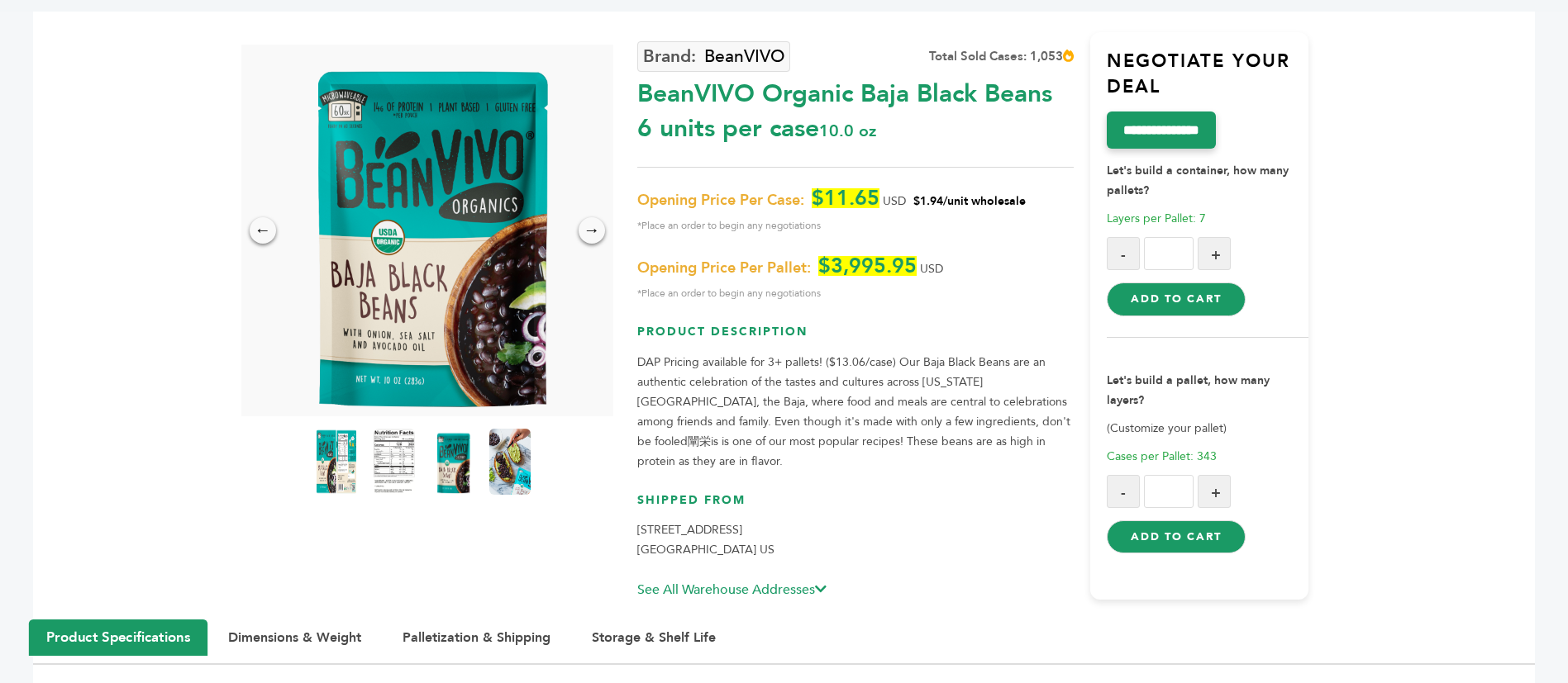
click at [713, 38] on div "BeanVIVO Total Sold Cases: 1,053 BeanVIVO Organic Baja Black Beans 6 units per …" at bounding box center [856, 316] width 437 height 567
click at [713, 50] on link "BeanVIVO" at bounding box center [714, 56] width 153 height 31
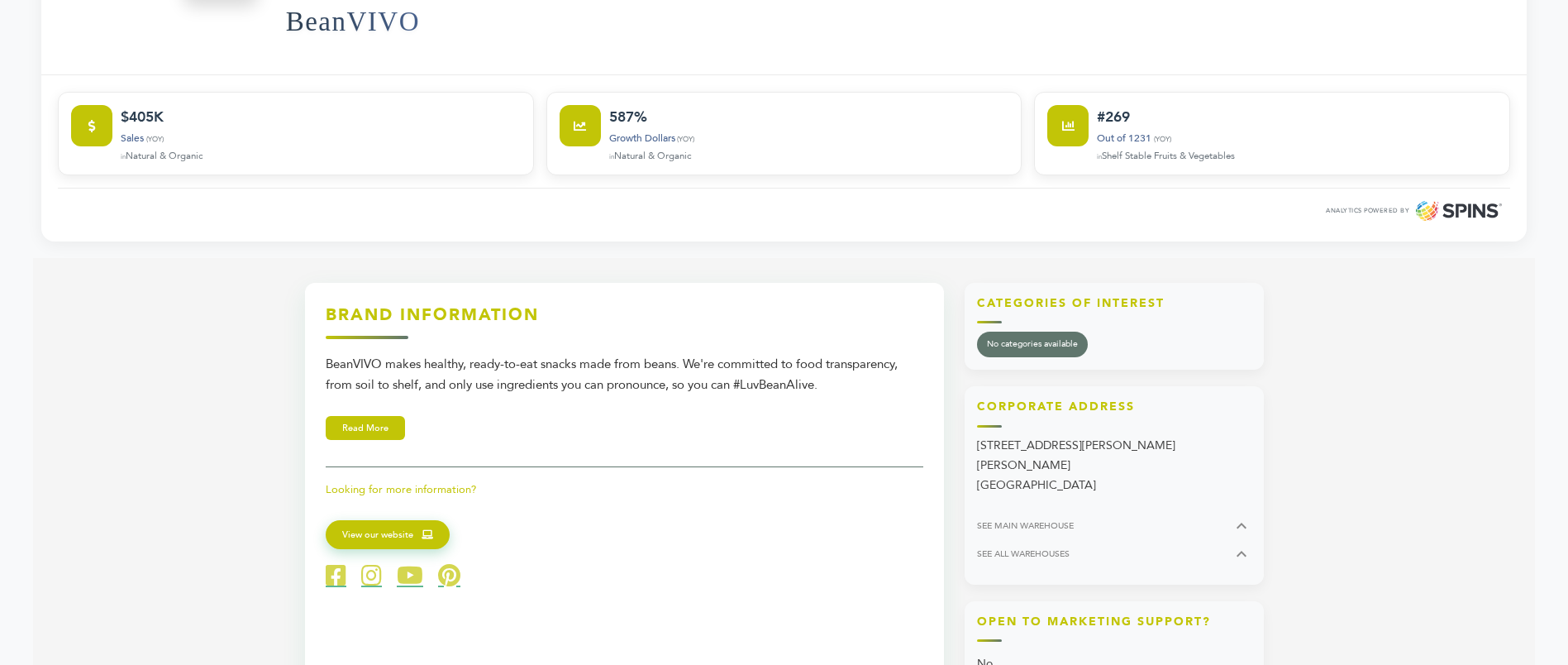
scroll to position [497, 0]
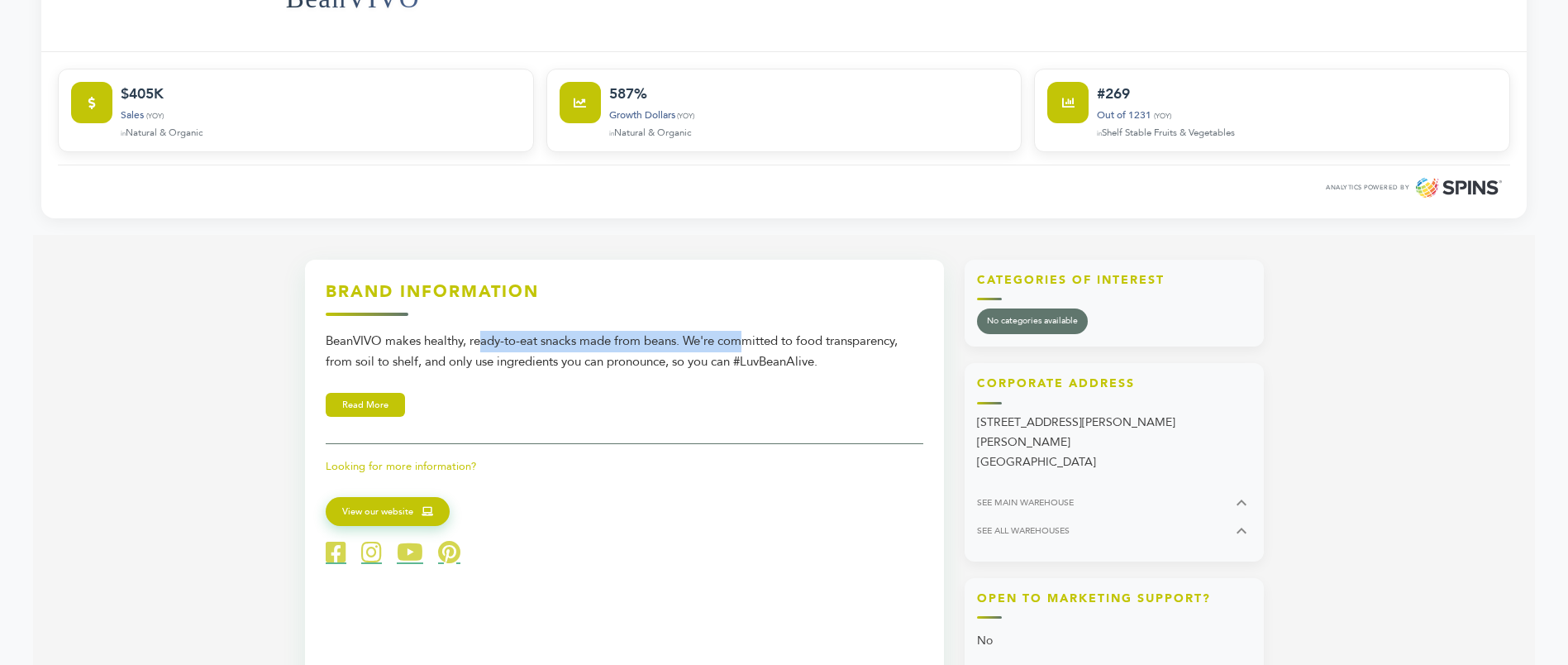
drag, startPoint x: 425, startPoint y: 348, endPoint x: 680, endPoint y: 355, distance: 255.1
click at [680, 355] on div "BeanVIVO makes healthy, ready-to-eat snacks made from beans. We're committed to…" at bounding box center [624, 352] width 597 height 43
copy div "healthy, ready-to-eat snacks made from beans"
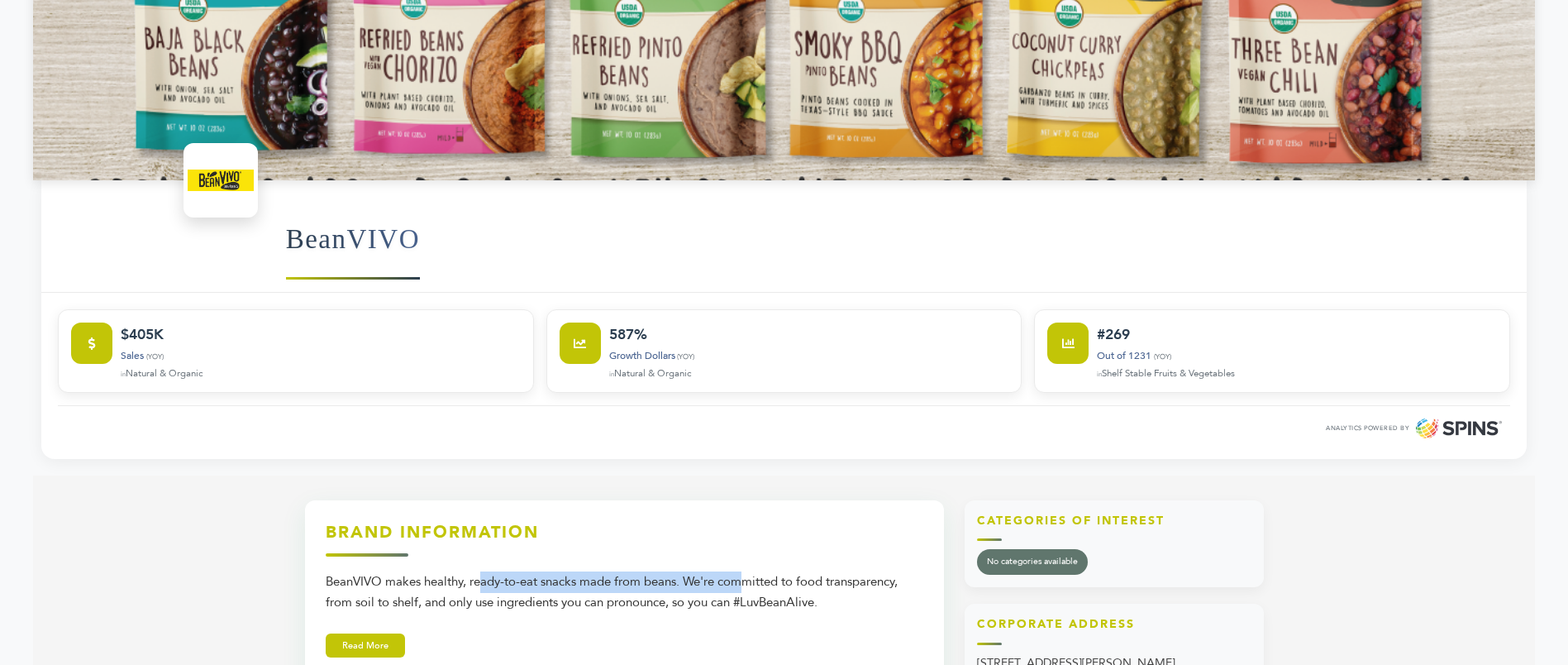
scroll to position [0, 0]
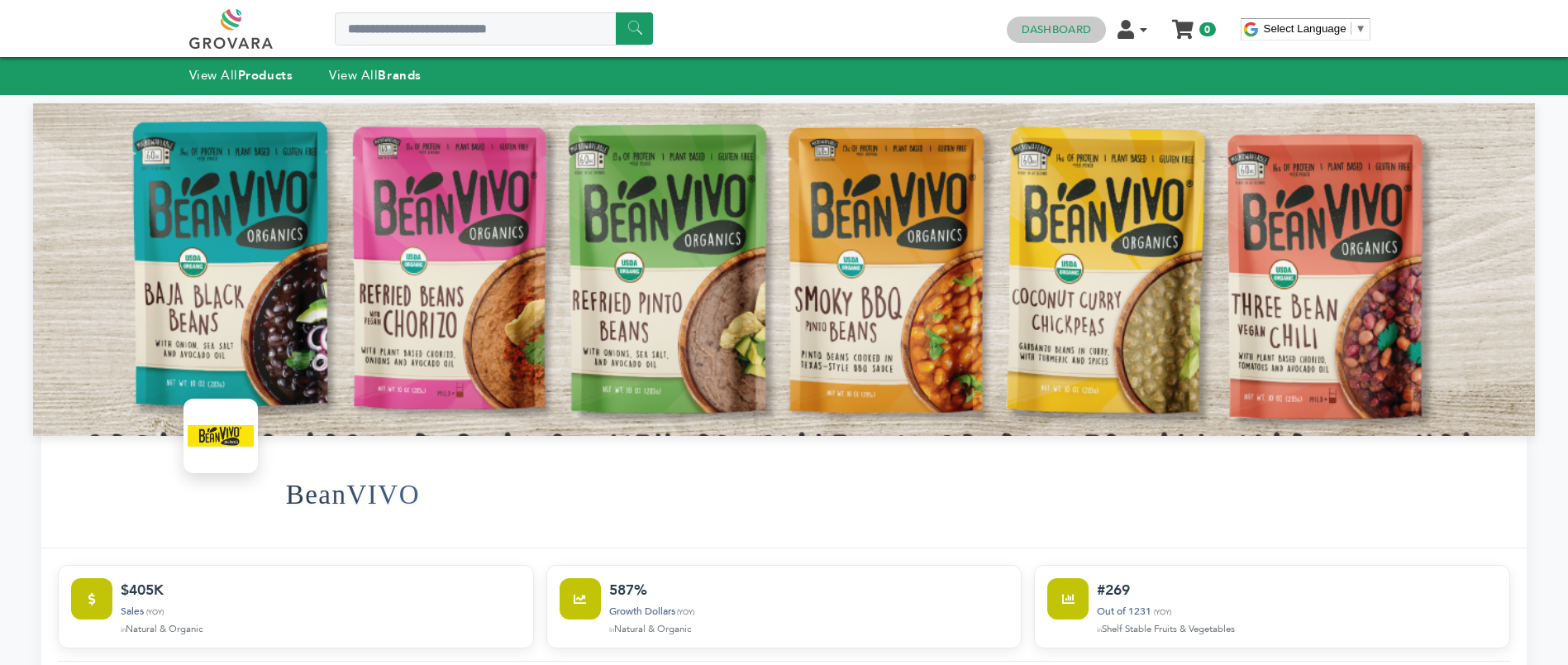
click at [1041, 27] on link "Dashboard" at bounding box center [1057, 30] width 69 height 15
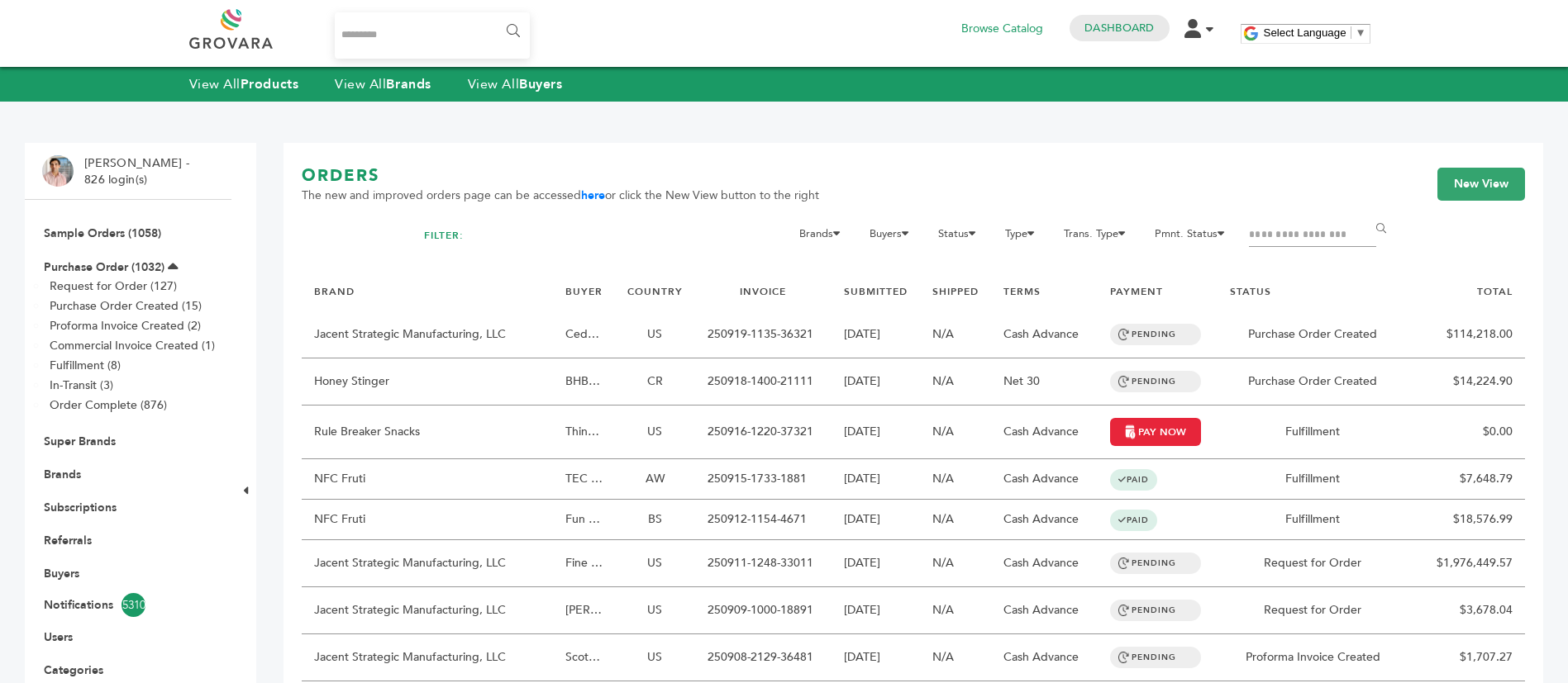
click at [1303, 238] on input "Filter by keywords" at bounding box center [1312, 235] width 128 height 23
type input "******"
click at [1366, 213] on input "******" at bounding box center [1385, 229] width 38 height 33
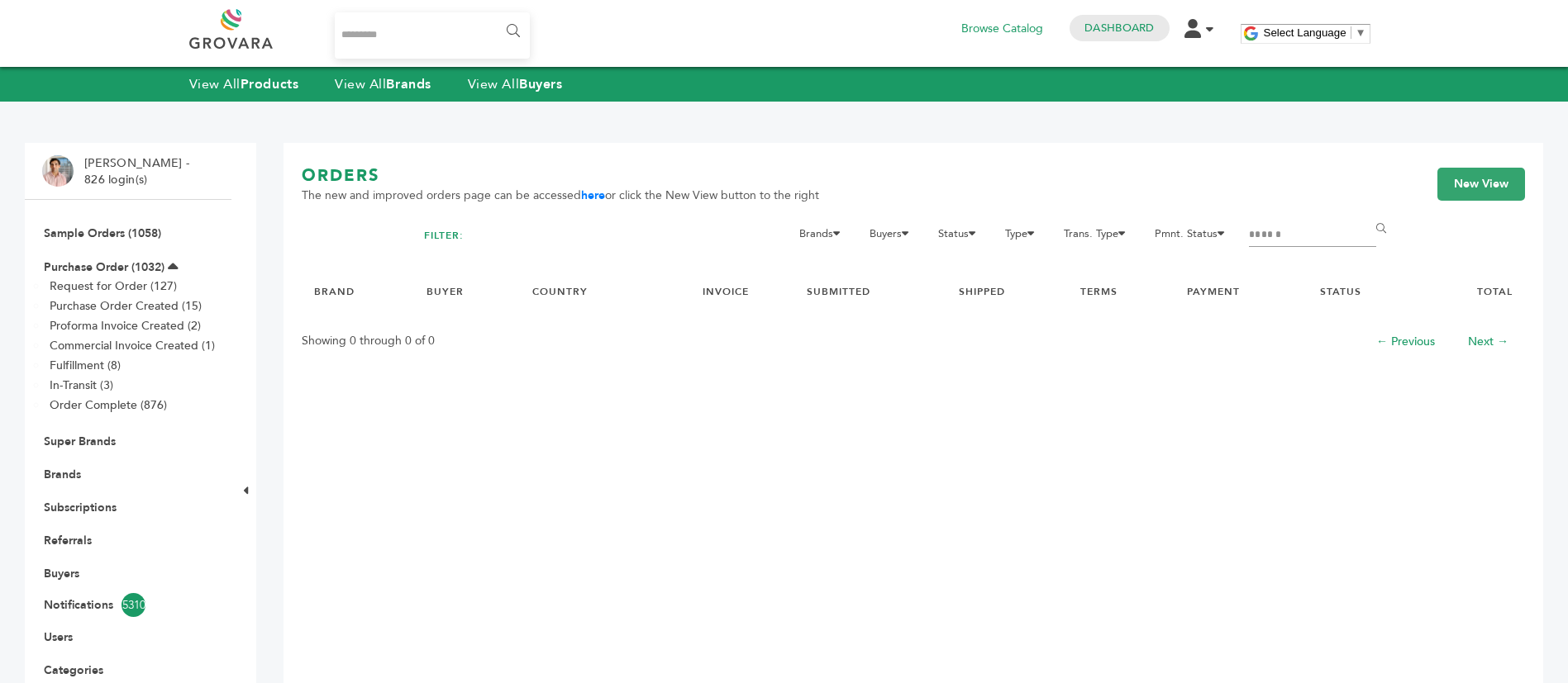
click at [1284, 229] on input "******" at bounding box center [1312, 235] width 128 height 23
type input "**********"
click at [1366, 213] on input "******" at bounding box center [1385, 229] width 38 height 33
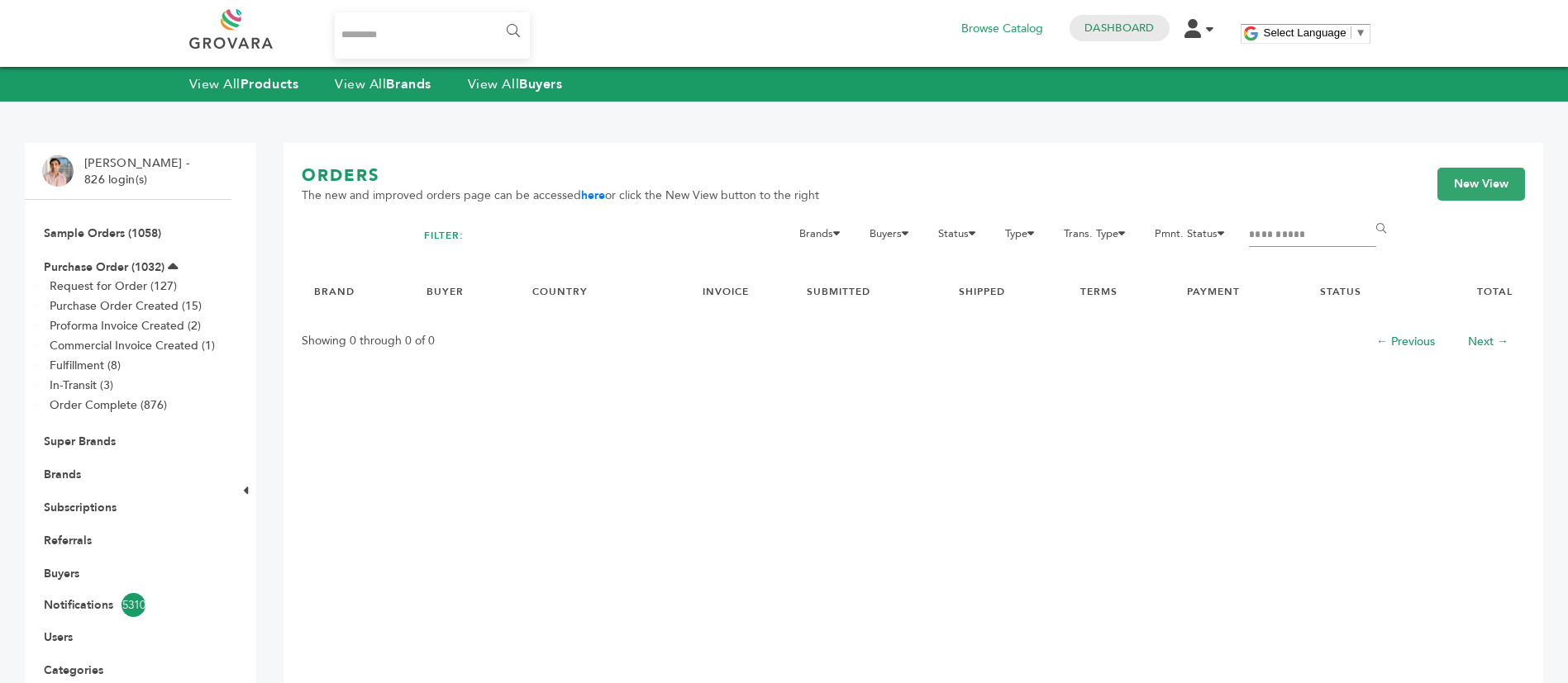
click at [1333, 235] on input "**********" at bounding box center [1312, 235] width 128 height 23
click at [1366, 213] on input "******" at bounding box center [1385, 229] width 38 height 33
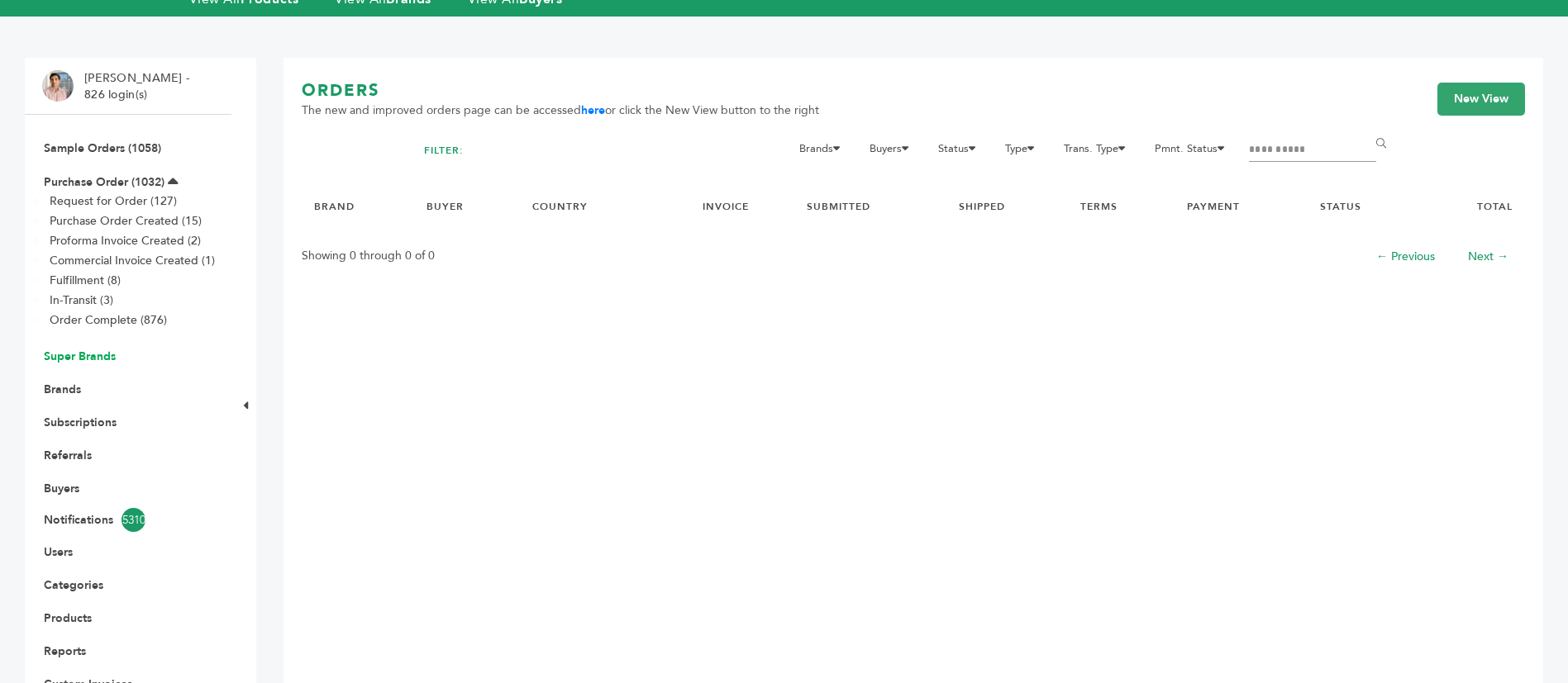
scroll to position [124, 0]
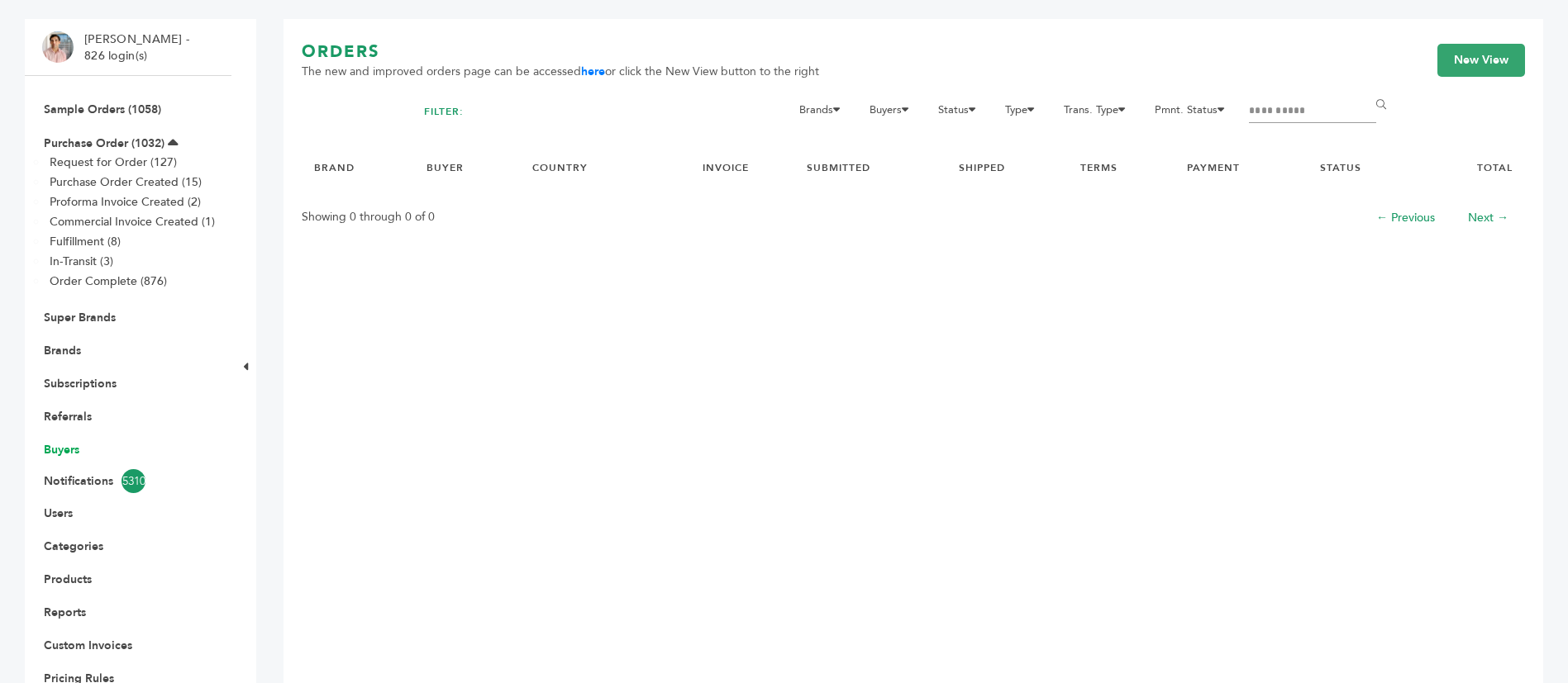
click at [56, 444] on link "Buyers" at bounding box center [61, 450] width 36 height 16
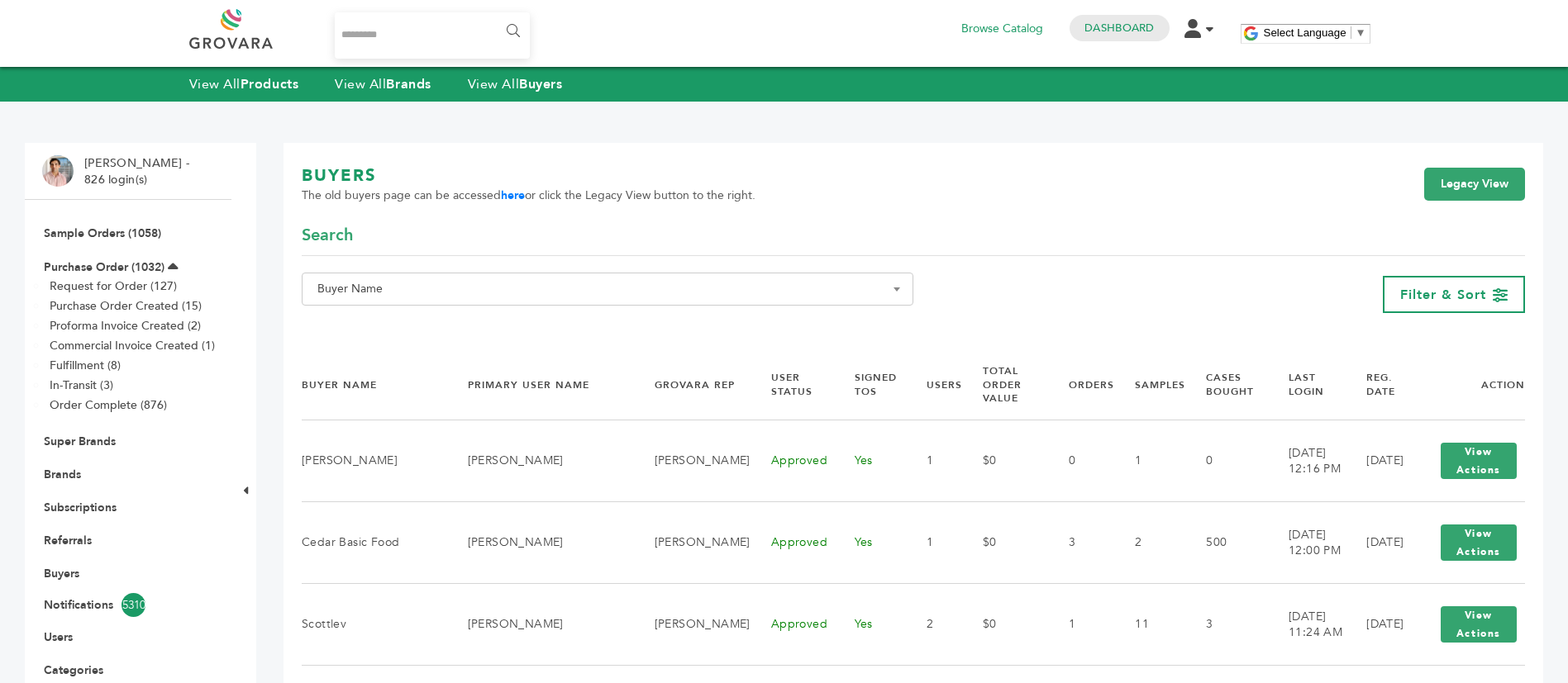
click at [581, 275] on span "Buyer Name" at bounding box center [608, 288] width 612 height 33
click at [613, 315] on input "Search" at bounding box center [607, 319] width 603 height 21
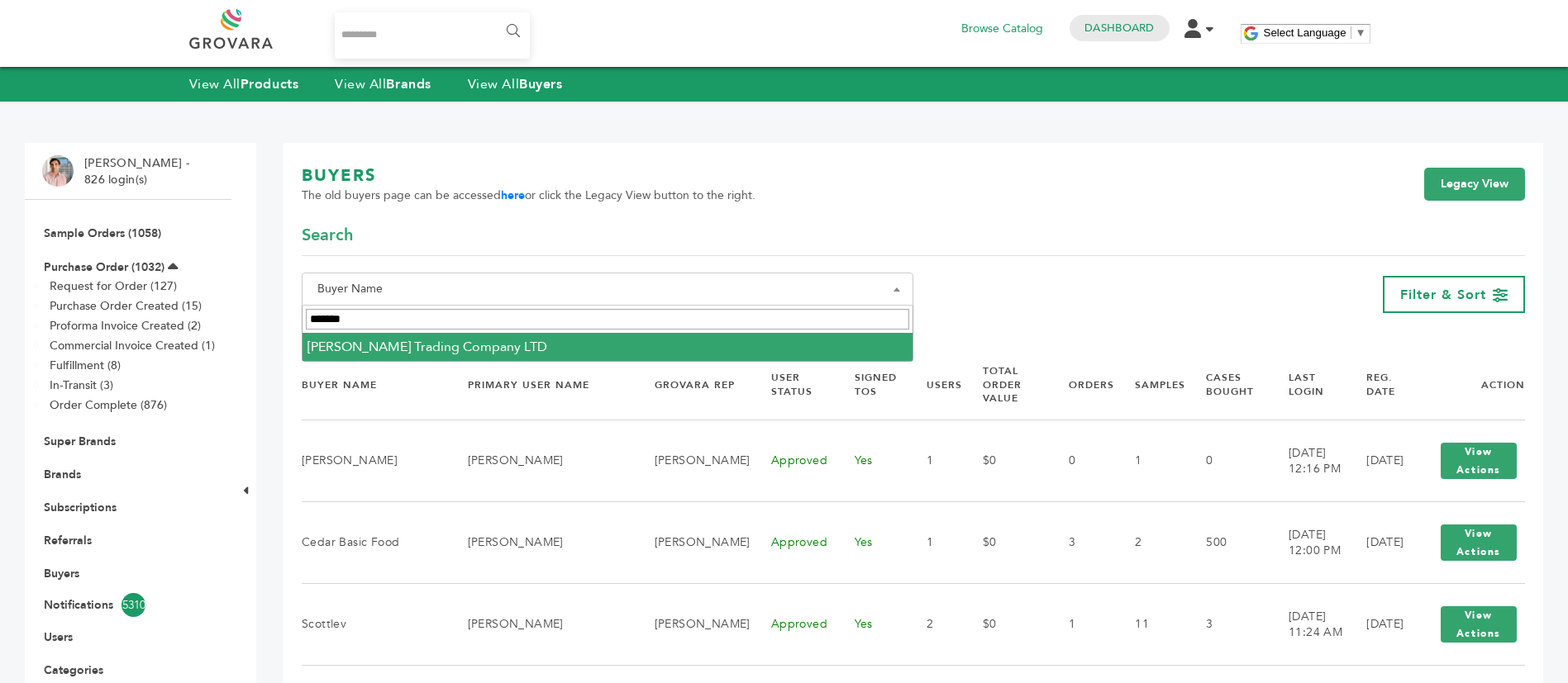
type input "*******"
select select "**********"
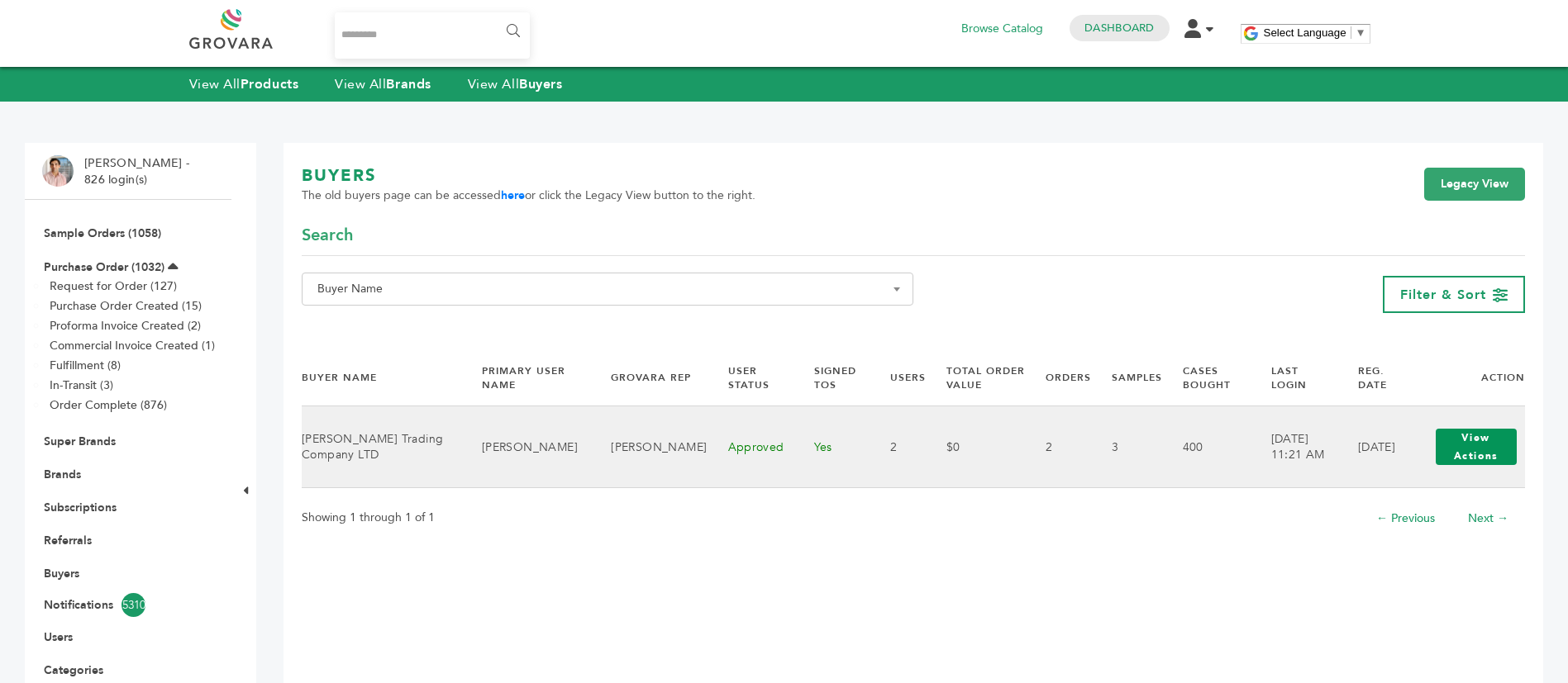
click at [1438, 448] on button "View Actions" at bounding box center [1477, 446] width 82 height 37
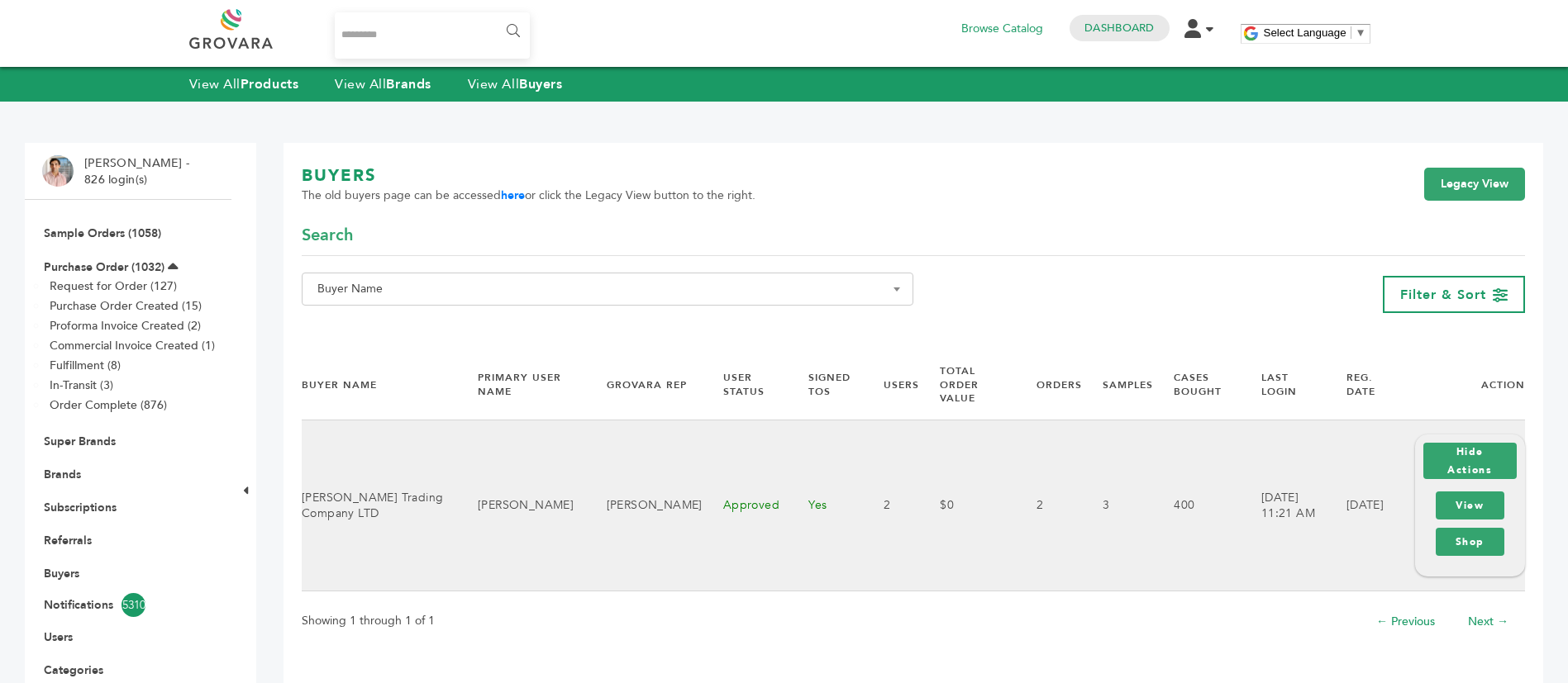
click at [1455, 487] on div "View Shop" at bounding box center [1471, 523] width 77 height 72
click at [1463, 492] on link "View" at bounding box center [1470, 506] width 68 height 28
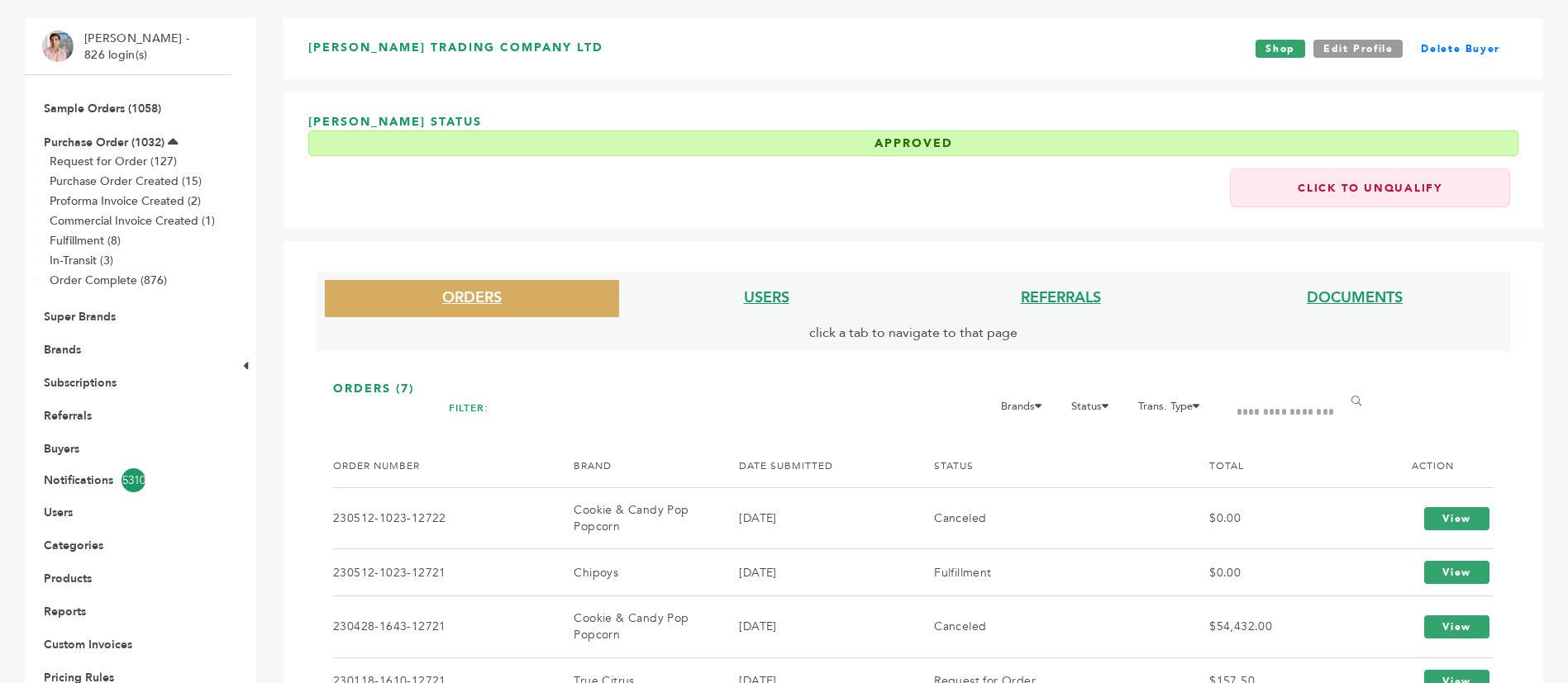
scroll to position [27, 0]
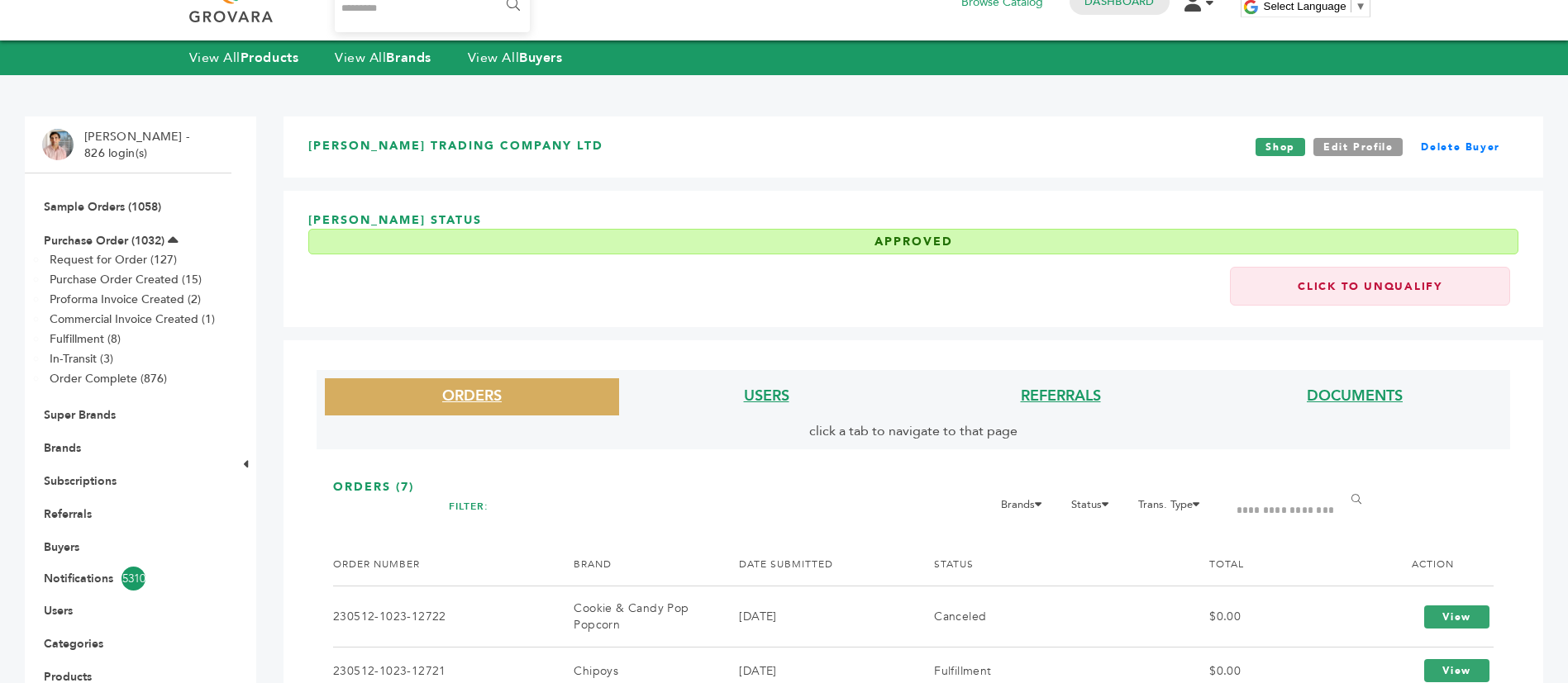
click at [57, 456] on li "Brands" at bounding box center [129, 447] width 172 height 33
click at [62, 444] on link "Brands" at bounding box center [62, 448] width 38 height 16
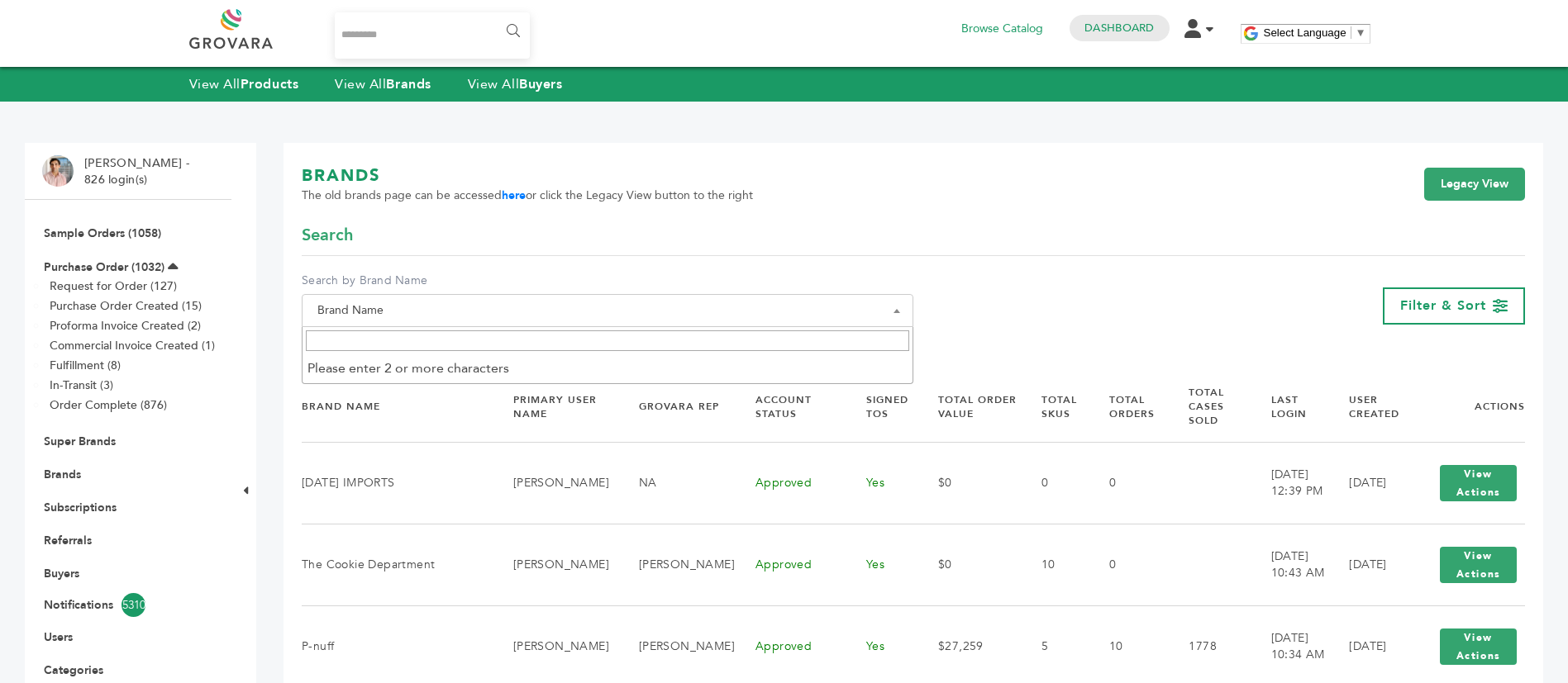
click at [719, 299] on span "Brand Name" at bounding box center [607, 310] width 593 height 23
click at [687, 351] on input "Search" at bounding box center [607, 341] width 603 height 21
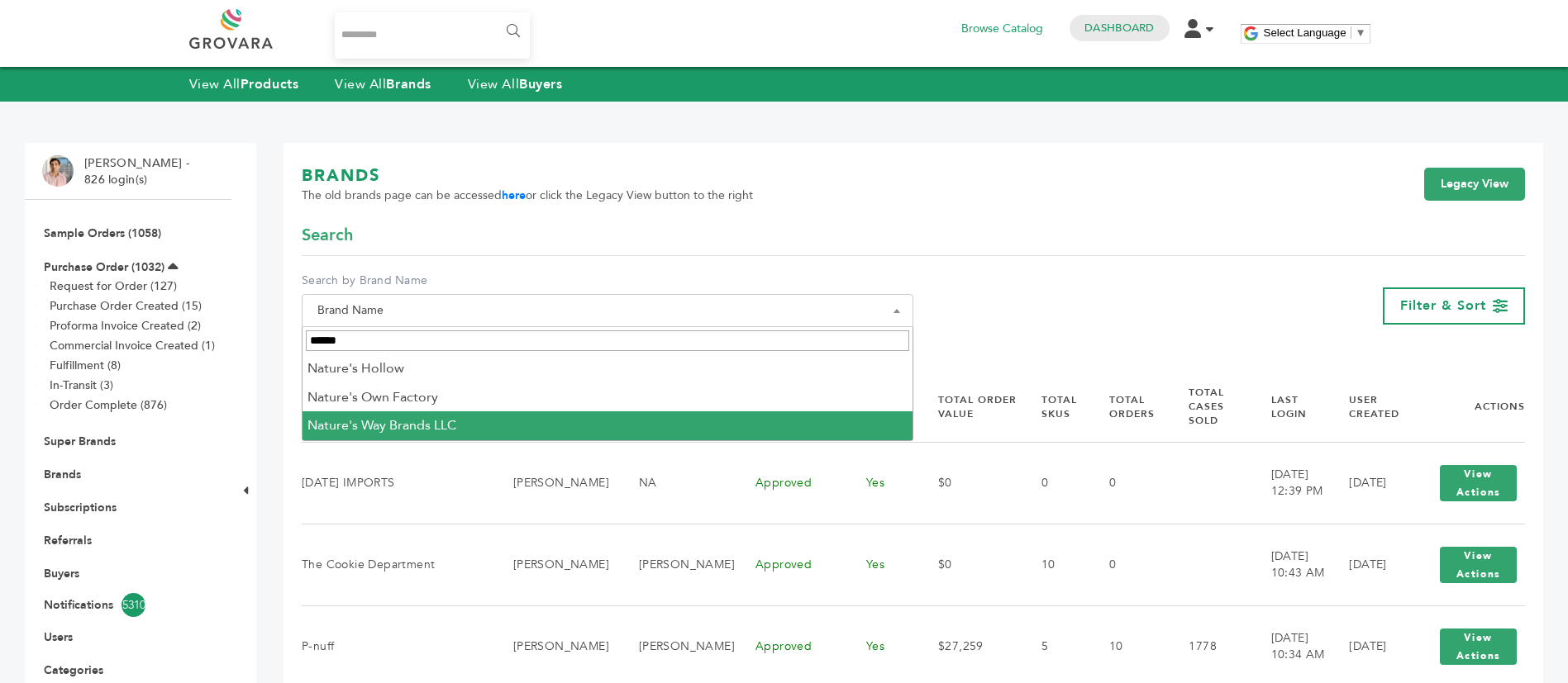
type input "******"
select select "**********"
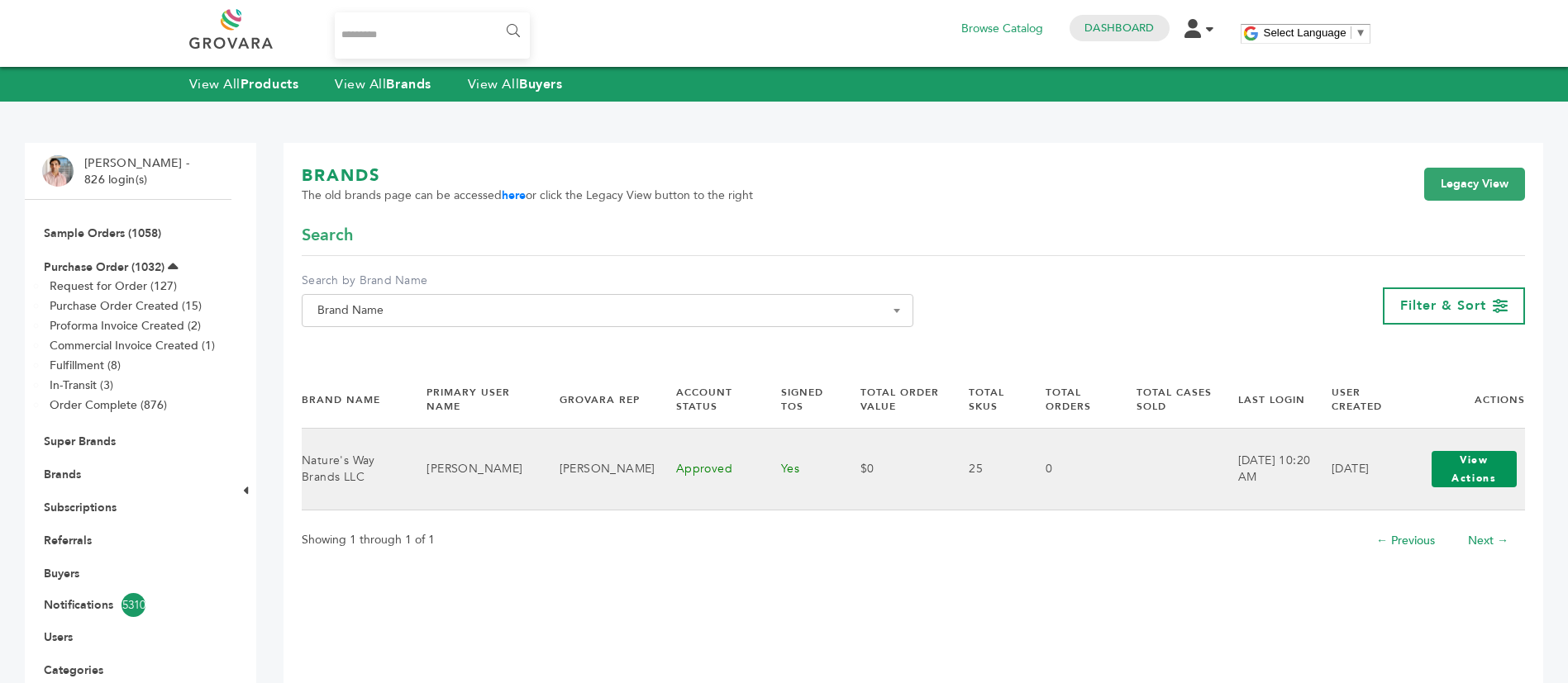
click at [1482, 464] on button "View Actions" at bounding box center [1475, 469] width 85 height 37
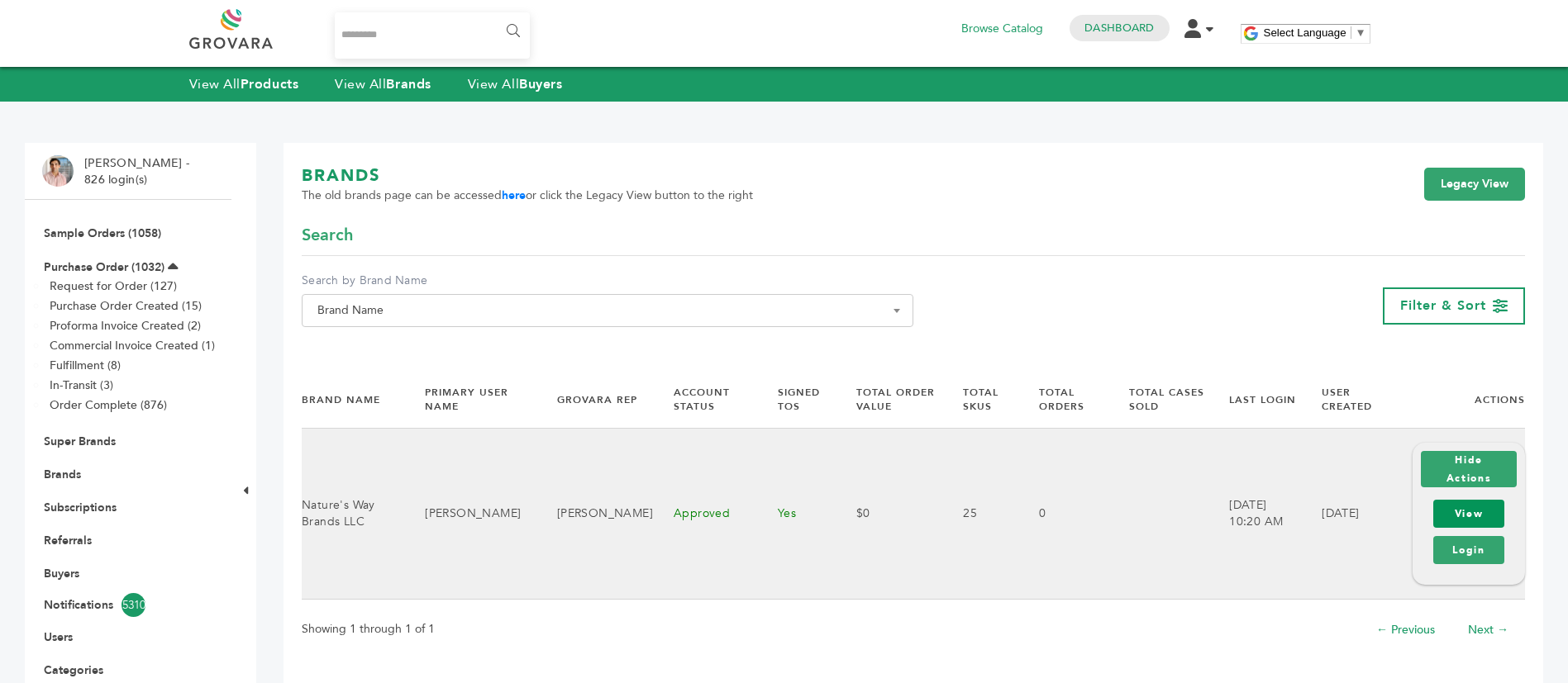
click at [1481, 505] on link "View" at bounding box center [1469, 514] width 71 height 28
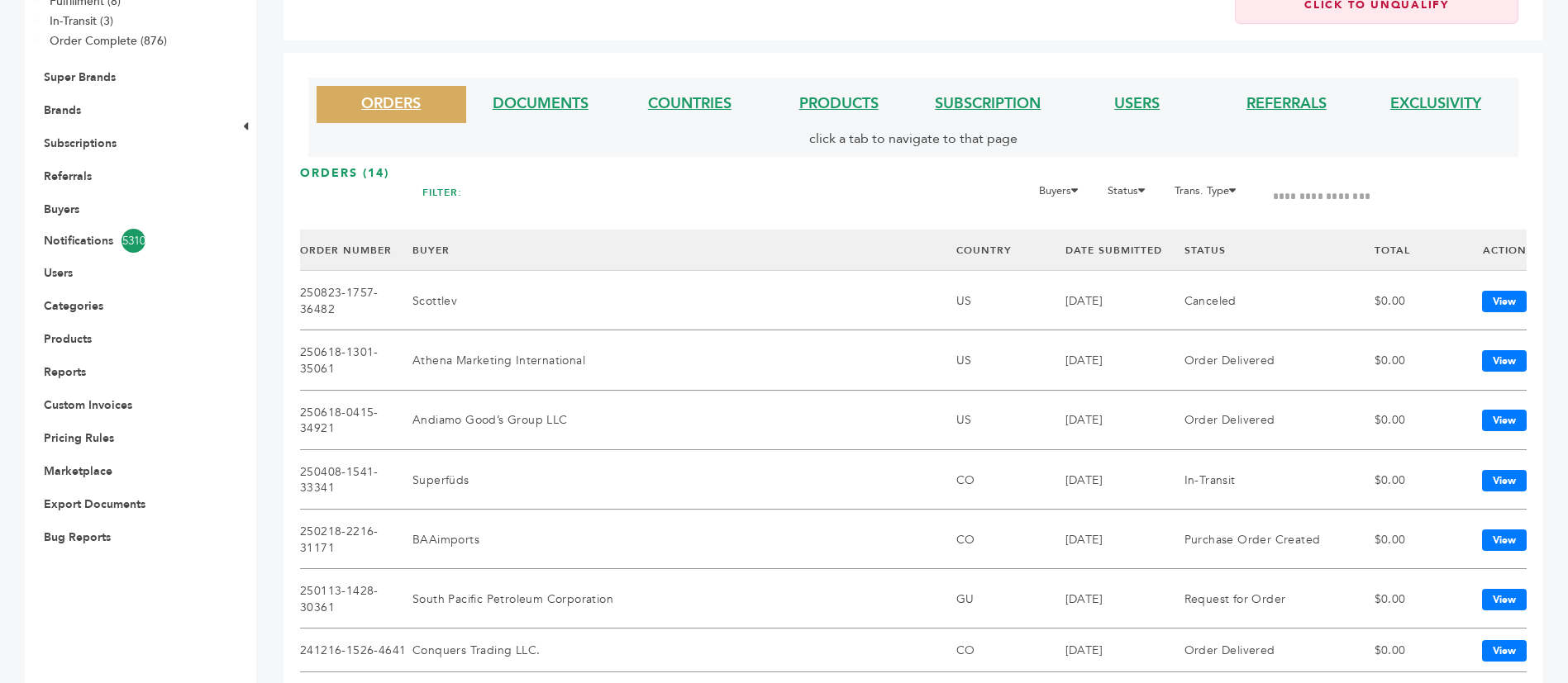
scroll to position [247, 0]
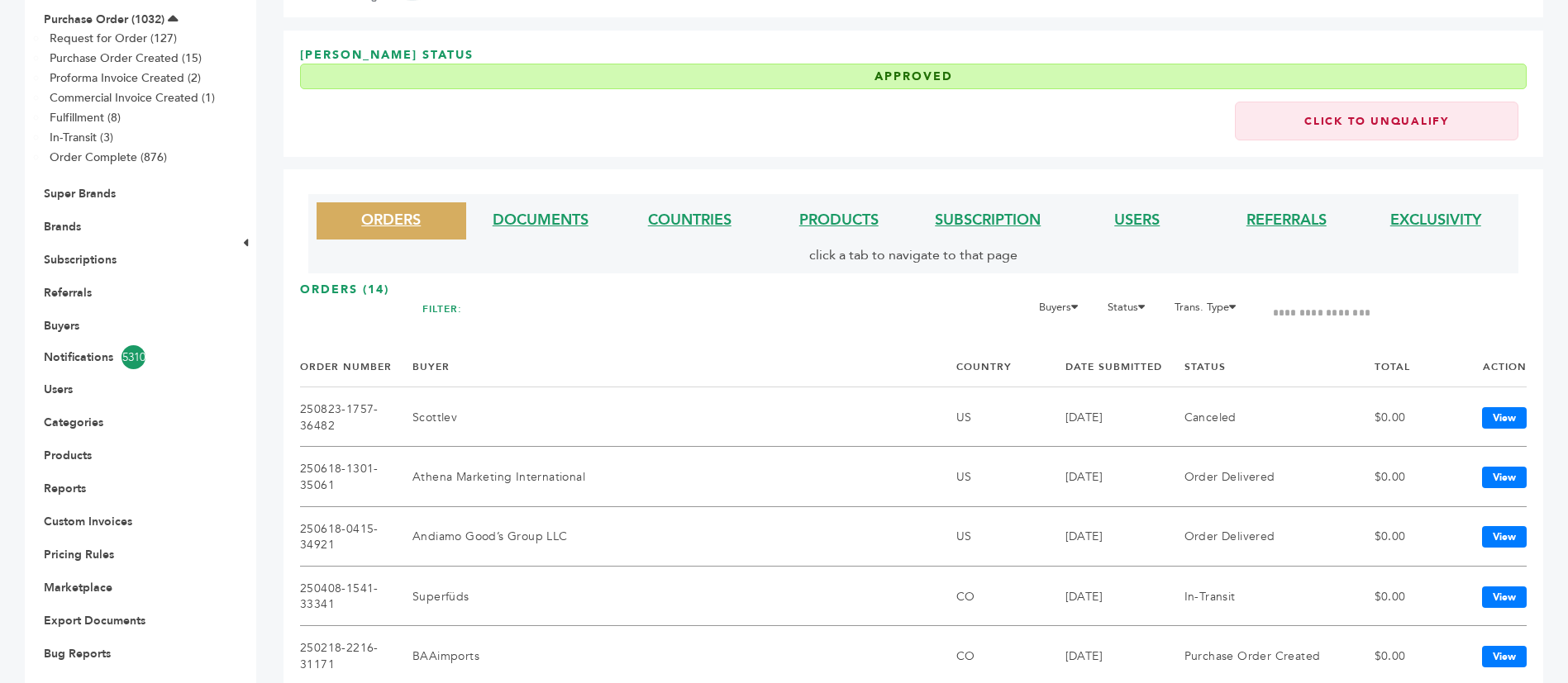
click at [696, 233] on li "COUNTRIES" at bounding box center [689, 221] width 150 height 38
click at [713, 215] on link "COUNTRIES" at bounding box center [689, 220] width 83 height 21
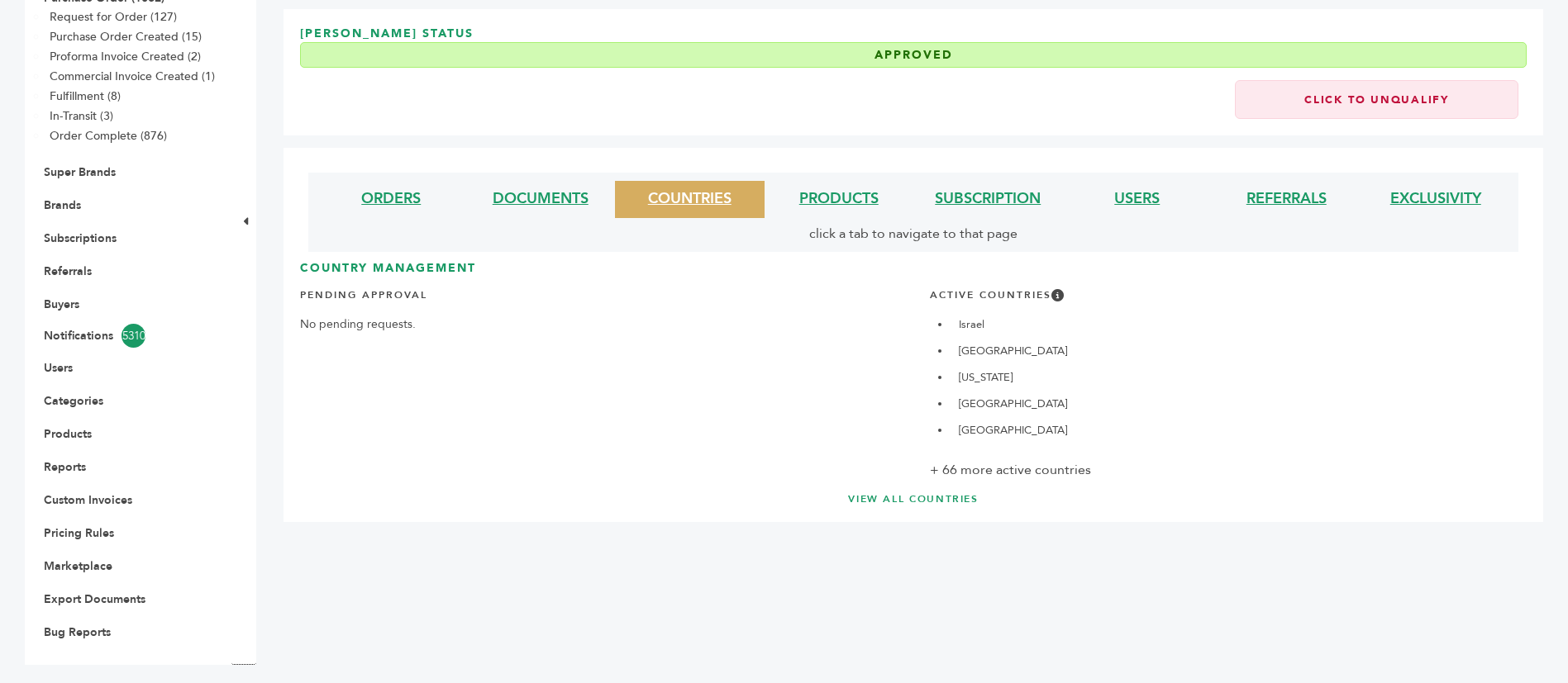
scroll to position [276, 0]
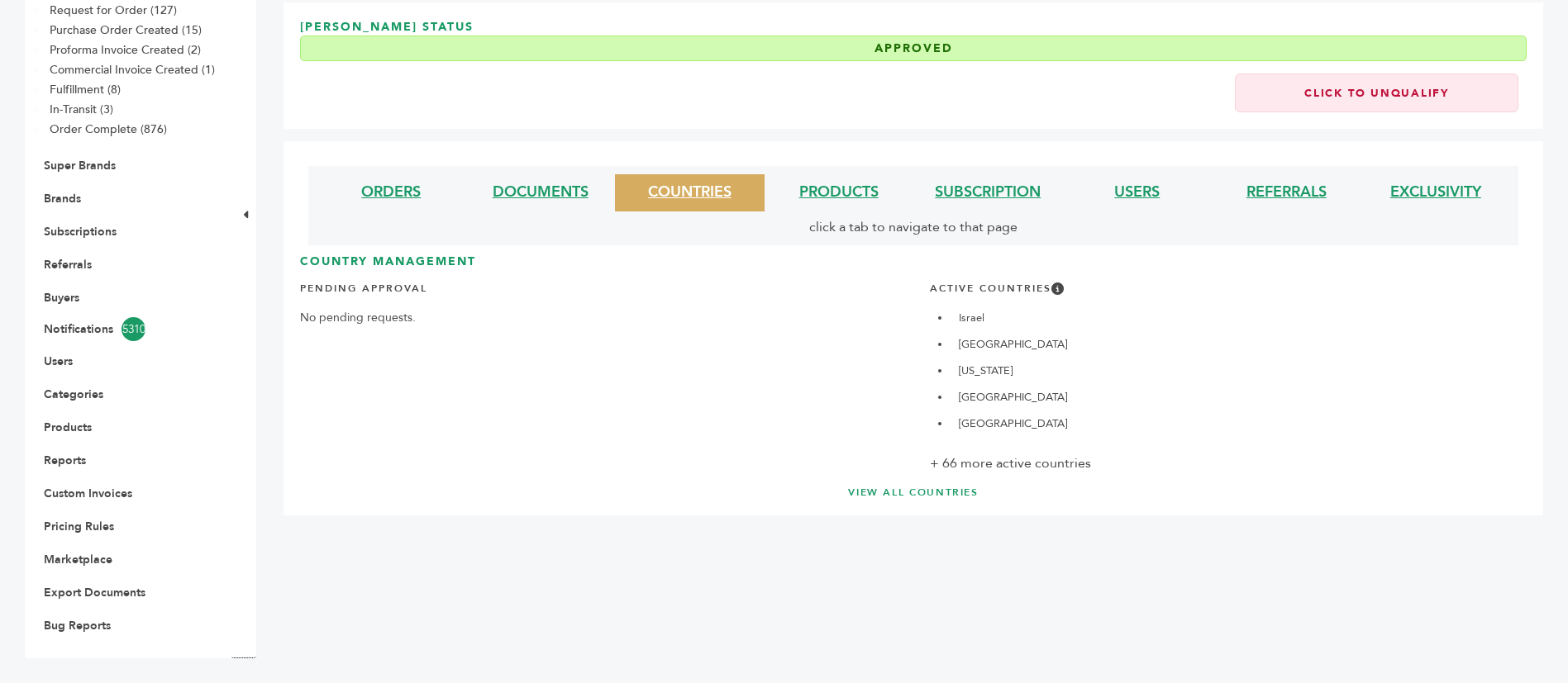
click at [969, 492] on link "VIEW ALL COUNTRIES" at bounding box center [913, 493] width 1161 height 14
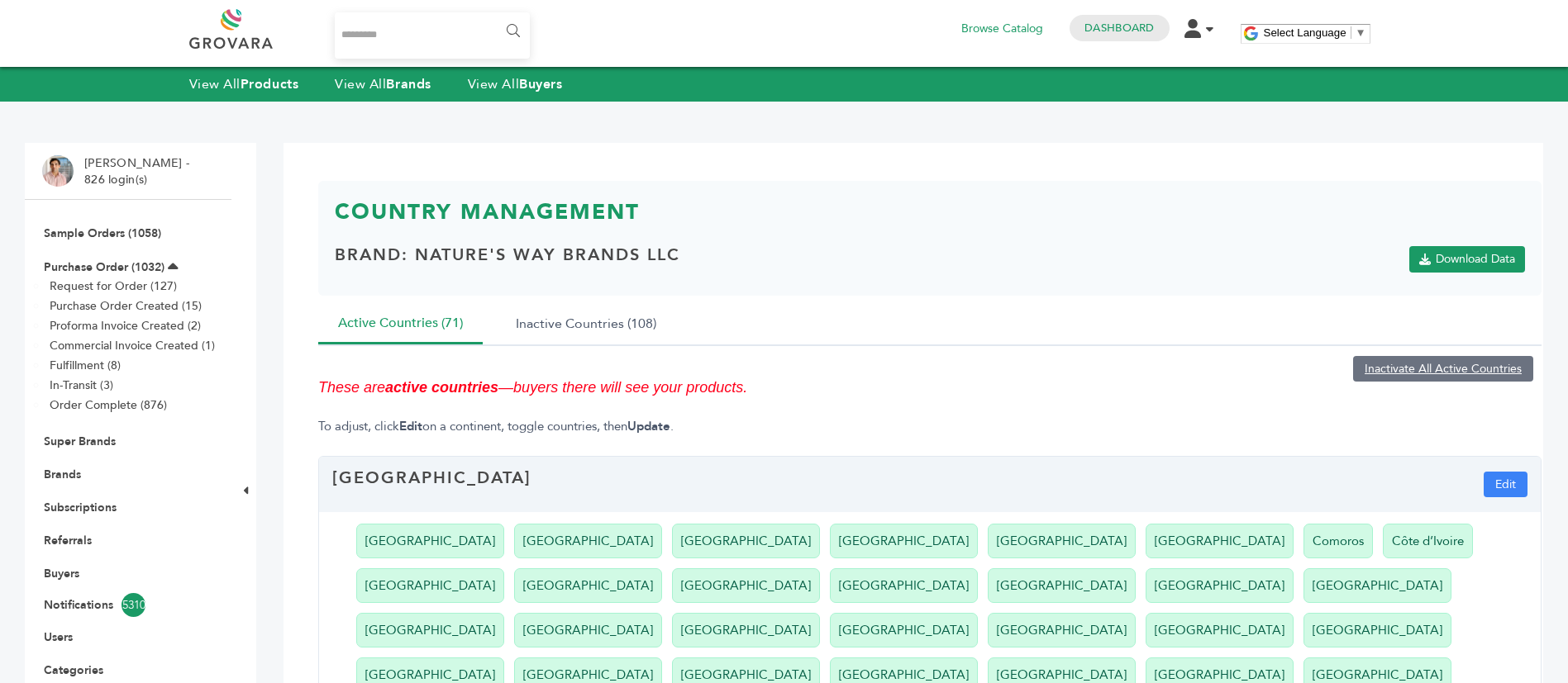
click at [372, 22] on input "Search..." at bounding box center [433, 36] width 196 height 47
type input "**********"
click at [493, 15] on input "******" at bounding box center [512, 31] width 38 height 33
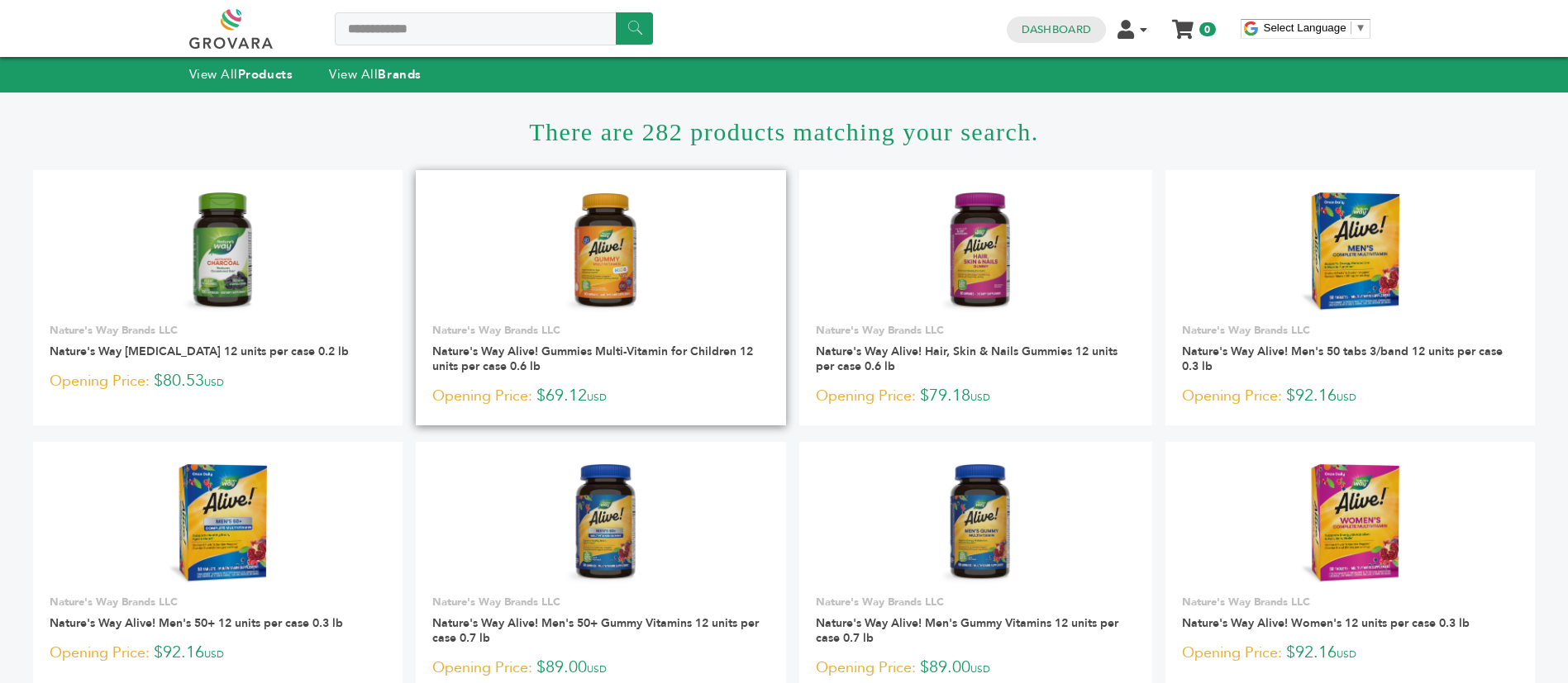
click at [600, 288] on img at bounding box center [600, 252] width 70 height 119
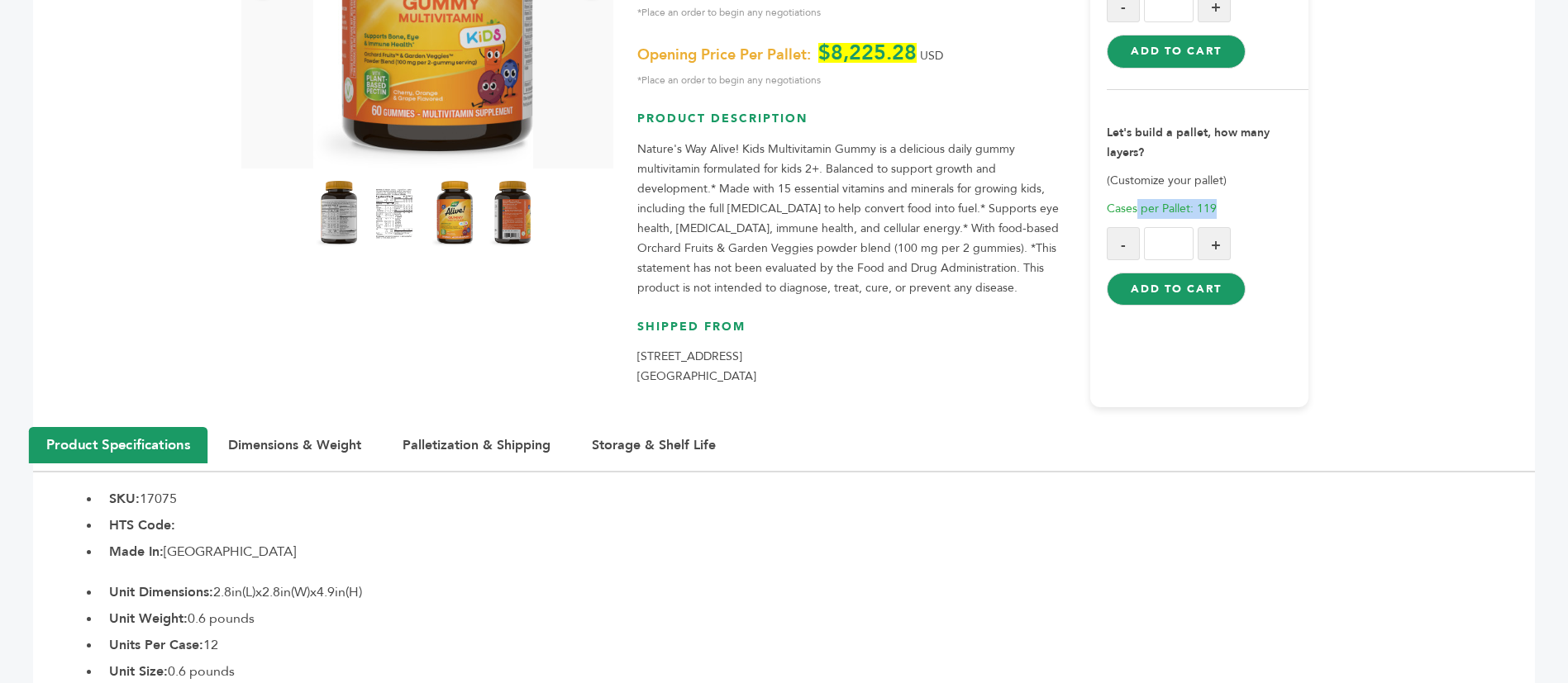
drag, startPoint x: 1138, startPoint y: 208, endPoint x: 1236, endPoint y: 198, distance: 98.5
click at [1236, 199] on p "Cases per Pallet: 119" at bounding box center [1208, 209] width 202 height 20
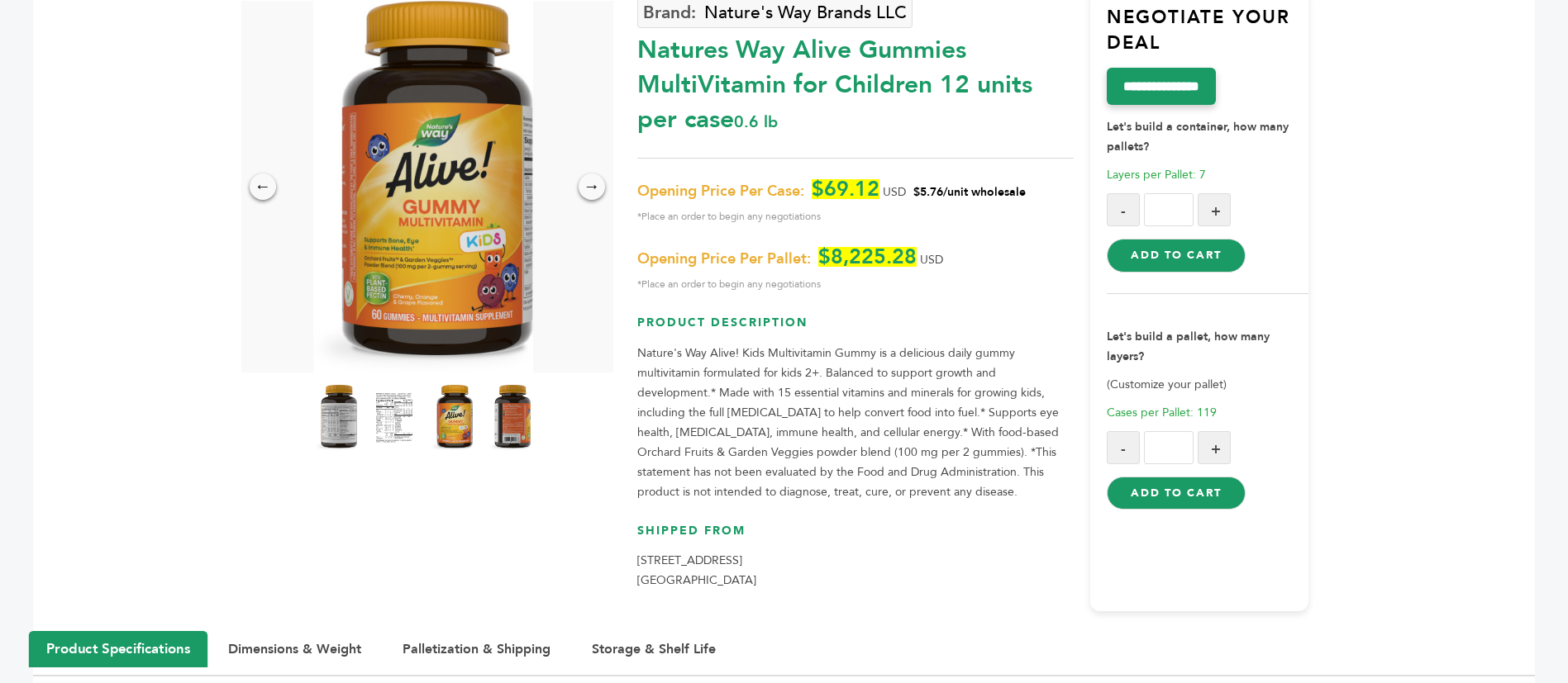
scroll to position [247, 0]
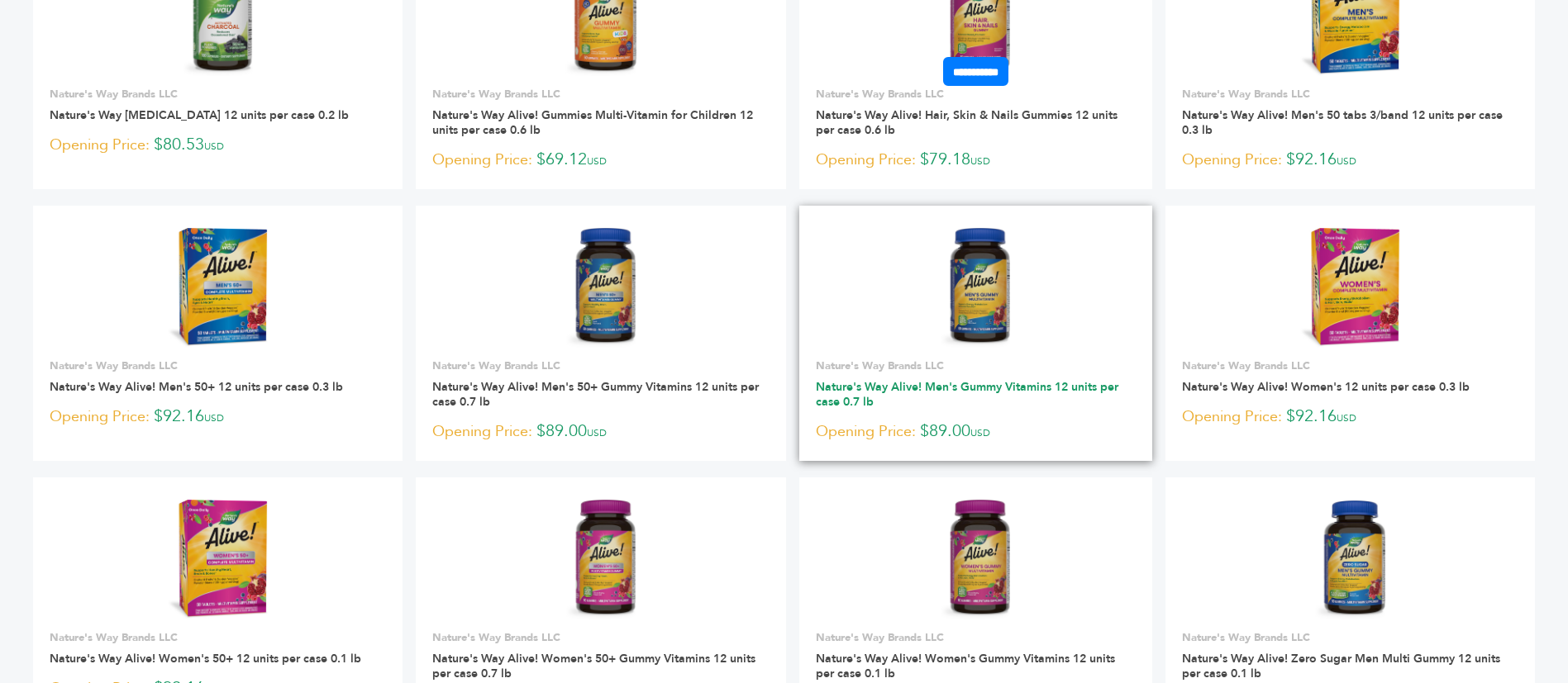
scroll to position [372, 0]
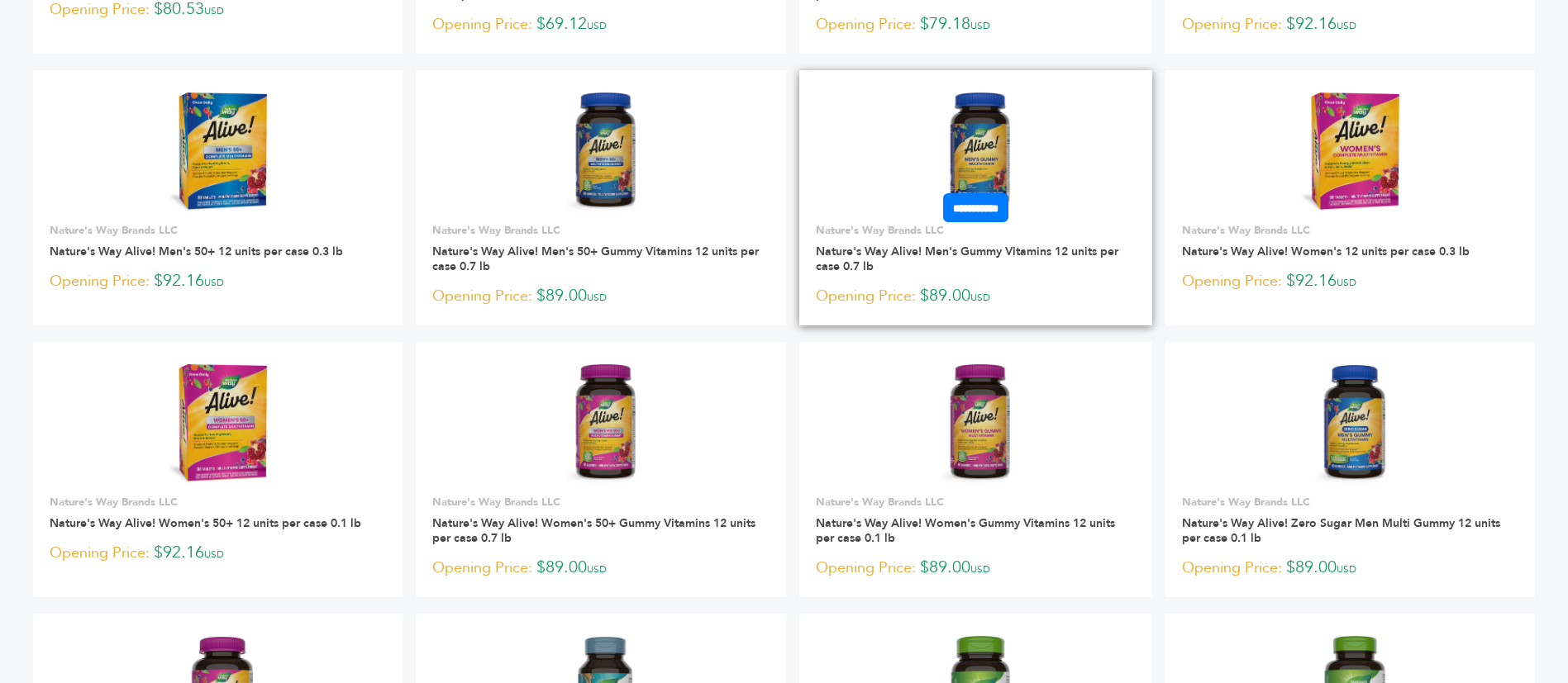
click at [977, 137] on img at bounding box center [976, 151] width 70 height 119
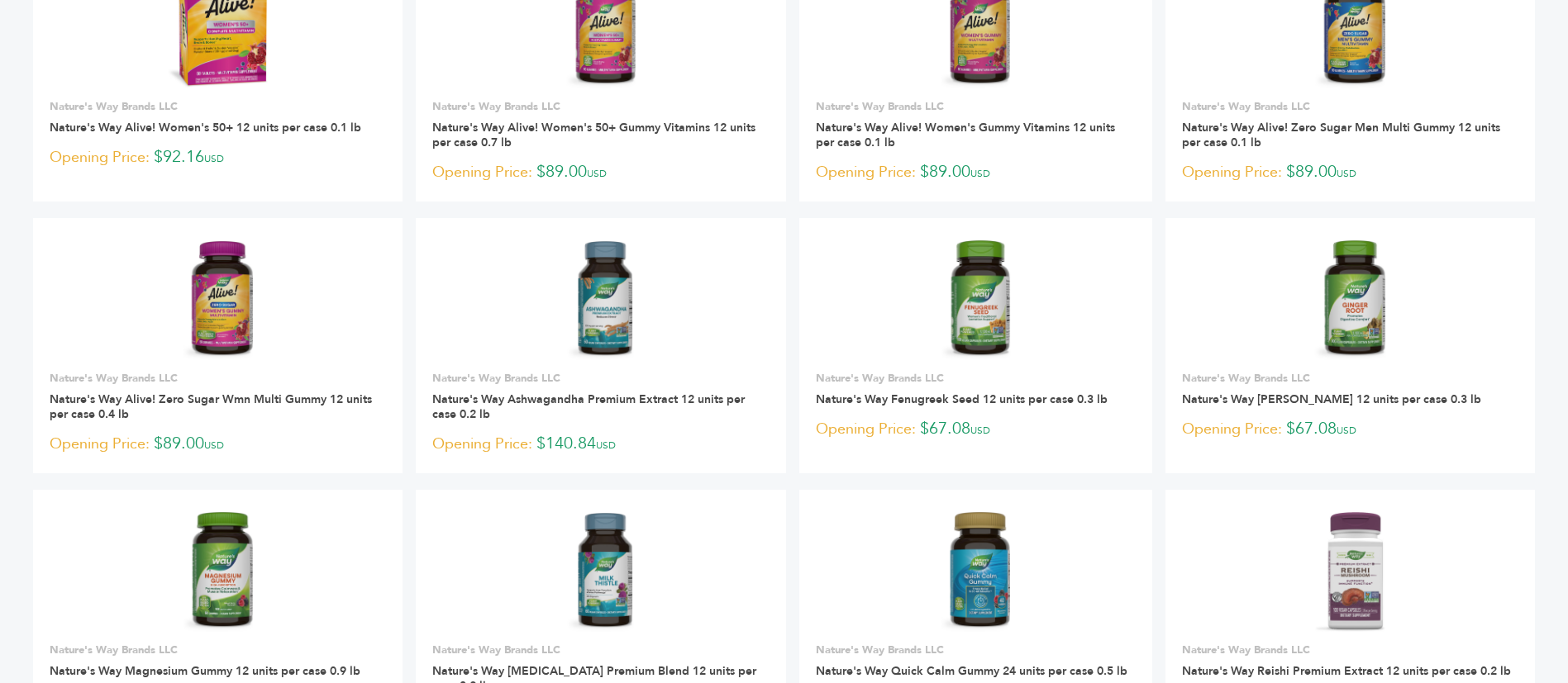
scroll to position [867, 0]
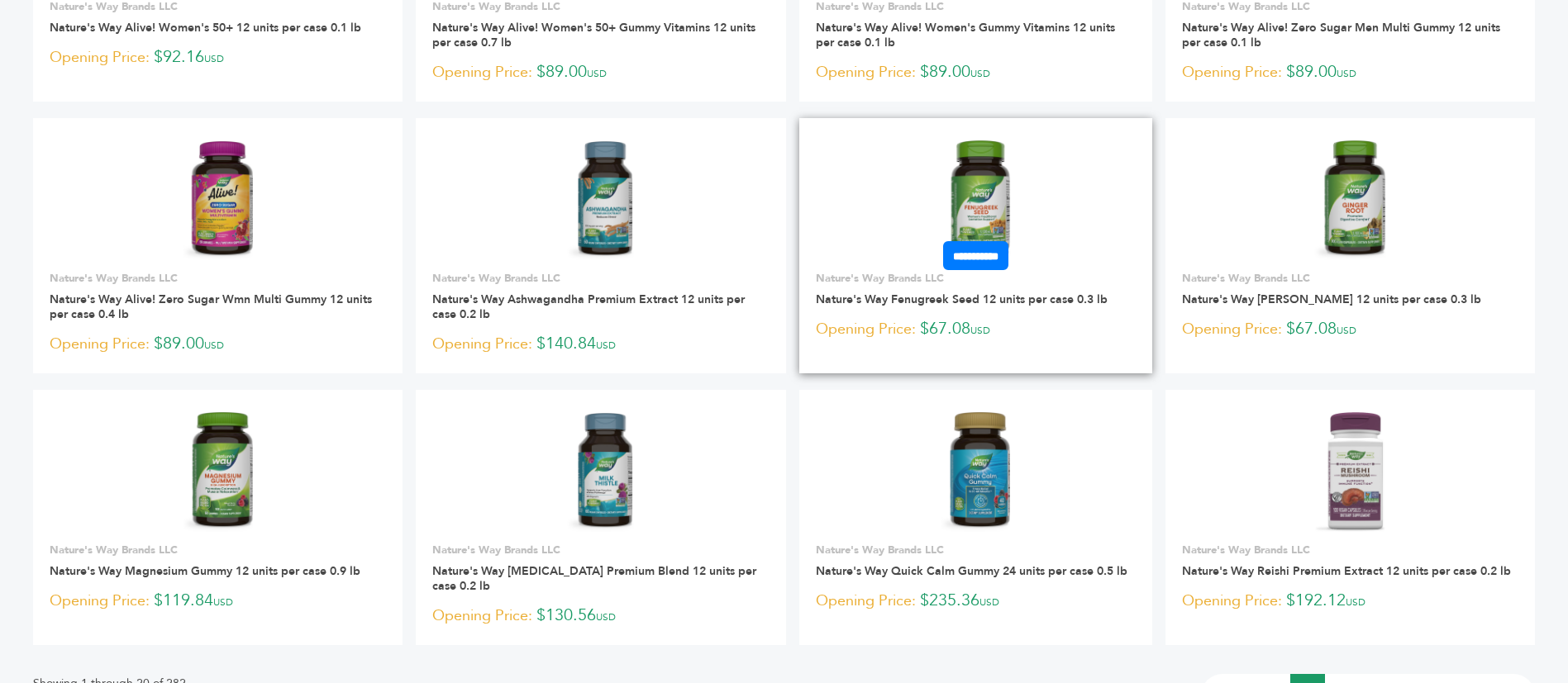
click at [943, 187] on link at bounding box center [976, 201] width 353 height 141
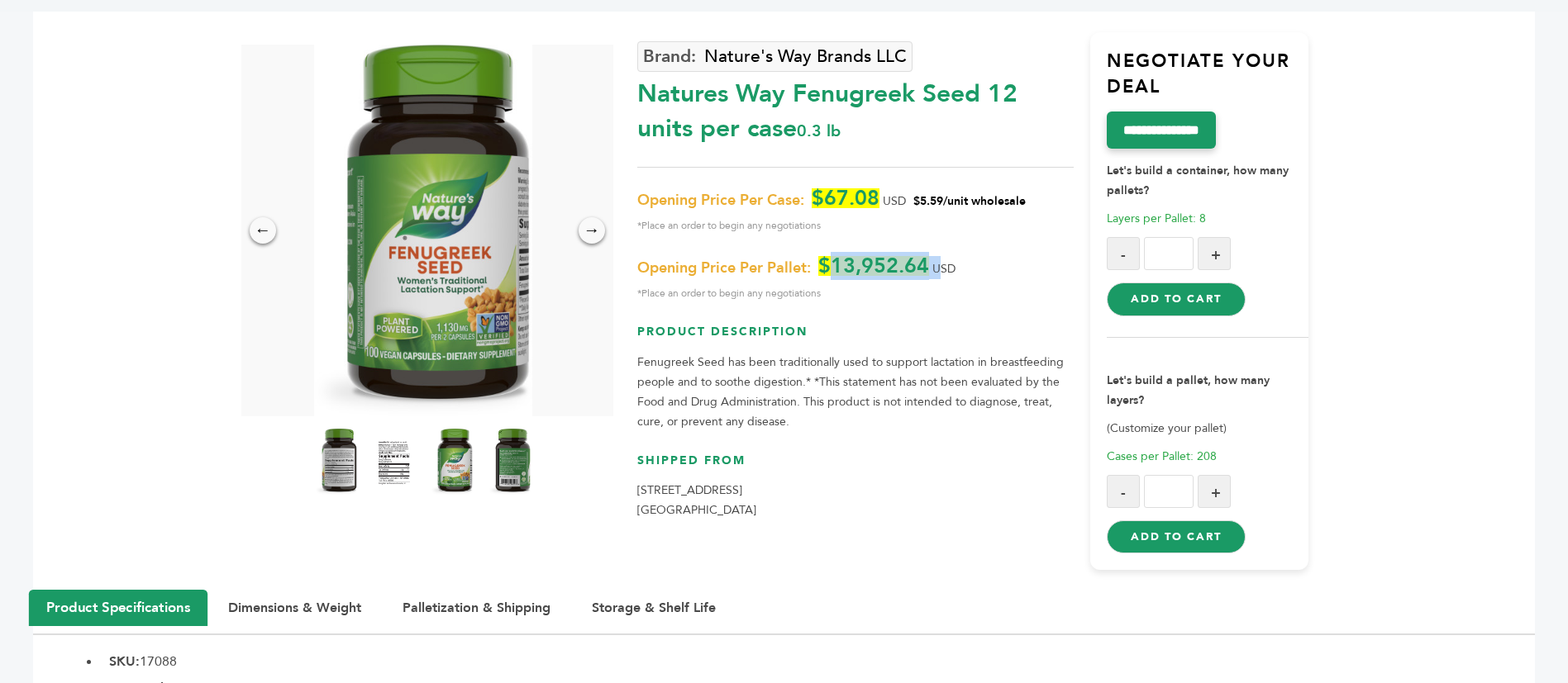
drag, startPoint x: 838, startPoint y: 266, endPoint x: 940, endPoint y: 262, distance: 102.1
click at [940, 262] on p "Opening Price Per Pallet: $13,952.64 USD *Place an order to begin any negotiati…" at bounding box center [856, 280] width 437 height 48
click at [941, 262] on span "USD" at bounding box center [944, 269] width 23 height 16
click at [960, 265] on p "Opening Price Per Pallet: $13,952.64 USD *Place an order to begin any negotiati…" at bounding box center [856, 280] width 437 height 48
drag, startPoint x: 960, startPoint y: 265, endPoint x: 860, endPoint y: 265, distance: 100.0
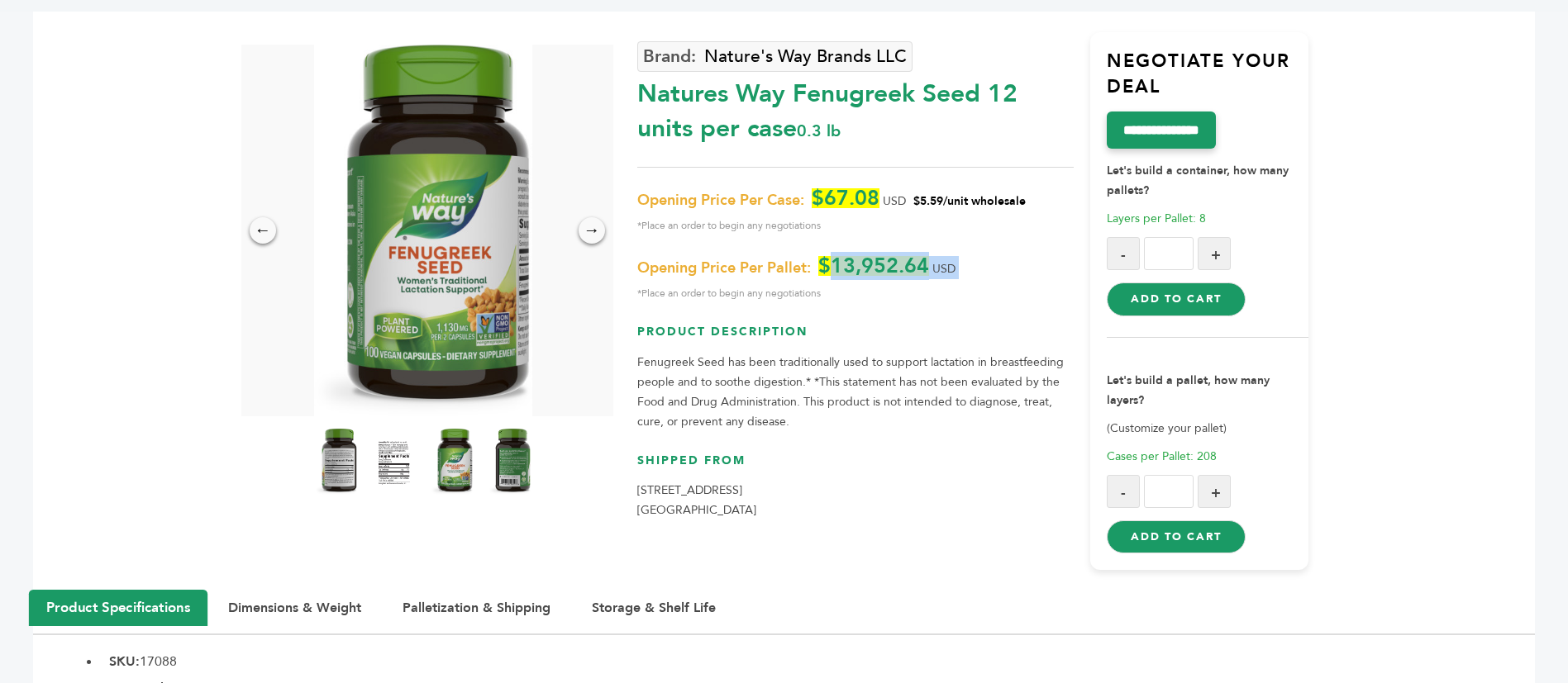
click at [860, 265] on p "Opening Price Per Pallet: $13,952.64 USD *Place an order to begin any negotiati…" at bounding box center [856, 280] width 437 height 48
click at [860, 265] on span "$13,952.64" at bounding box center [874, 266] width 111 height 20
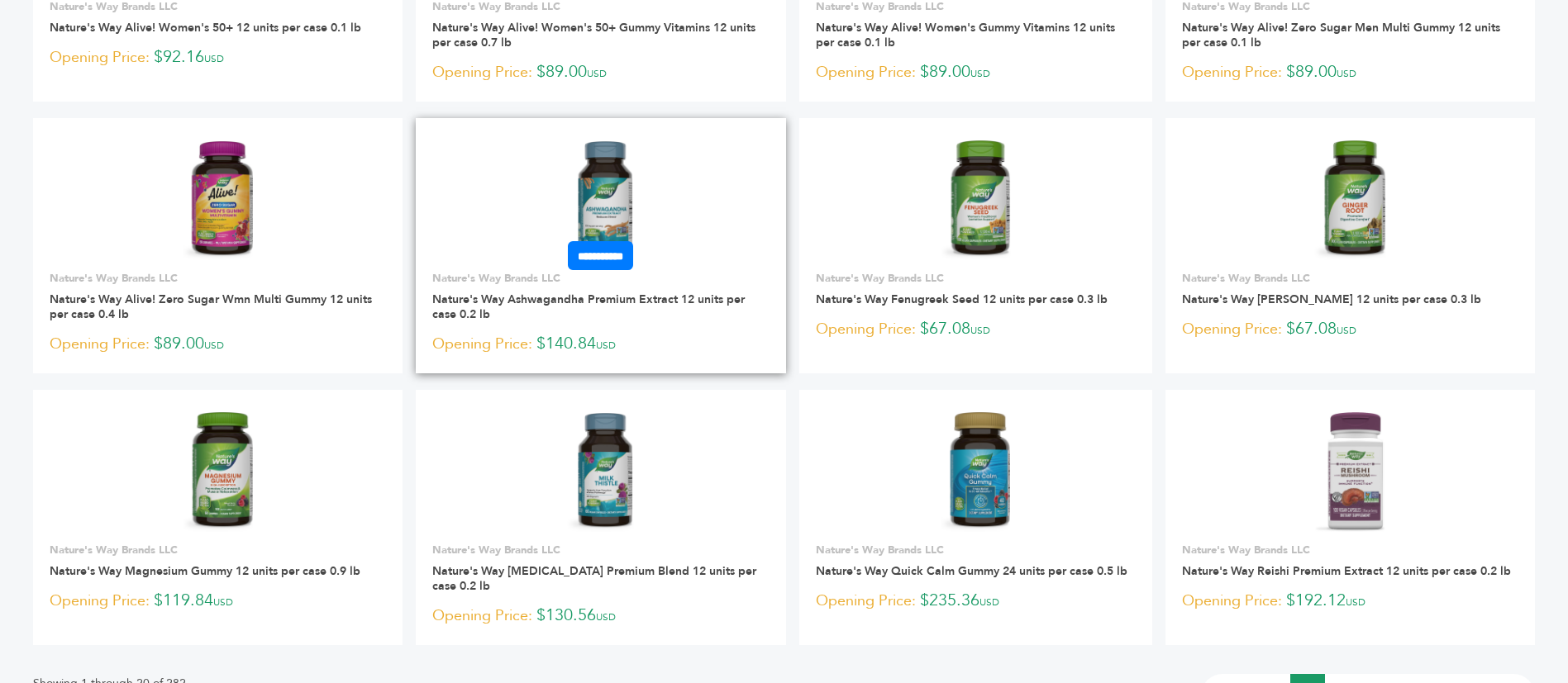
click at [597, 203] on img at bounding box center [601, 201] width 67 height 119
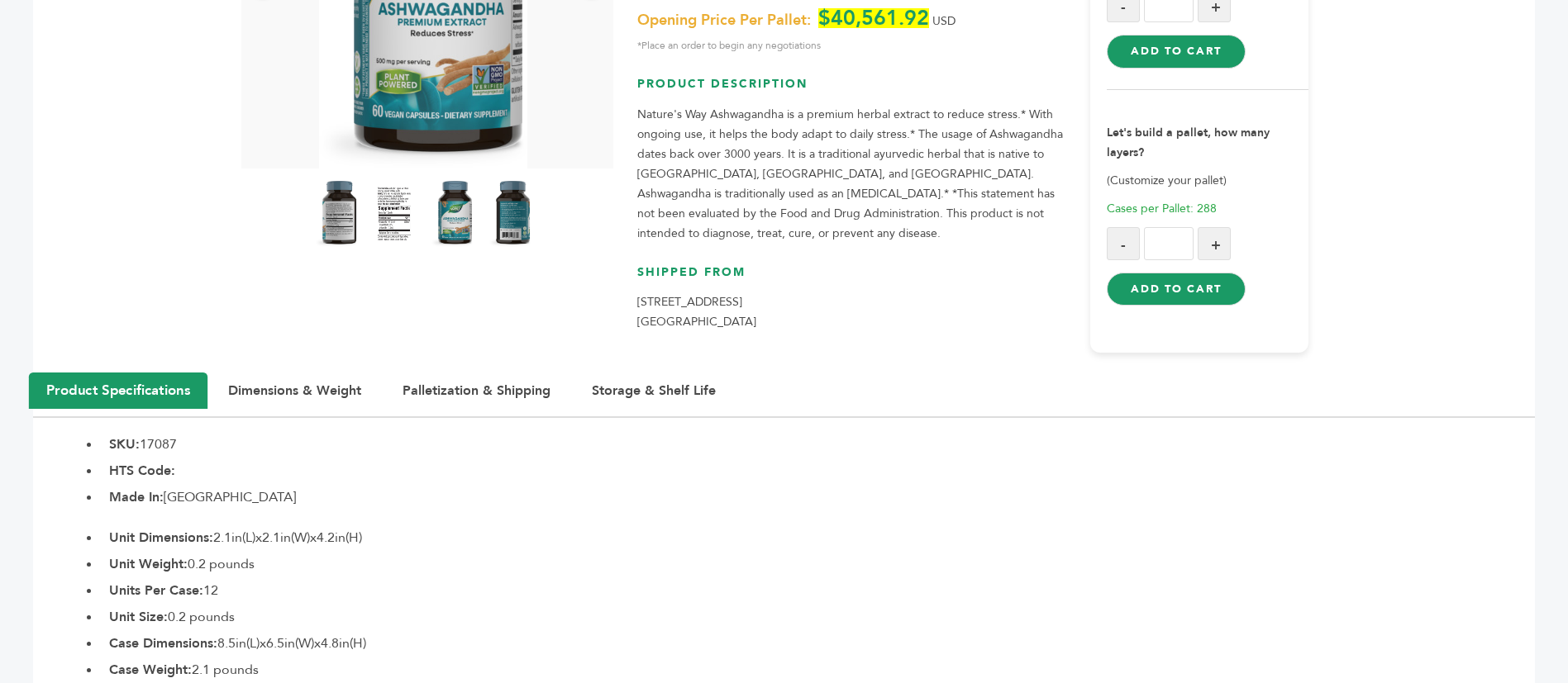
scroll to position [124, 0]
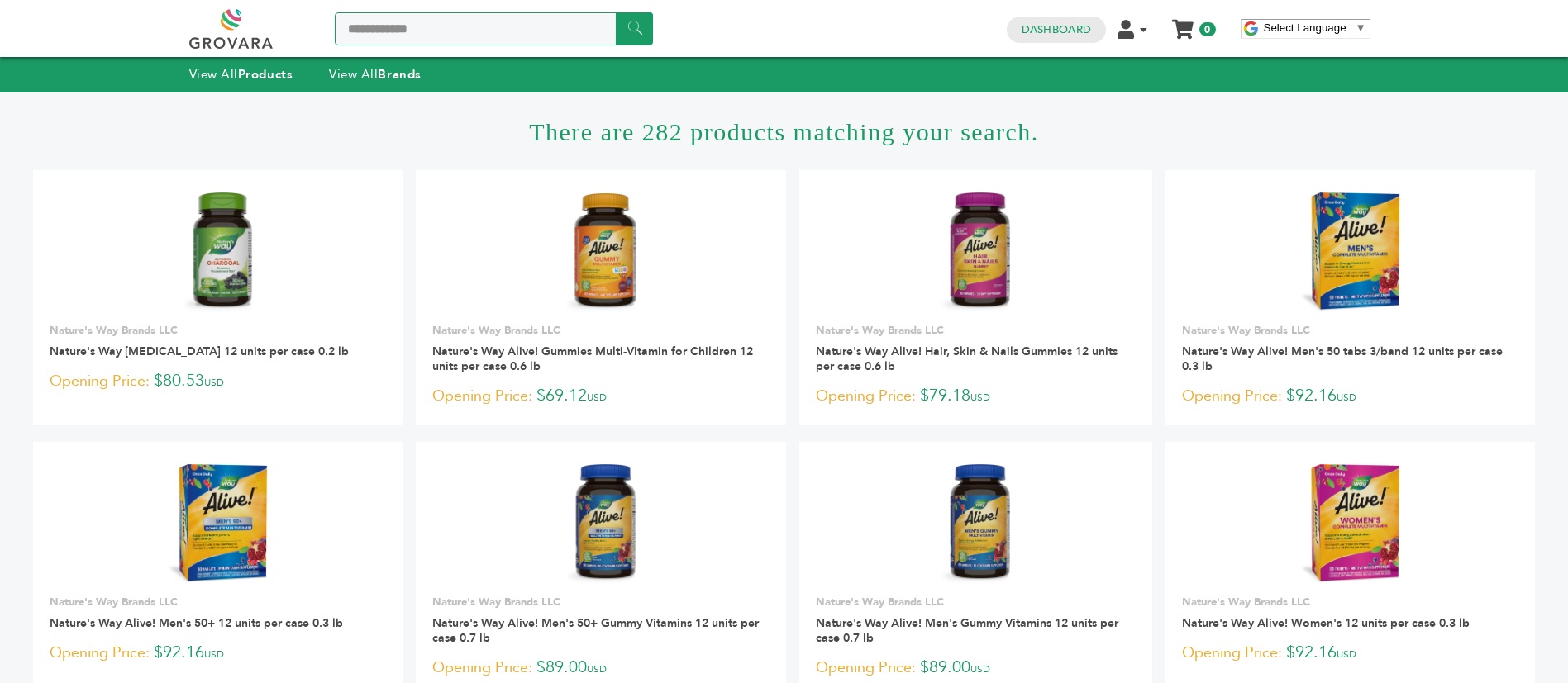
click at [492, 38] on input "**********" at bounding box center [493, 29] width 318 height 33
click at [583, 11] on div "**********" at bounding box center [421, 29] width 464 height 40
click at [248, 80] on strong "Products" at bounding box center [264, 74] width 54 height 17
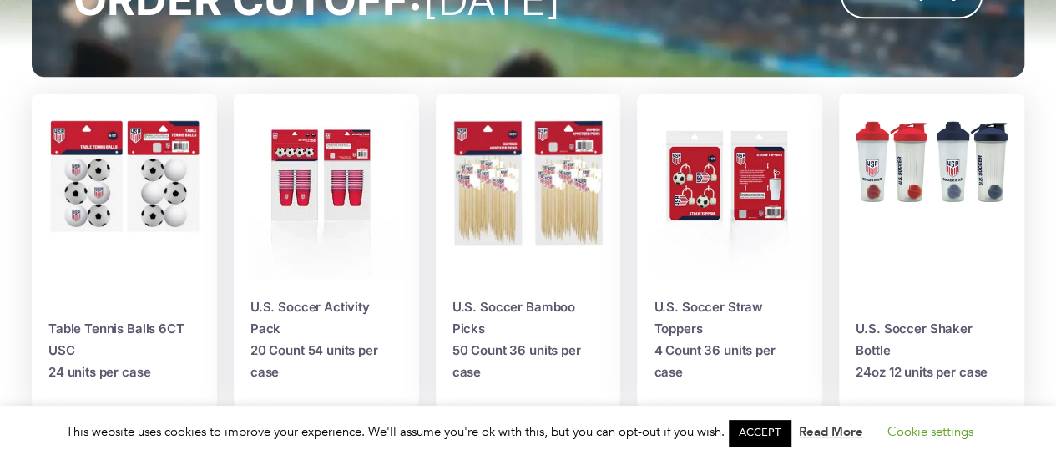
scroll to position [624, 0]
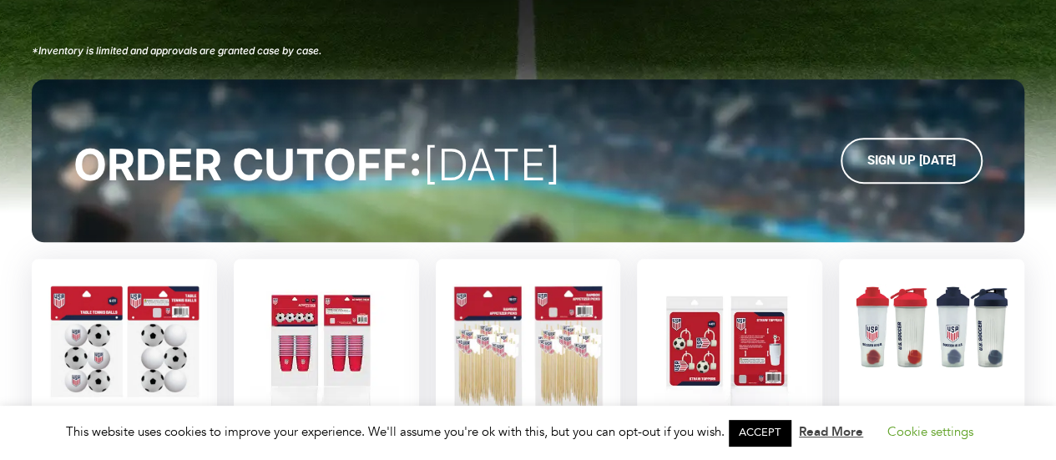
click at [556, 326] on img at bounding box center [528, 347] width 152 height 127
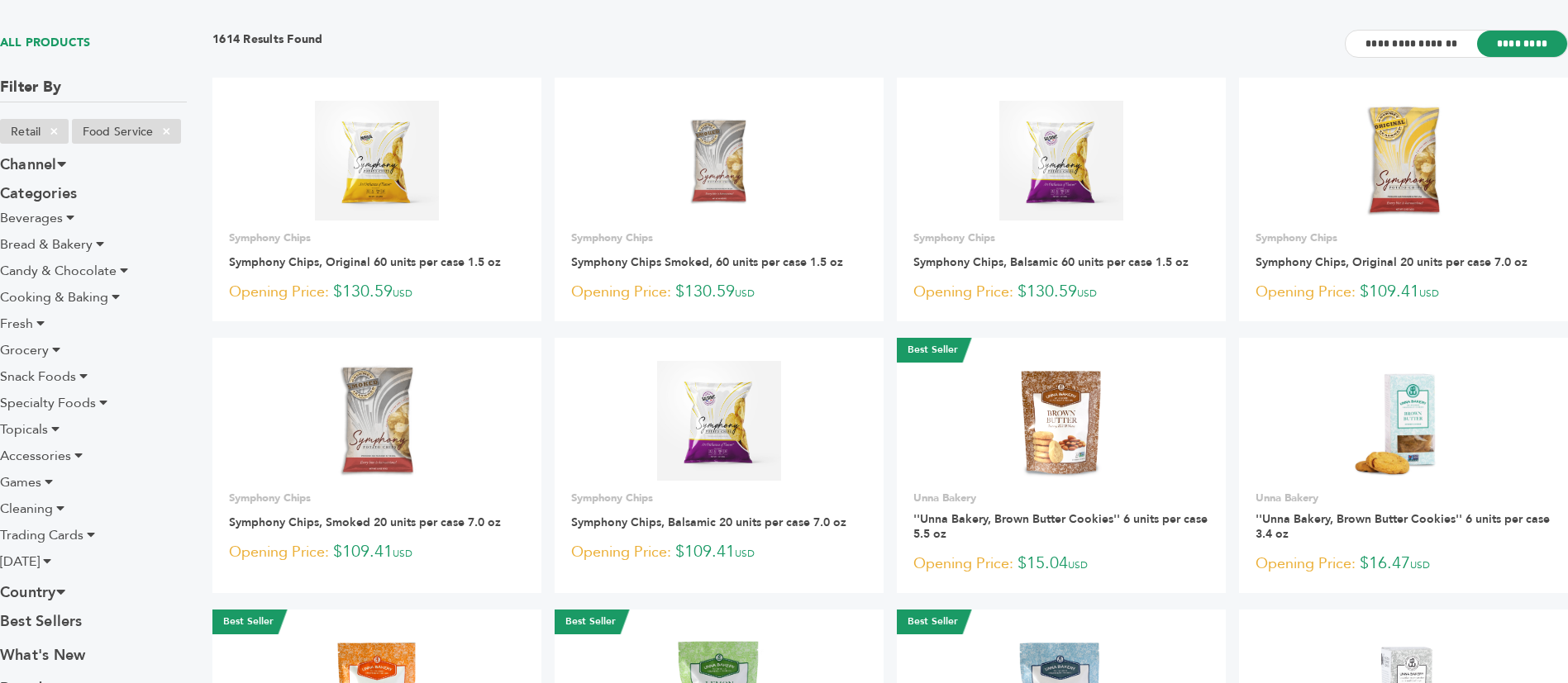
scroll to position [247, 0]
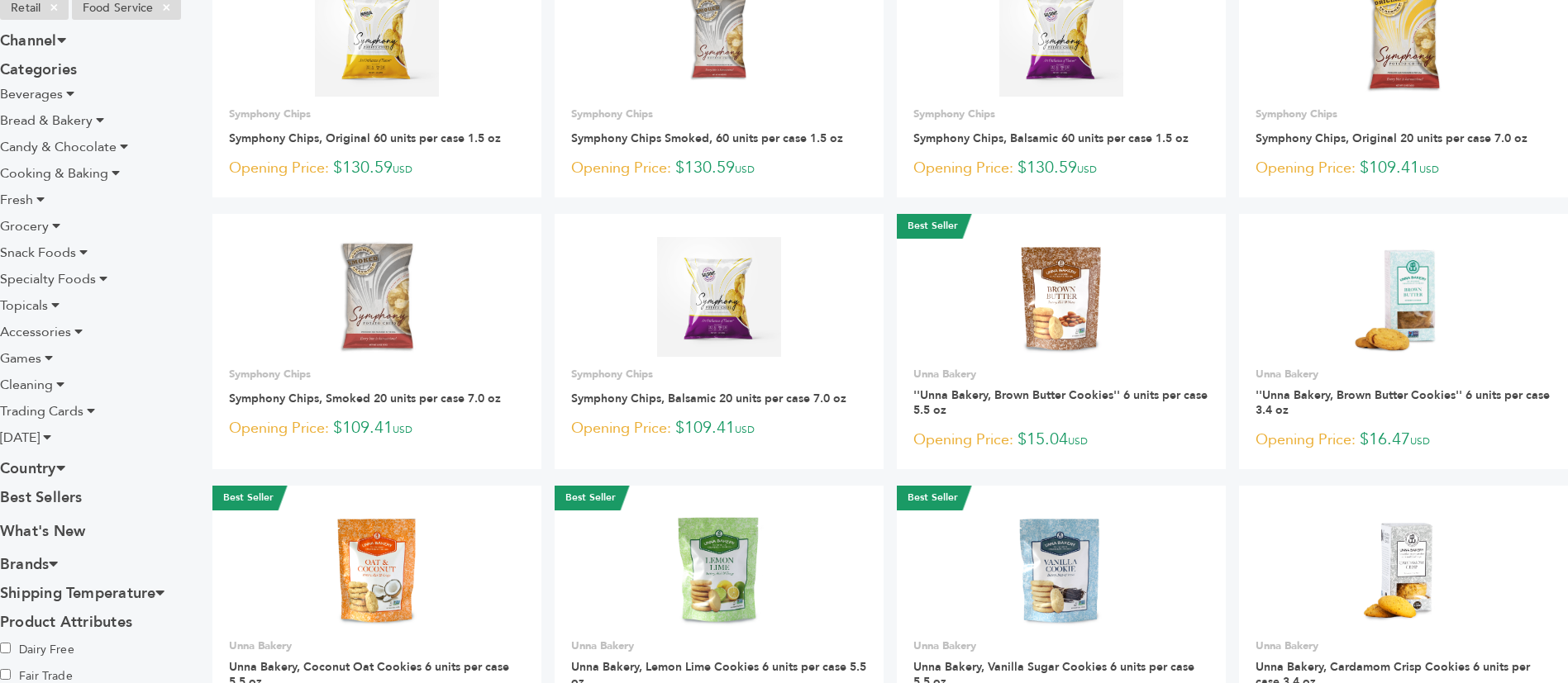
click at [61, 405] on span "Trading Cards" at bounding box center [42, 411] width 83 height 18
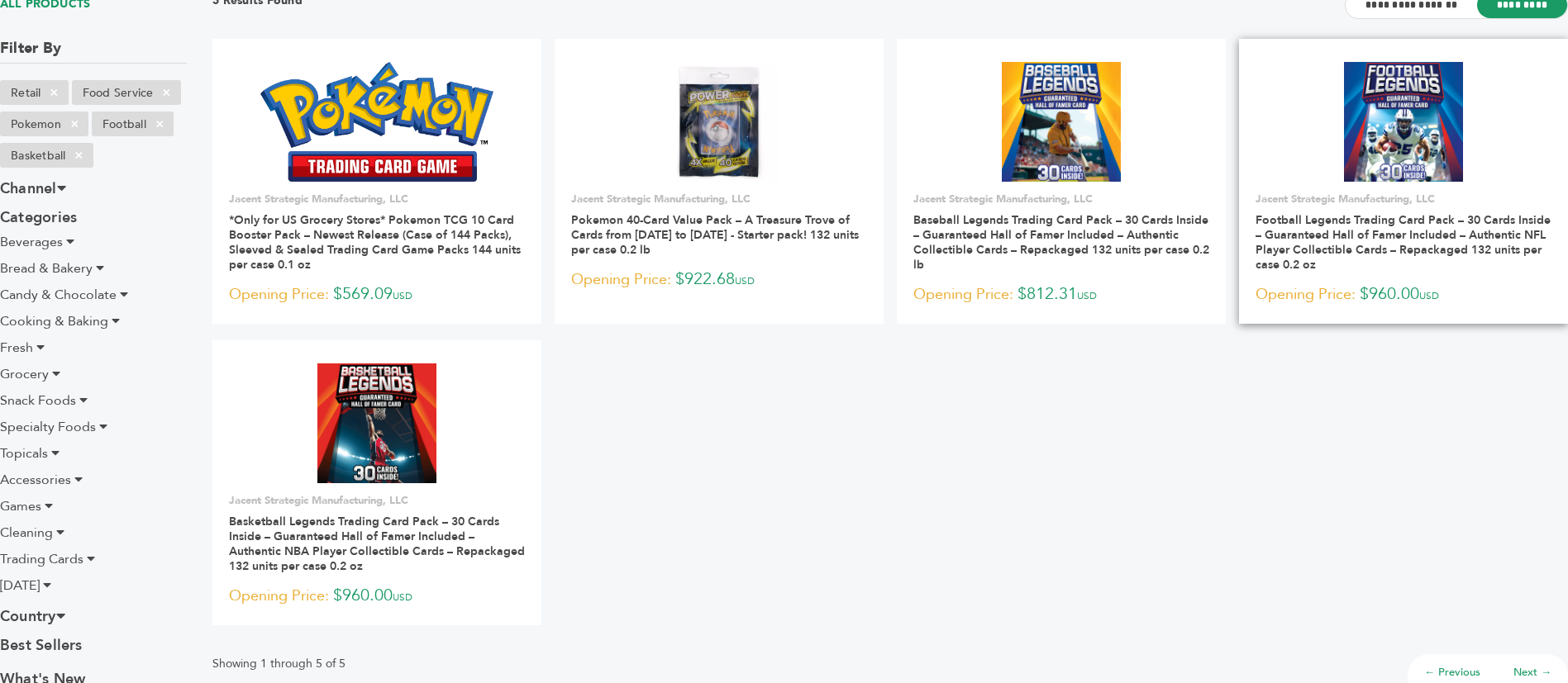
scroll to position [124, 0]
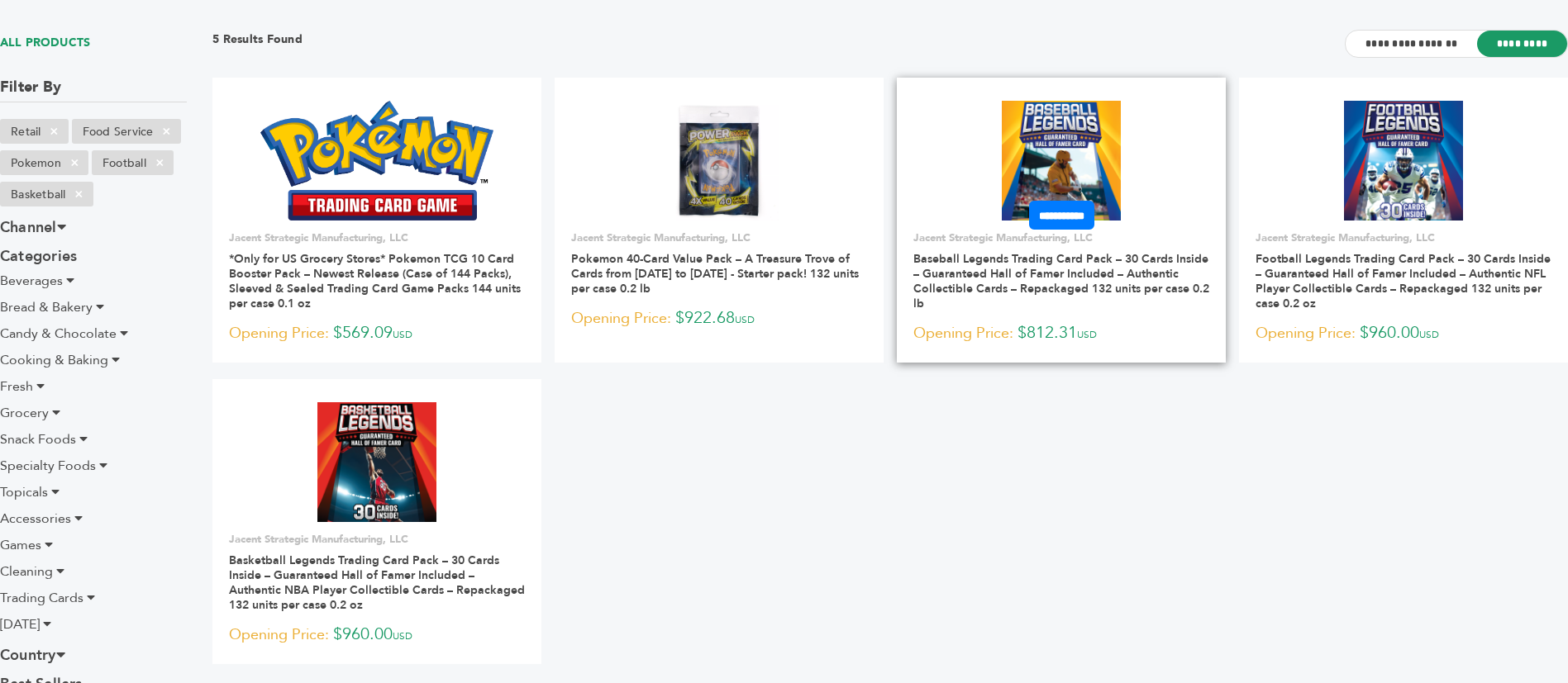
click at [1085, 134] on img at bounding box center [1062, 160] width 120 height 120
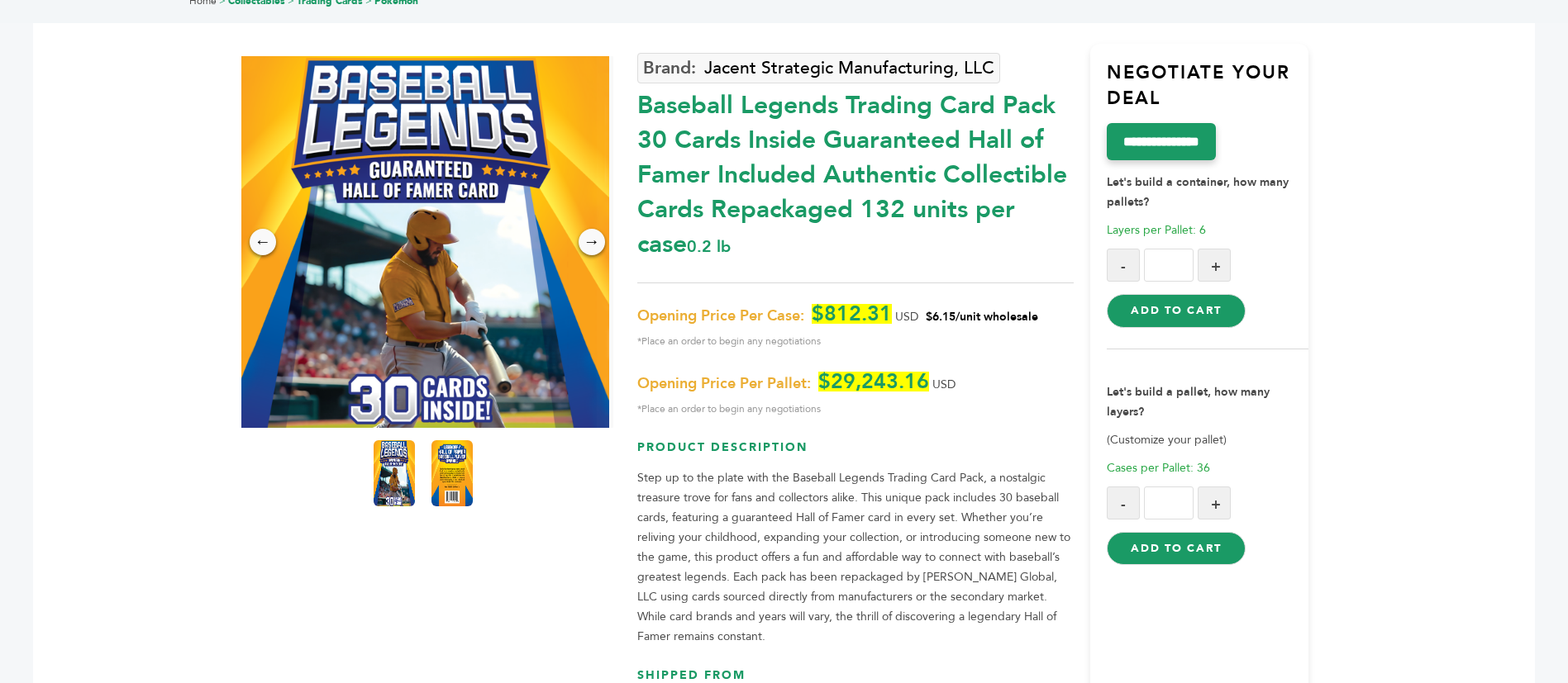
scroll to position [124, 0]
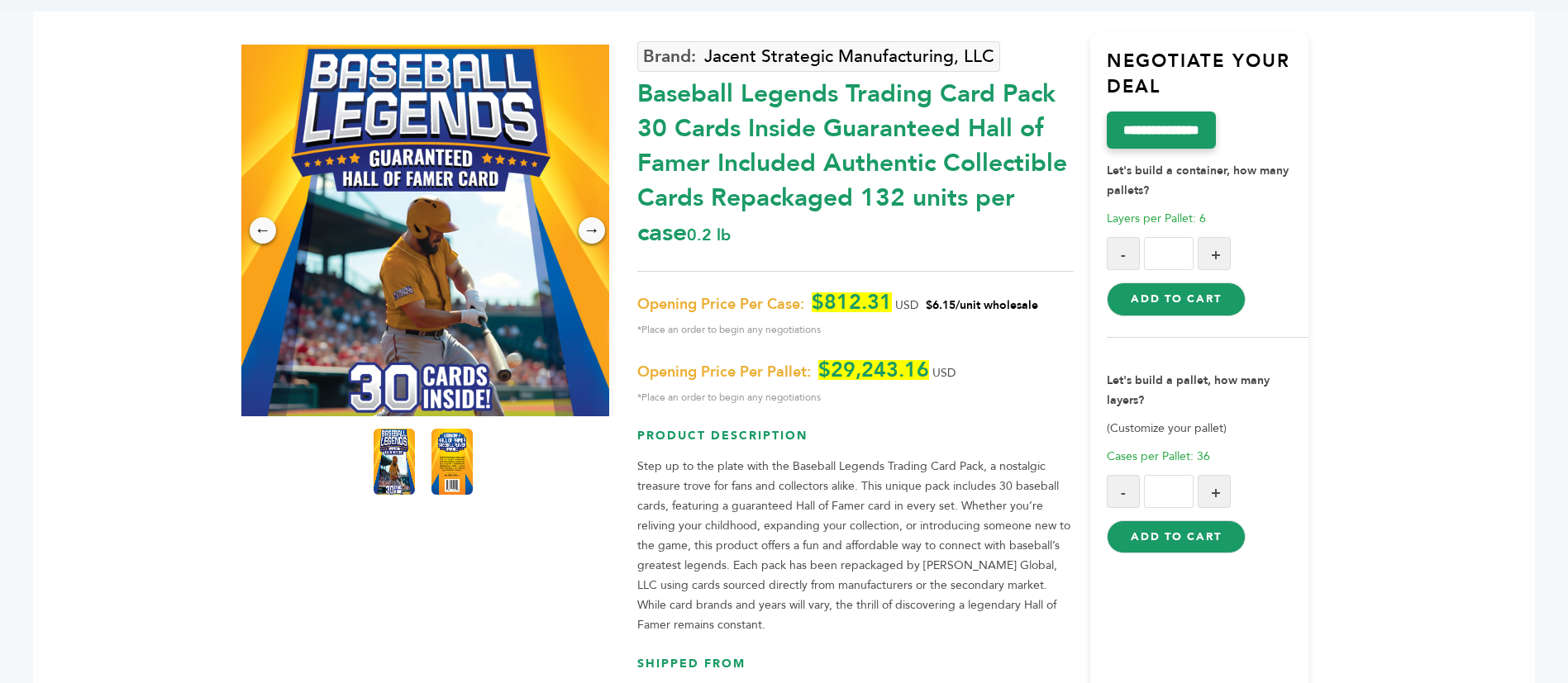
drag, startPoint x: 940, startPoint y: 303, endPoint x: 972, endPoint y: 308, distance: 32.4
click at [971, 308] on span "$6.15/unit wholesale" at bounding box center [983, 305] width 113 height 16
click at [972, 308] on span "$6.15/unit wholesale" at bounding box center [983, 305] width 113 height 16
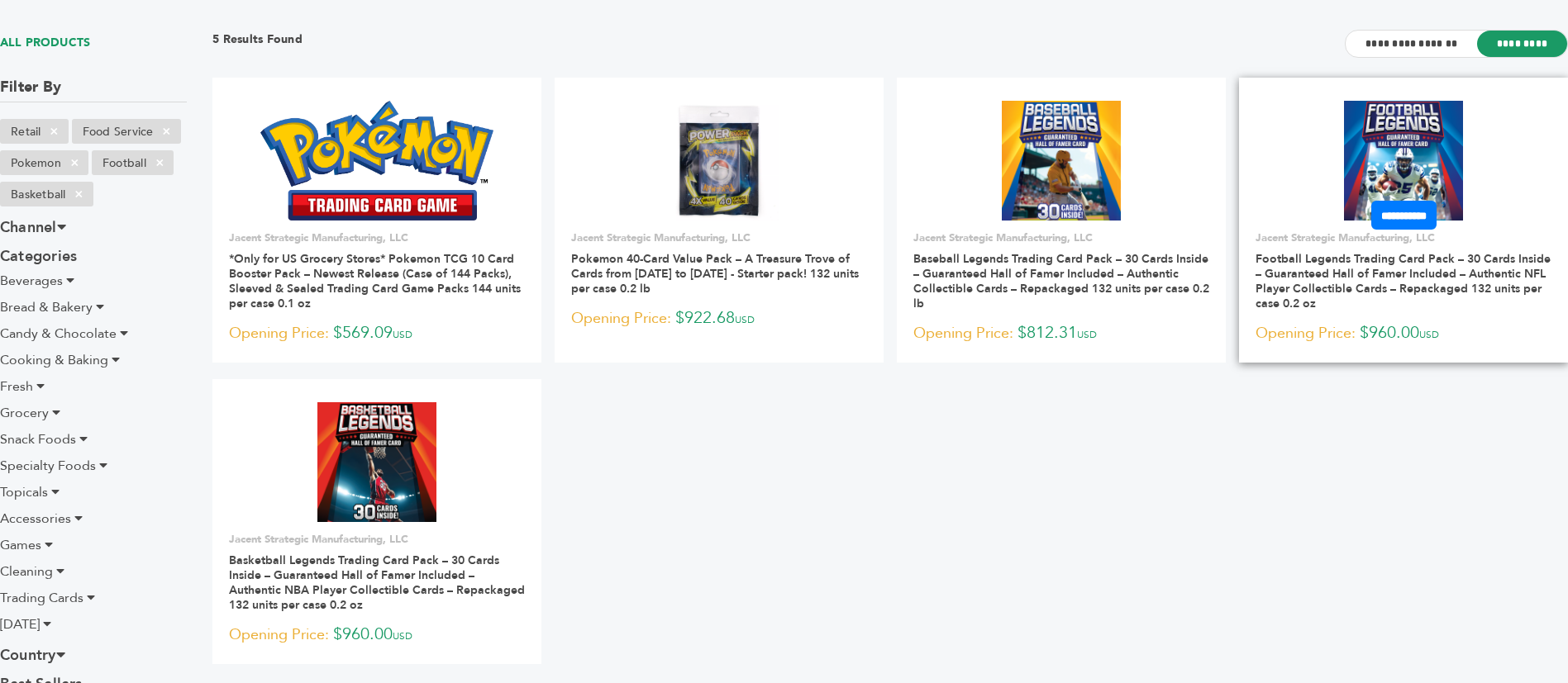
click at [1409, 106] on img at bounding box center [1404, 160] width 120 height 120
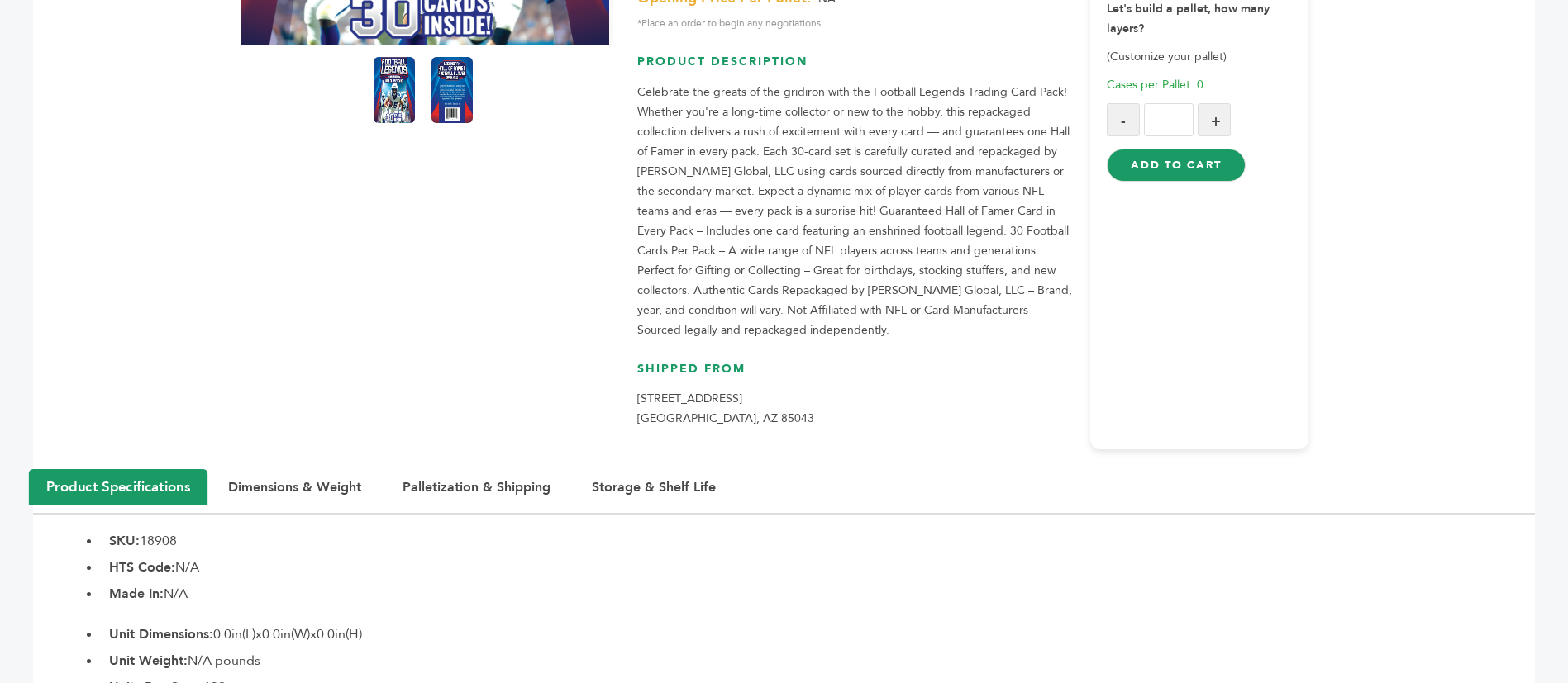
scroll to position [247, 0]
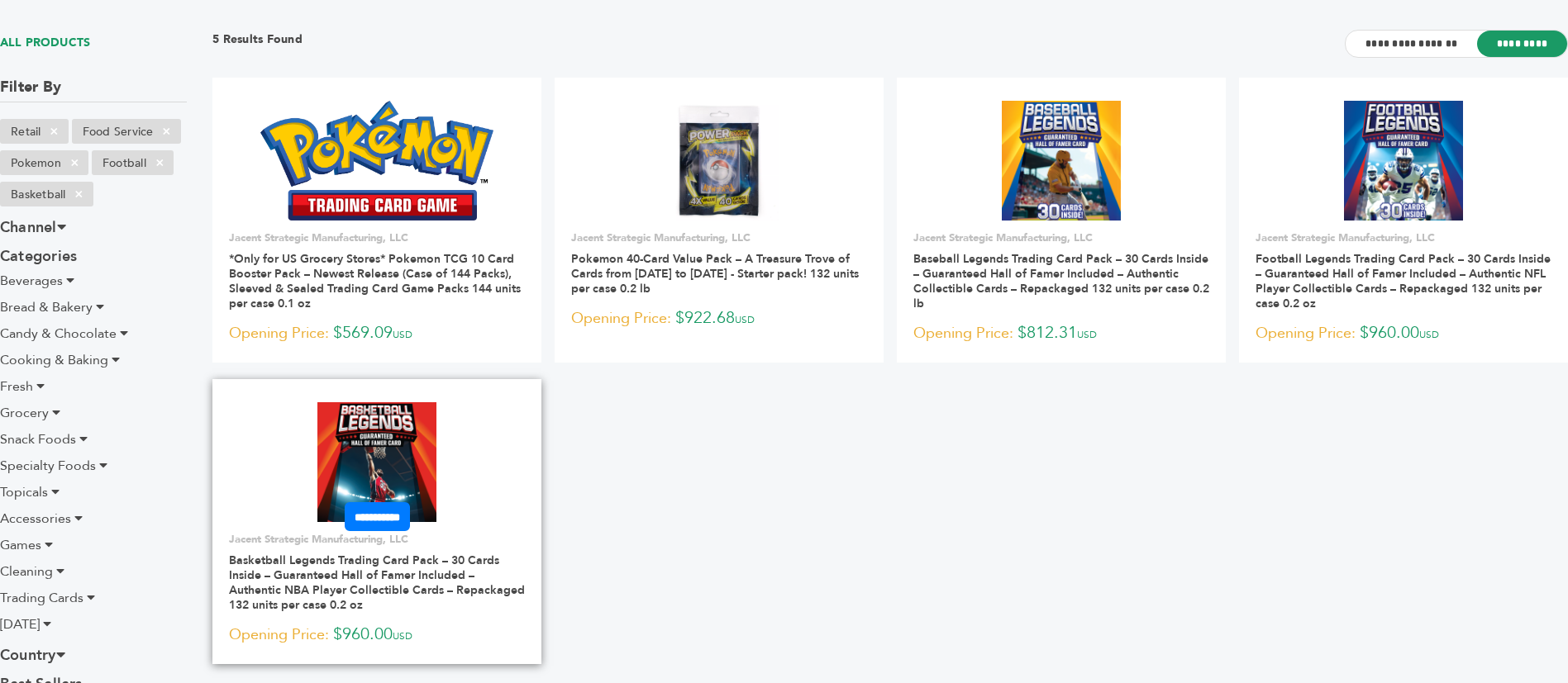
click at [419, 464] on img at bounding box center [377, 461] width 120 height 120
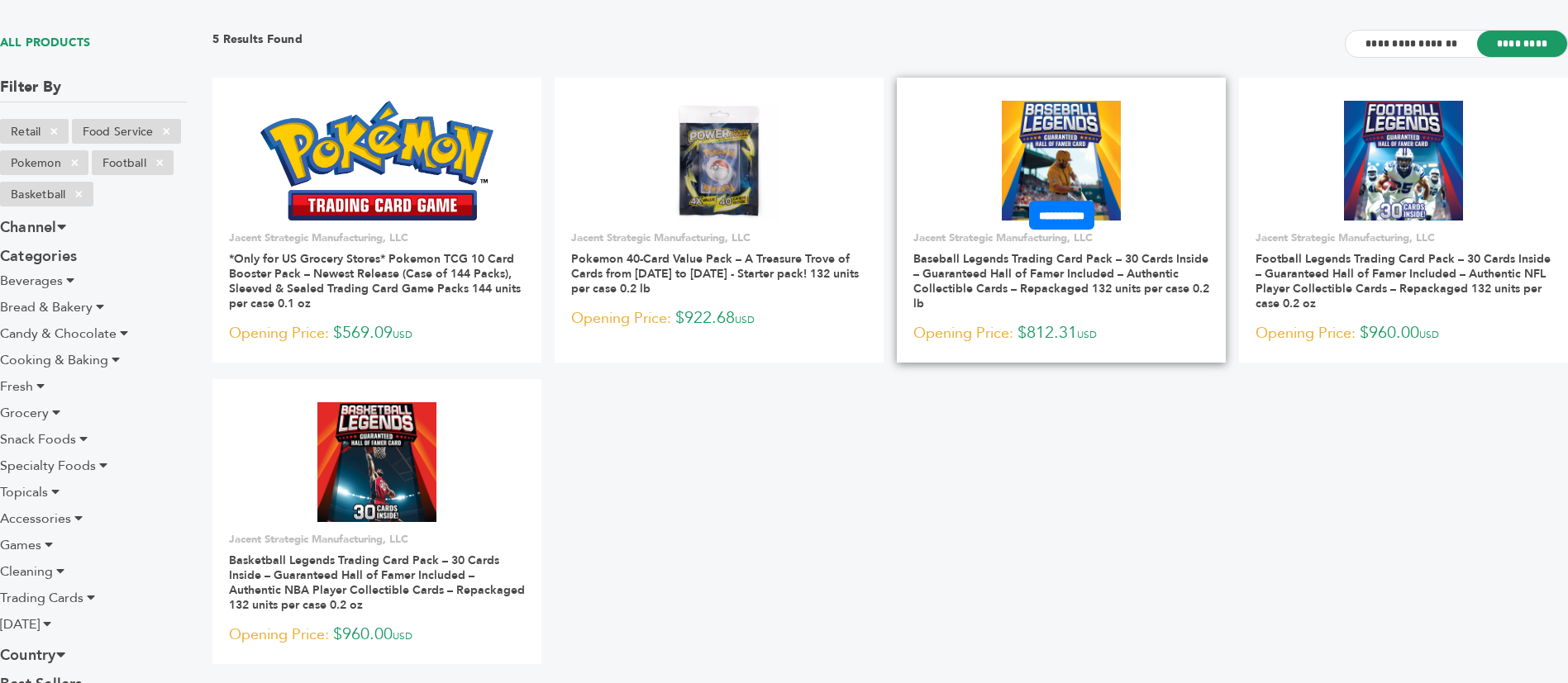
click at [1080, 120] on img at bounding box center [1062, 160] width 120 height 120
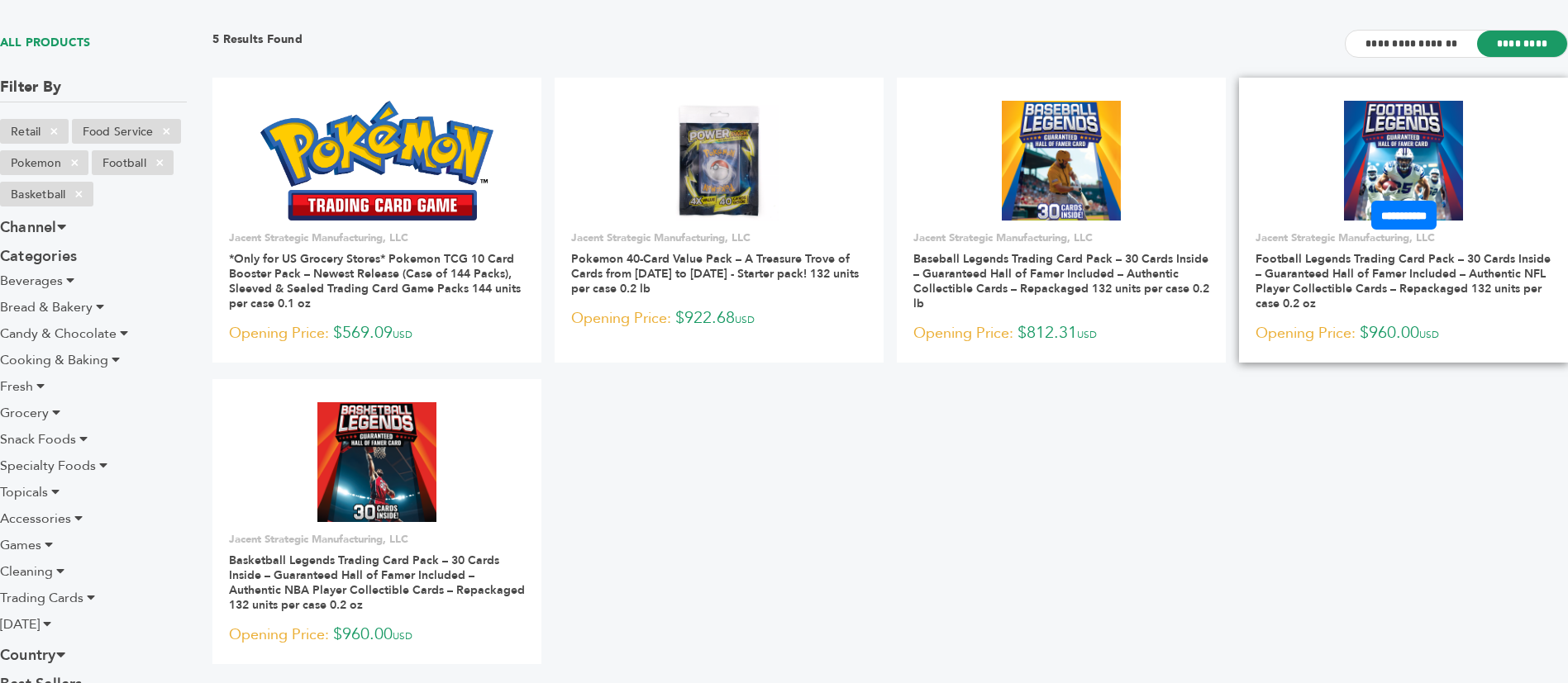
click at [1415, 136] on img at bounding box center [1404, 160] width 120 height 120
